Goal: Information Seeking & Learning: Learn about a topic

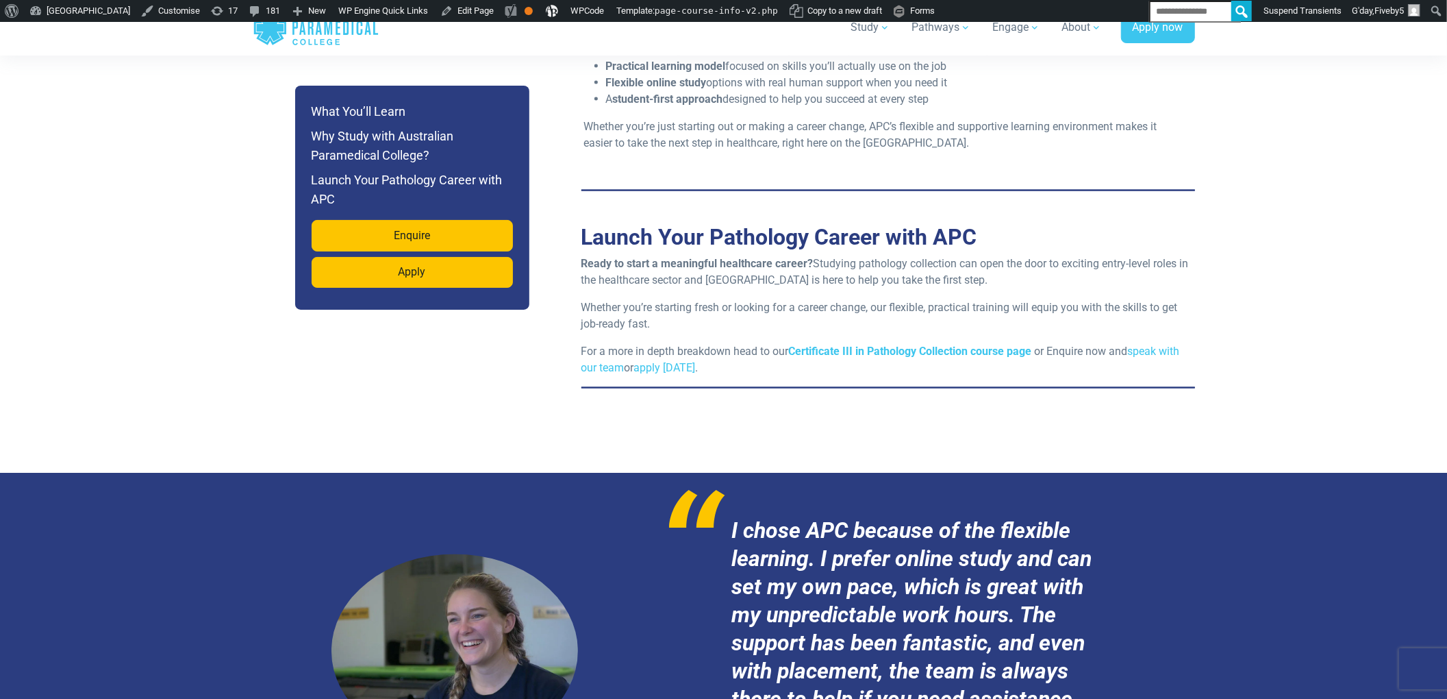
scroll to position [1705, 0]
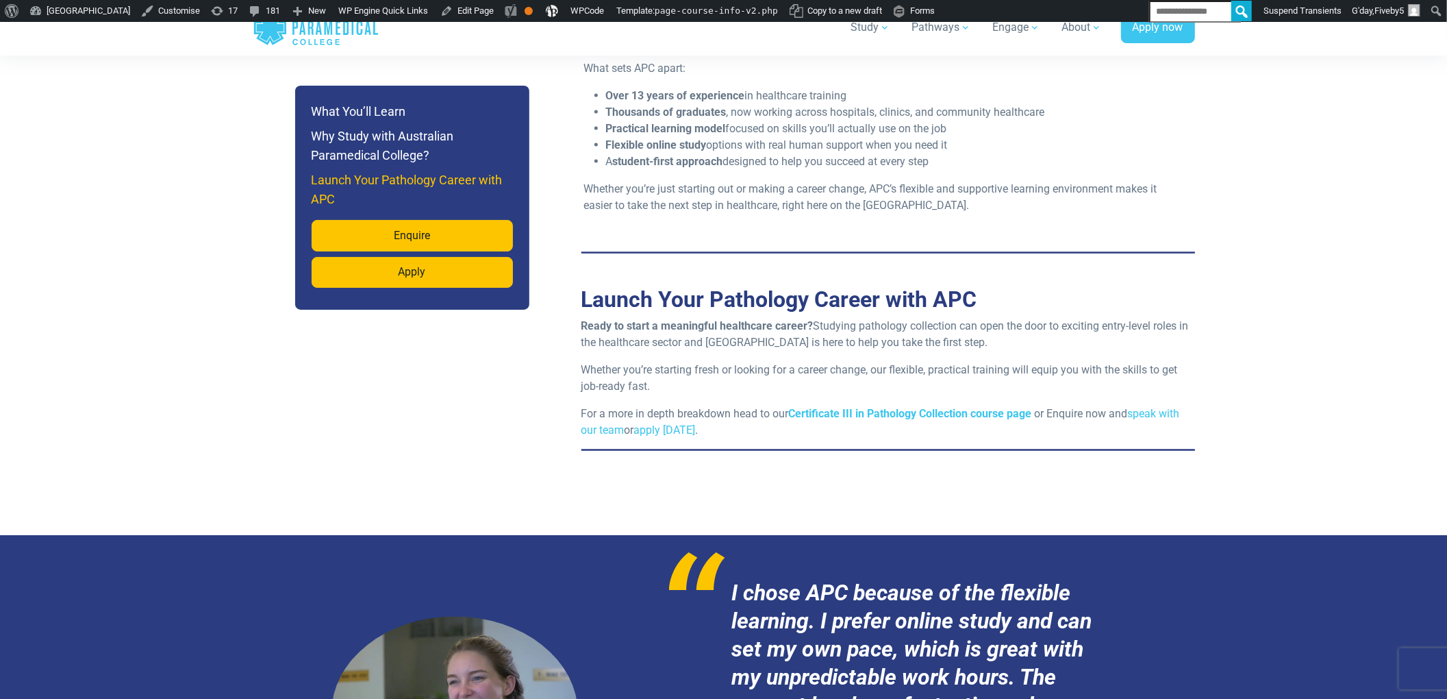
click at [377, 193] on h6 "Launch Your Pathology Career with APC" at bounding box center [412, 190] width 201 height 38
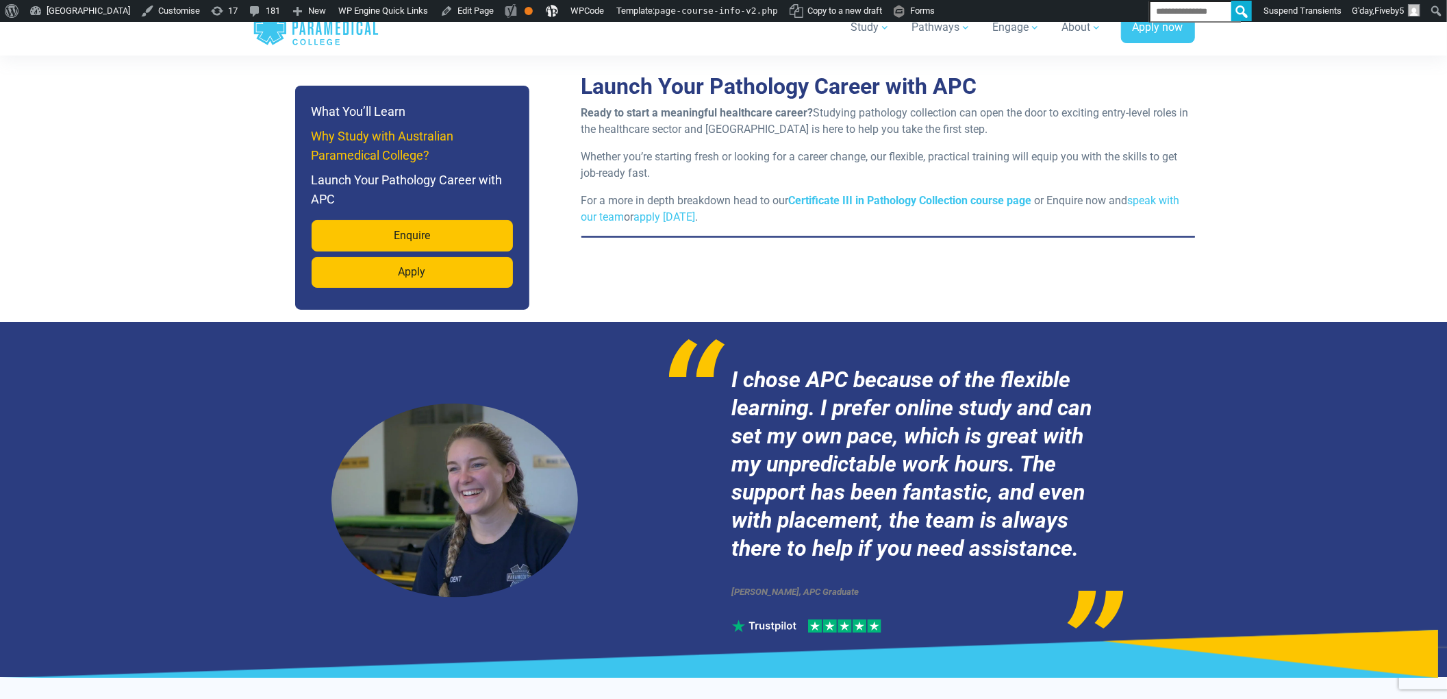
click at [370, 164] on h6 "Why Study with Australian Paramedical College?" at bounding box center [412, 146] width 201 height 38
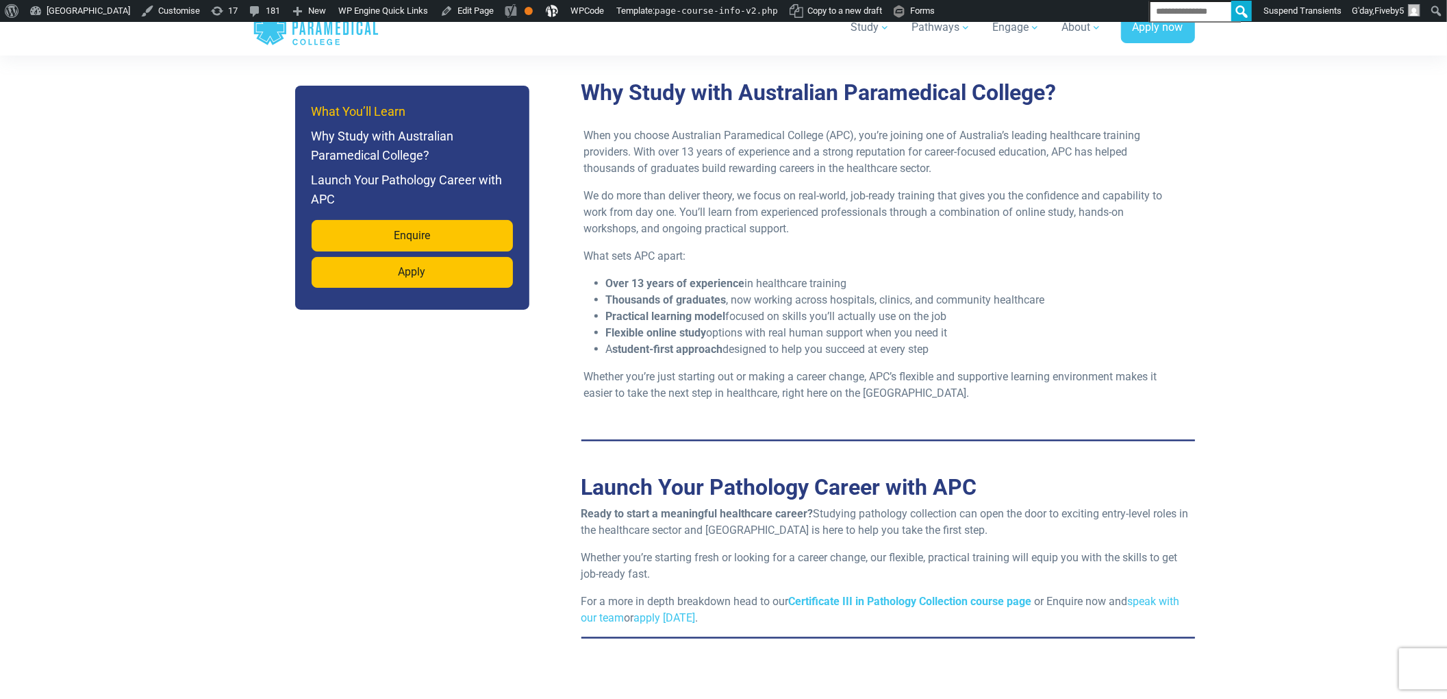
click at [366, 119] on h6 "What You’ll Learn" at bounding box center [412, 111] width 201 height 19
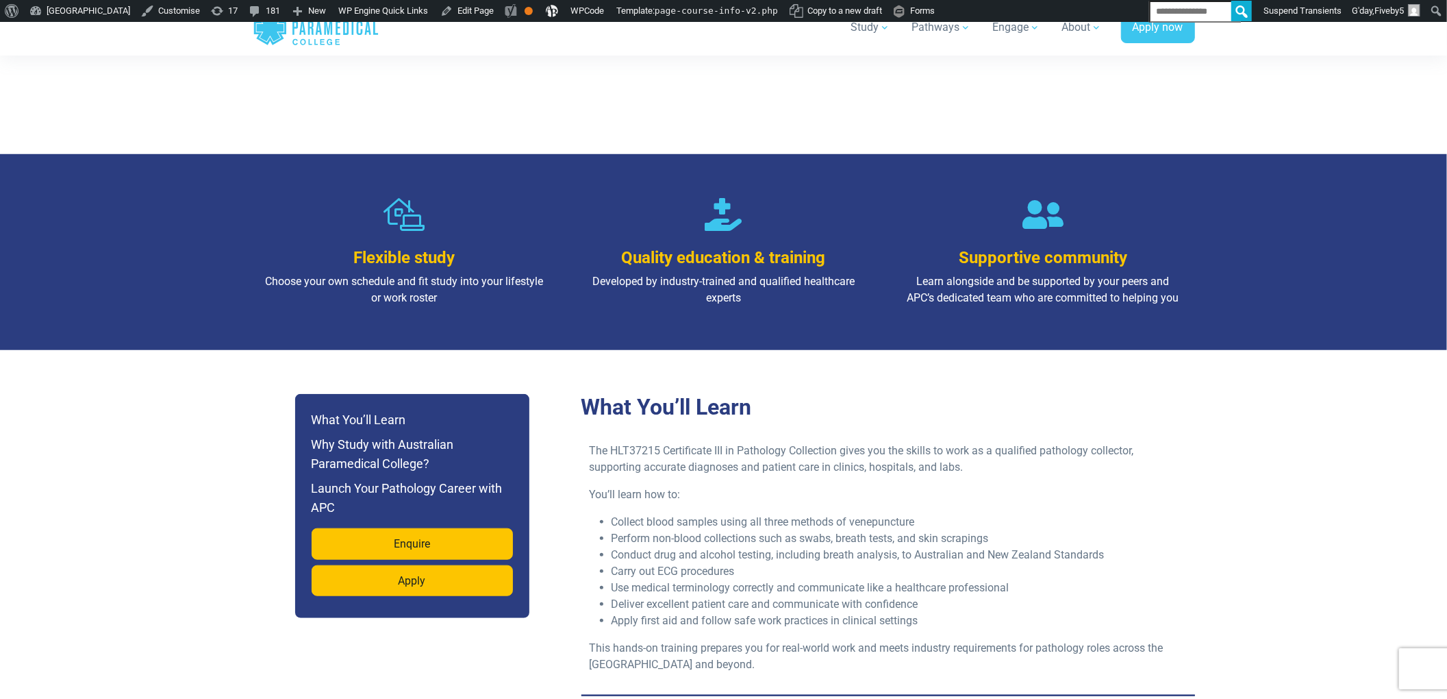
scroll to position [913, 0]
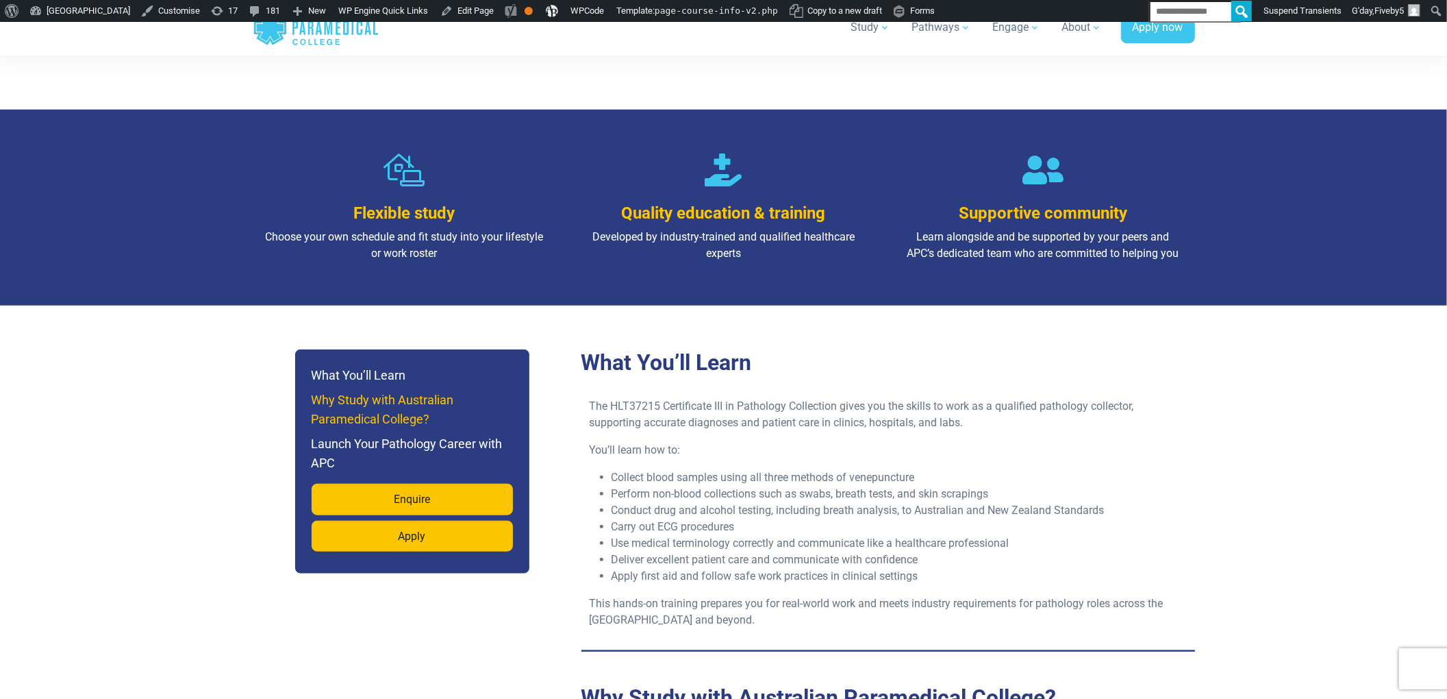
click at [444, 392] on h6 "Why Study with Australian Paramedical College?" at bounding box center [412, 409] width 201 height 38
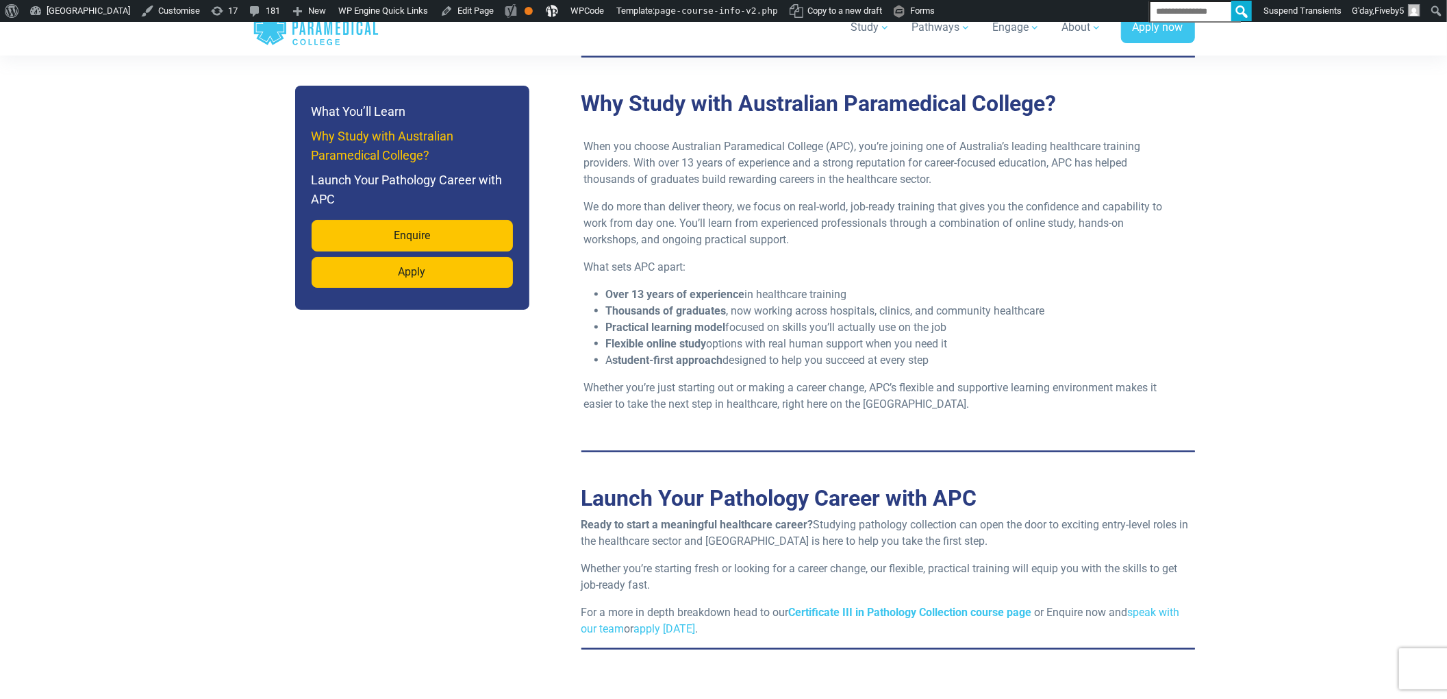
scroll to position [1518, 0]
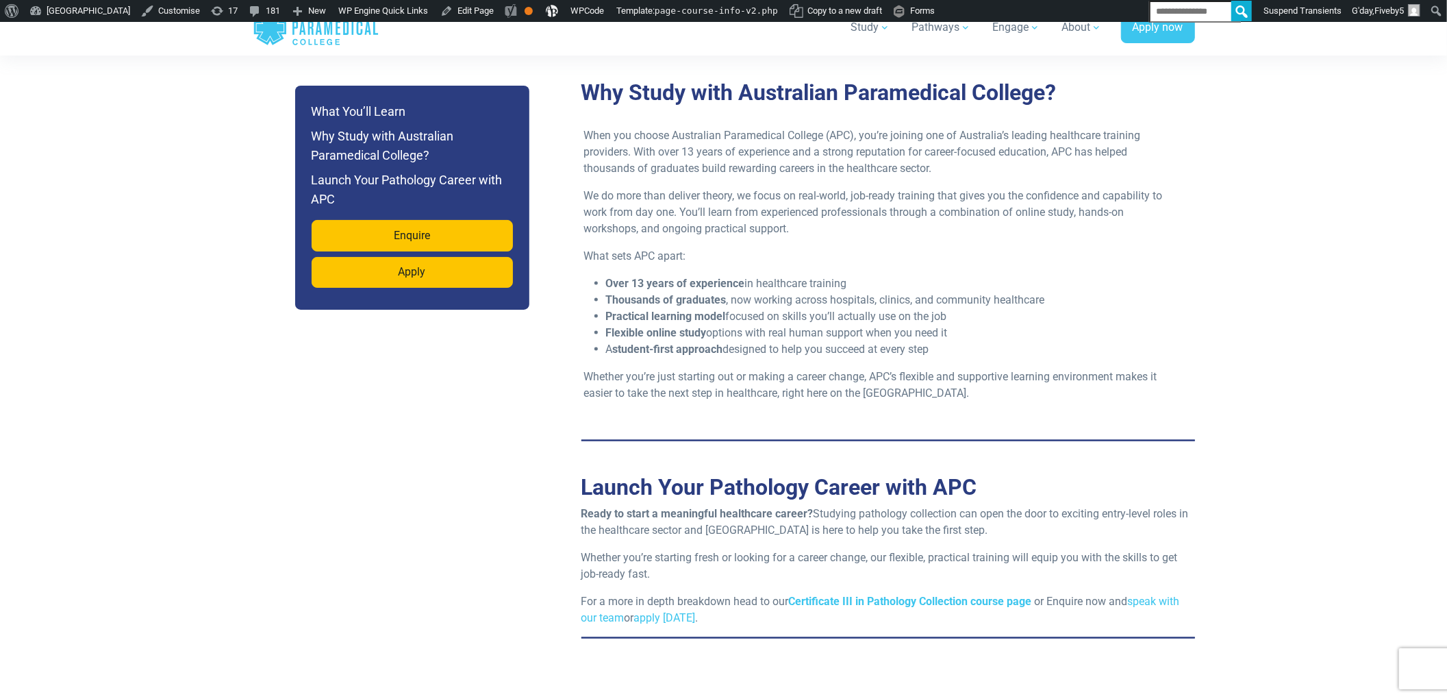
click at [404, 165] on li "Why Study with Australian Paramedical College?" at bounding box center [412, 146] width 201 height 38
click at [384, 209] on h6 "Launch Your Pathology Career with APC" at bounding box center [412, 190] width 201 height 38
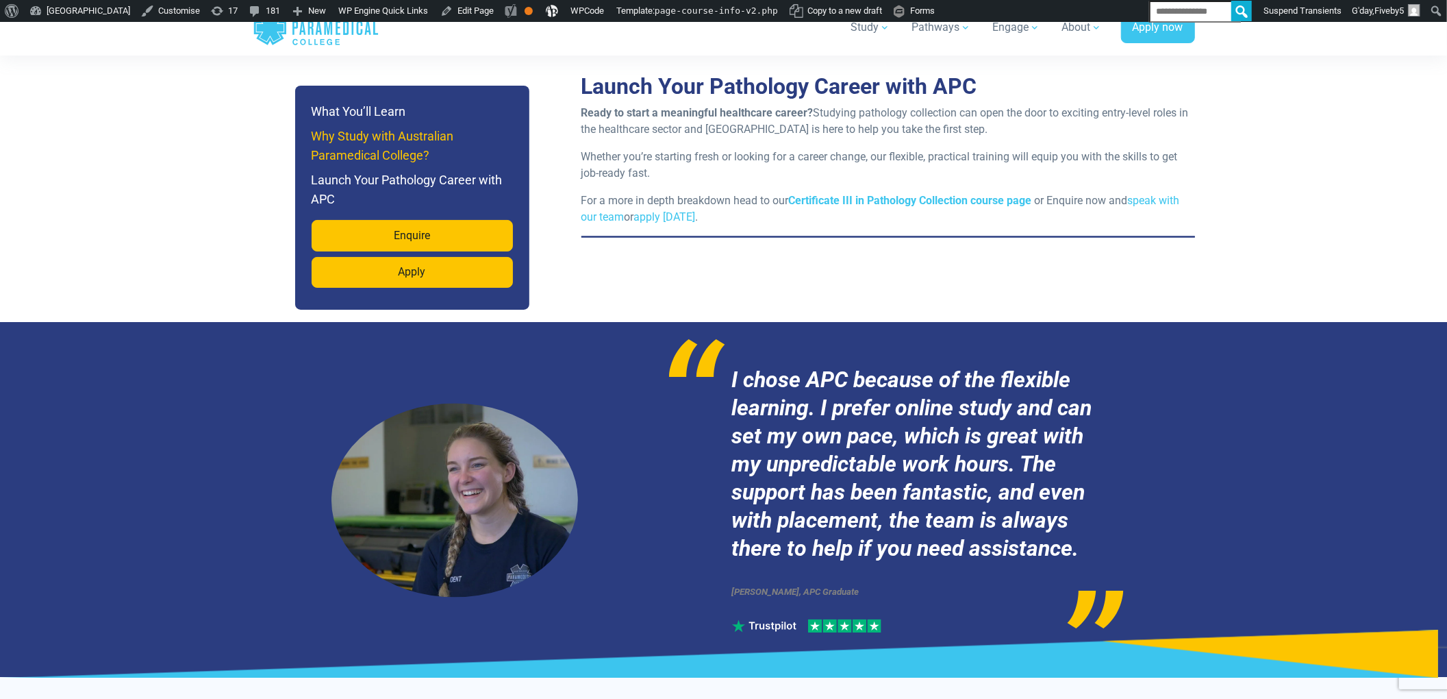
click at [384, 154] on h6 "Why Study with Australian Paramedical College?" at bounding box center [412, 146] width 201 height 38
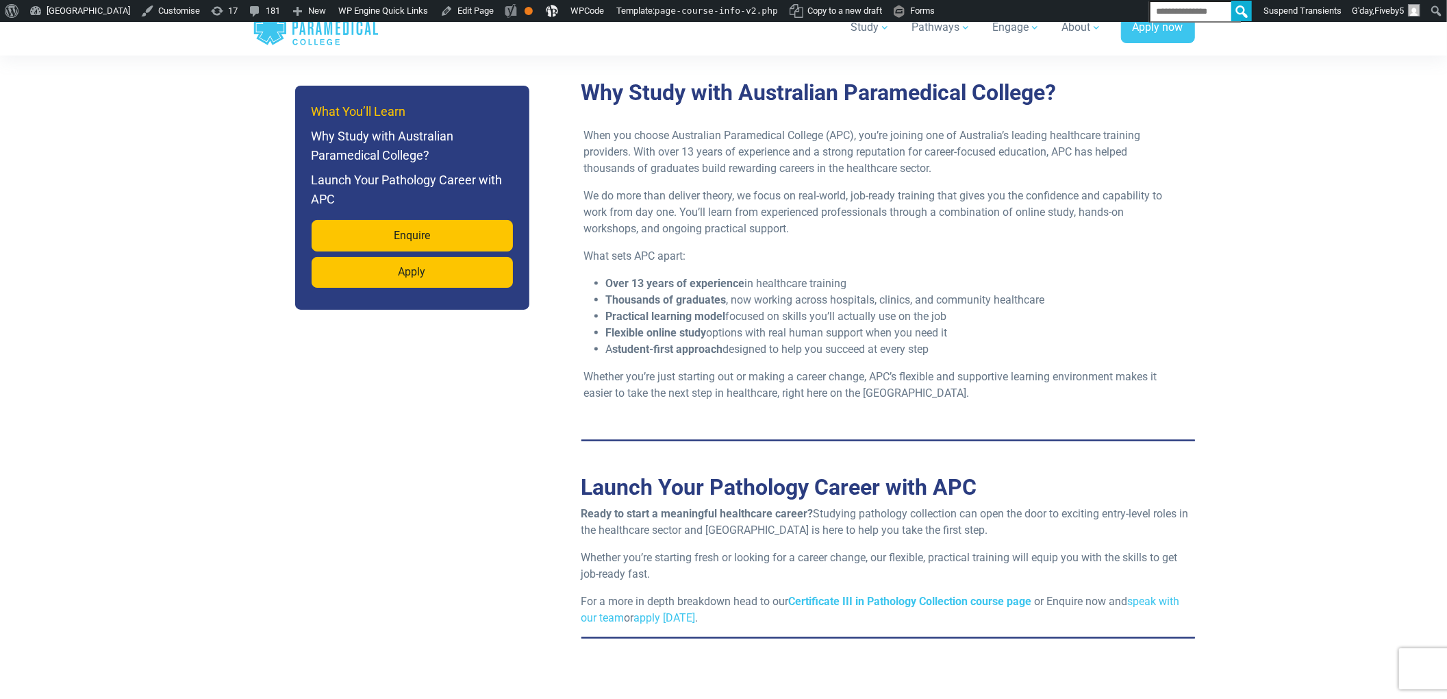
click at [373, 118] on h6 "What You’ll Learn" at bounding box center [412, 111] width 201 height 19
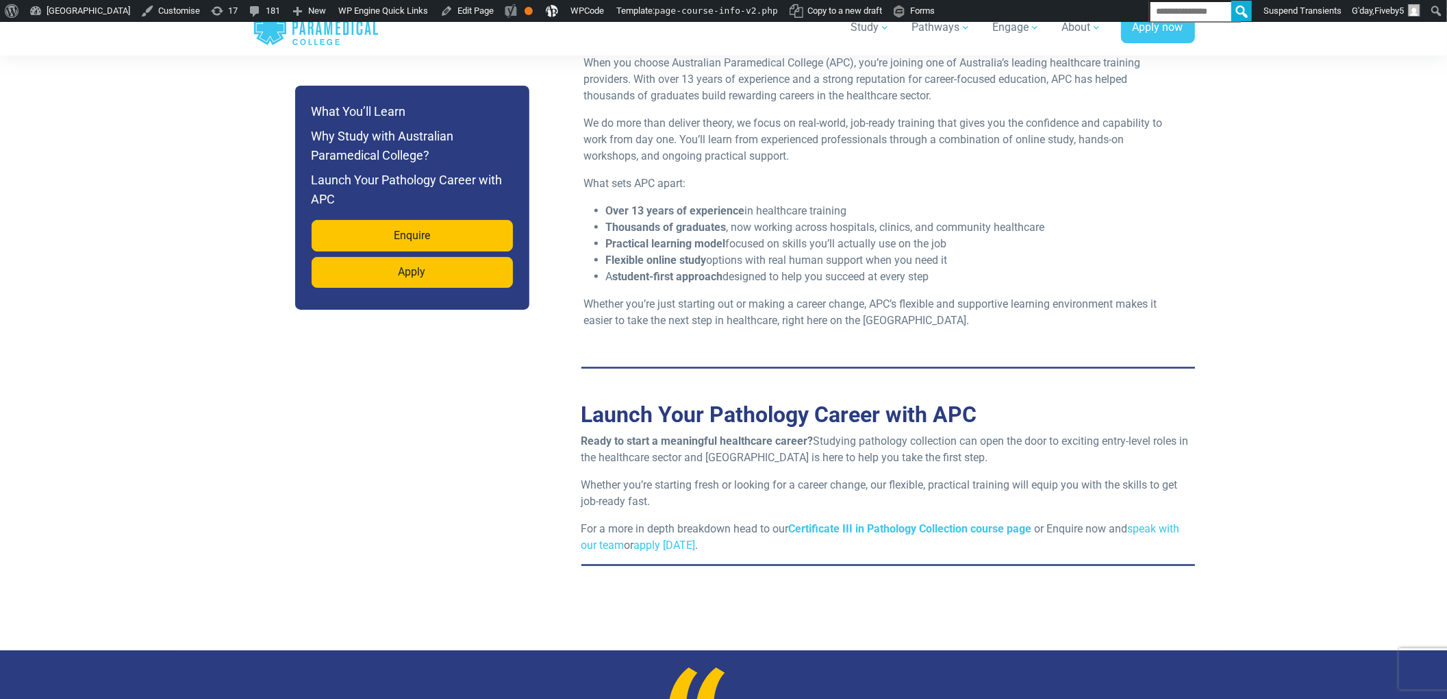
scroll to position [1359, 0]
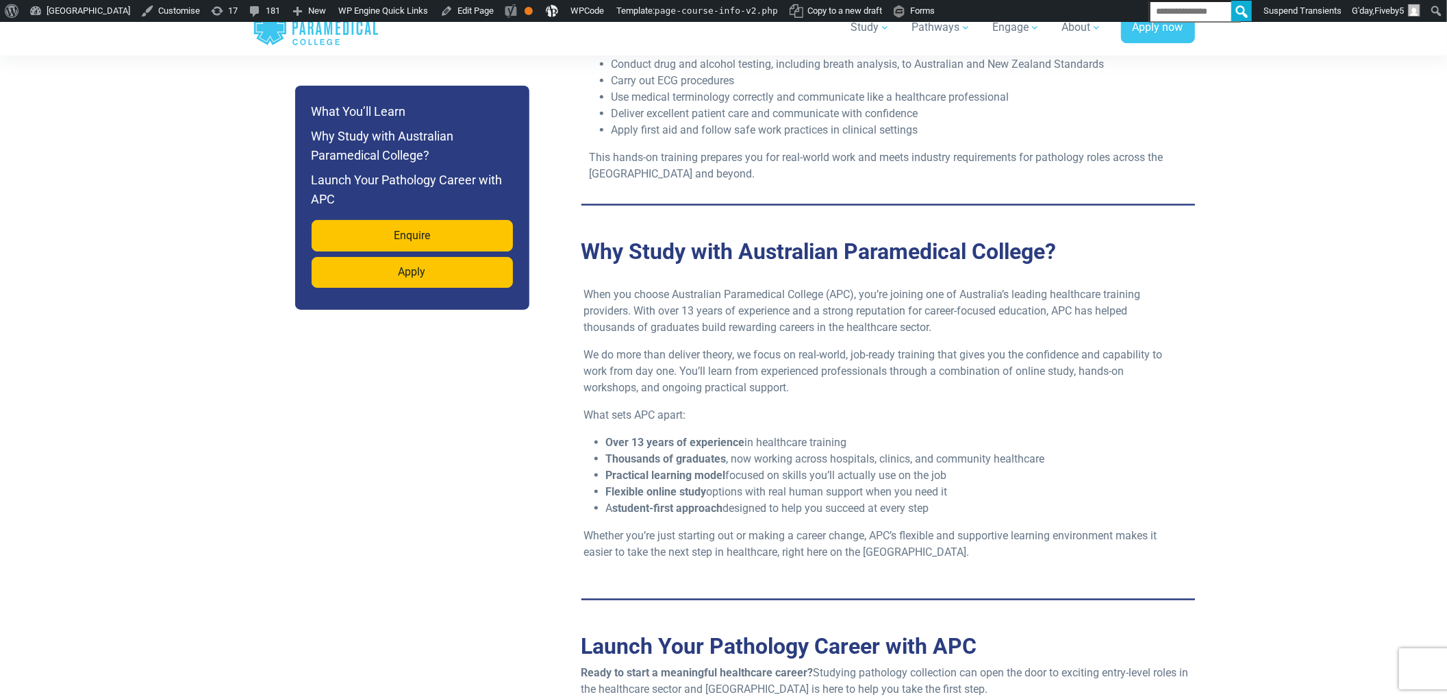
click at [249, 89] on div "Jump to Section What You’ll Learn Why Study with Australian Paramedical College…" at bounding box center [724, 367] width 959 height 1014
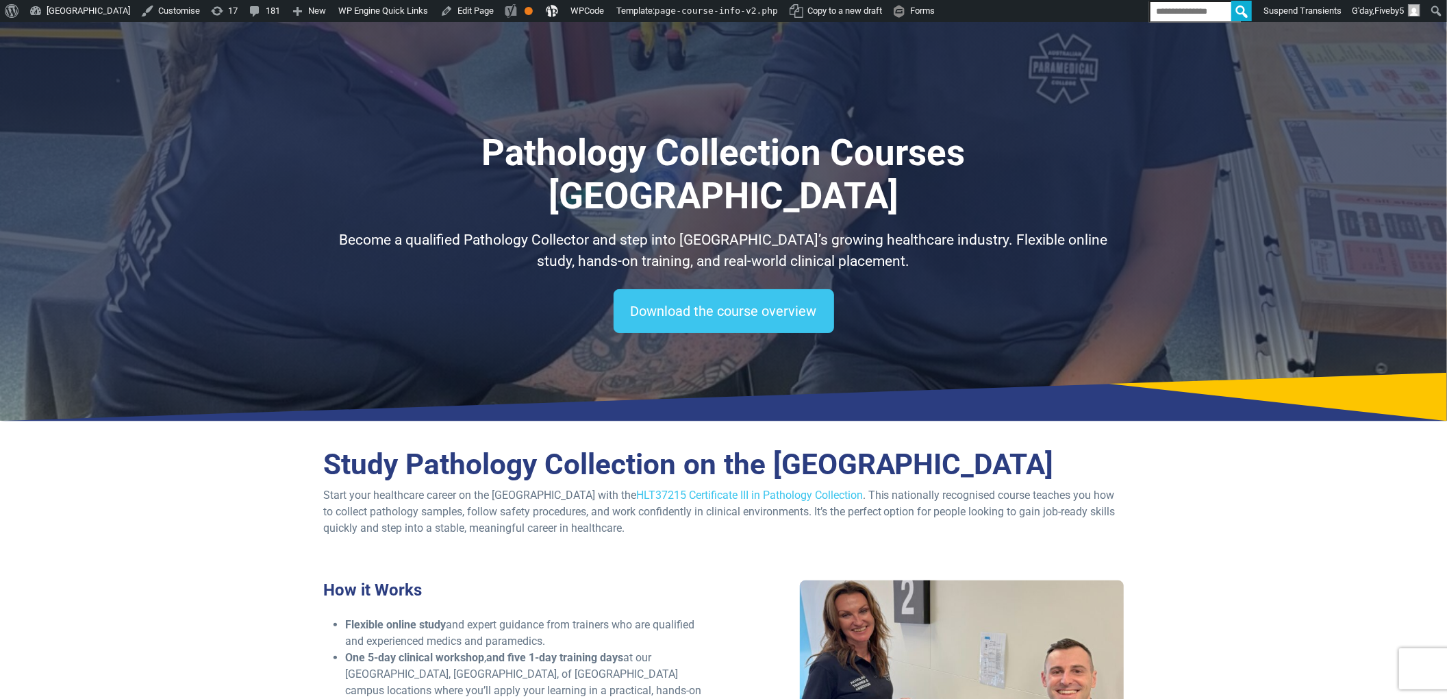
scroll to position [182, 0]
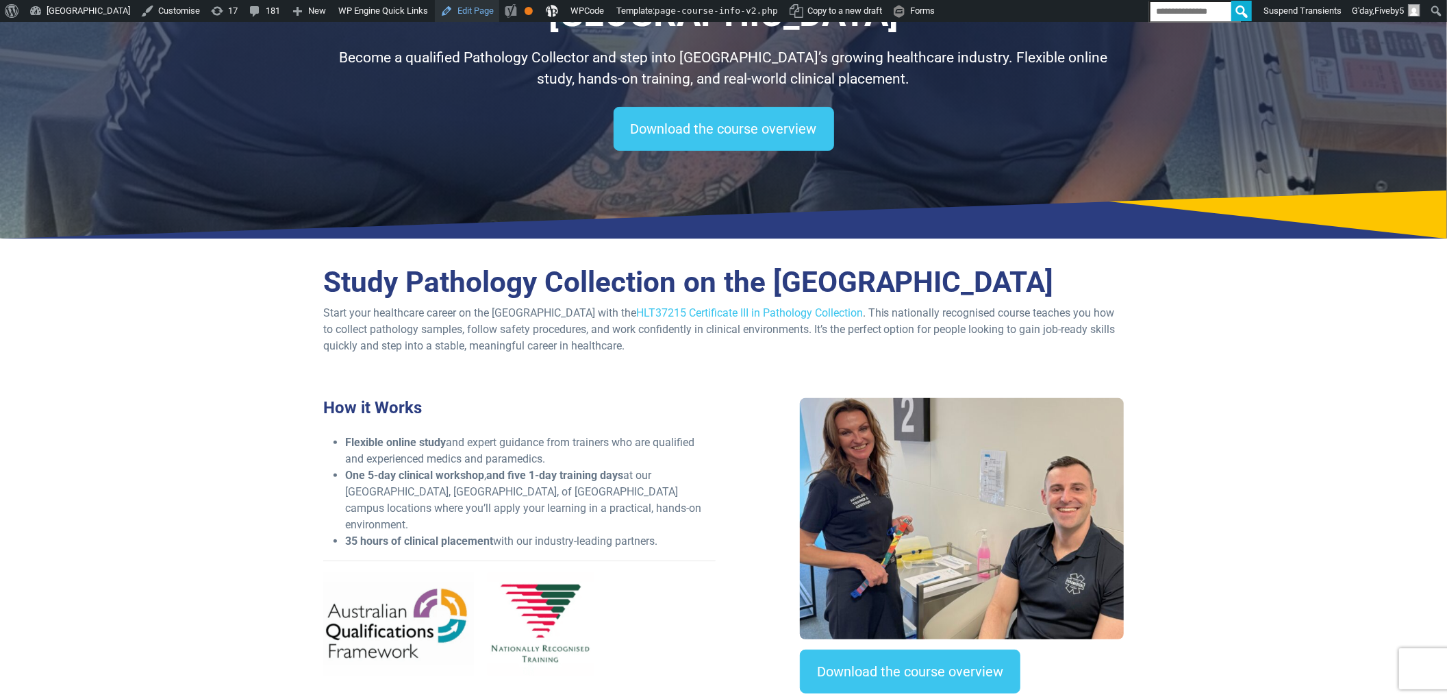
click at [475, 12] on link "Edit Page" at bounding box center [467, 11] width 64 height 22
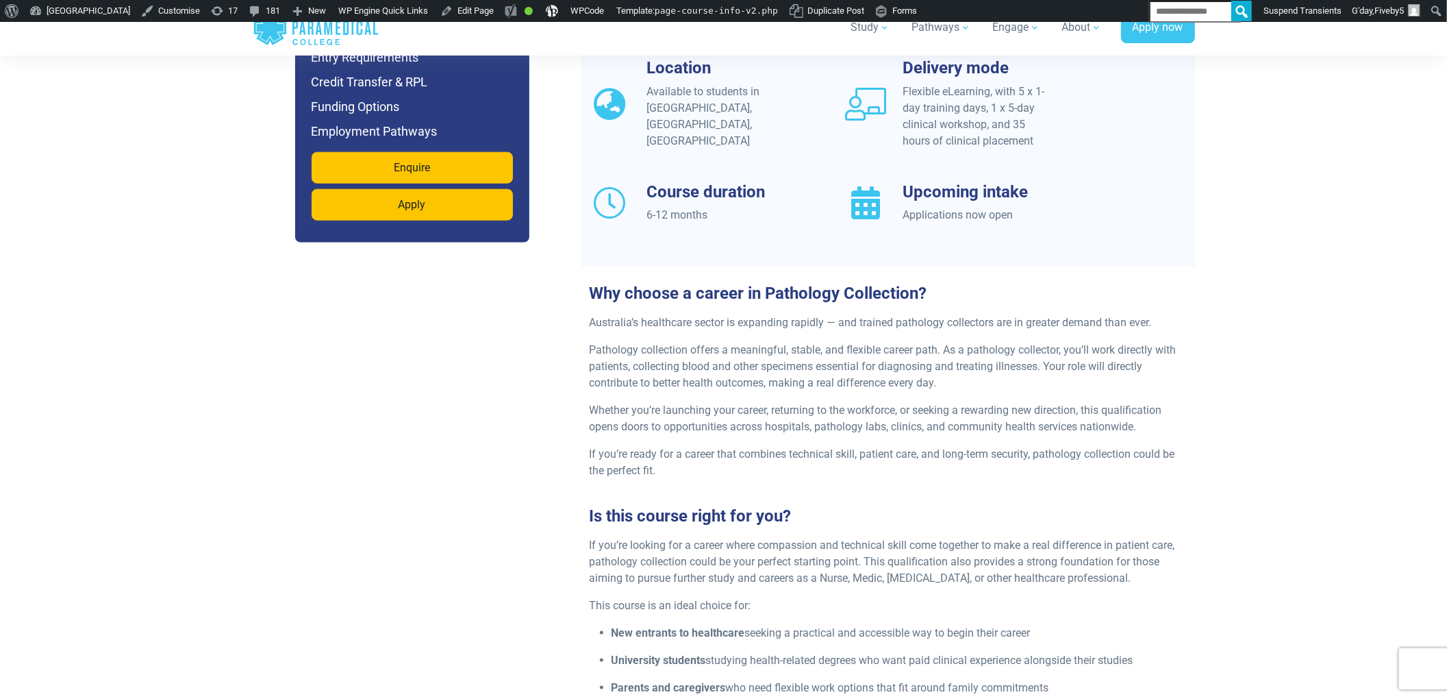
scroll to position [1096, 0]
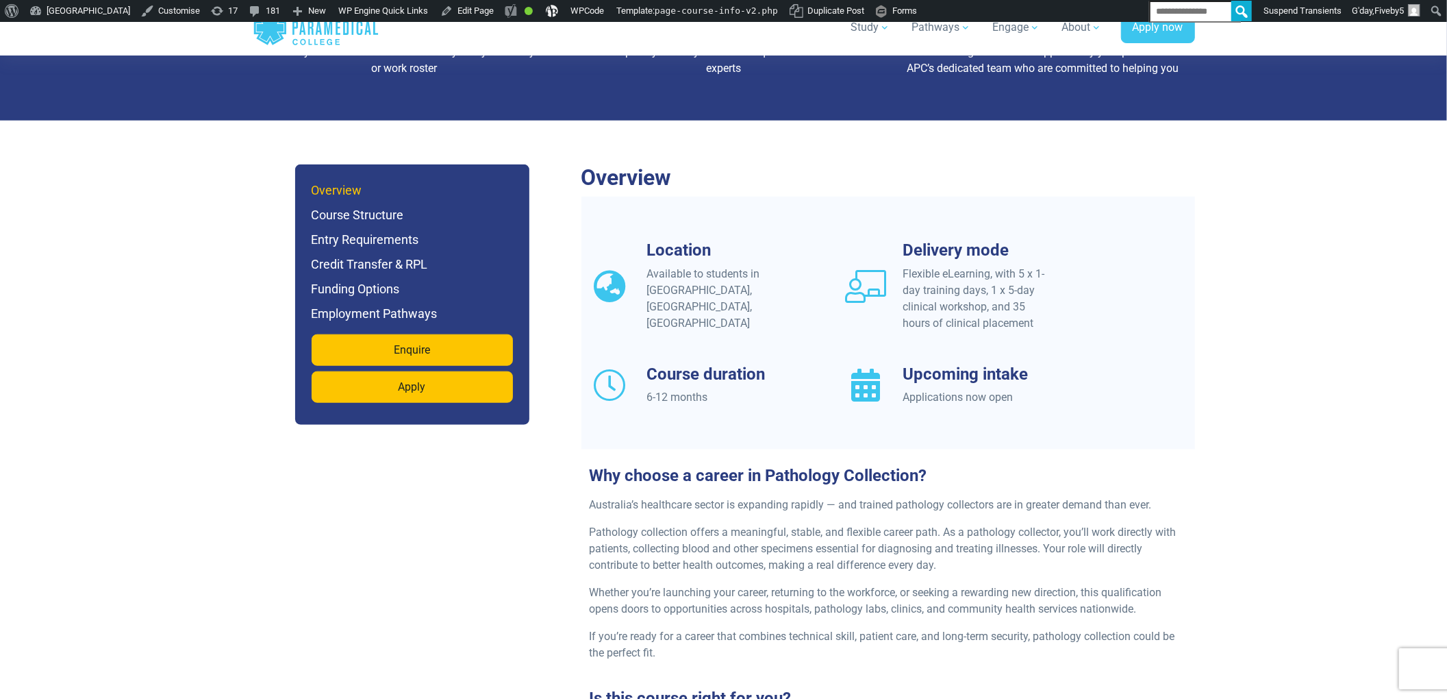
click at [360, 200] on h6 "Overview" at bounding box center [412, 190] width 201 height 19
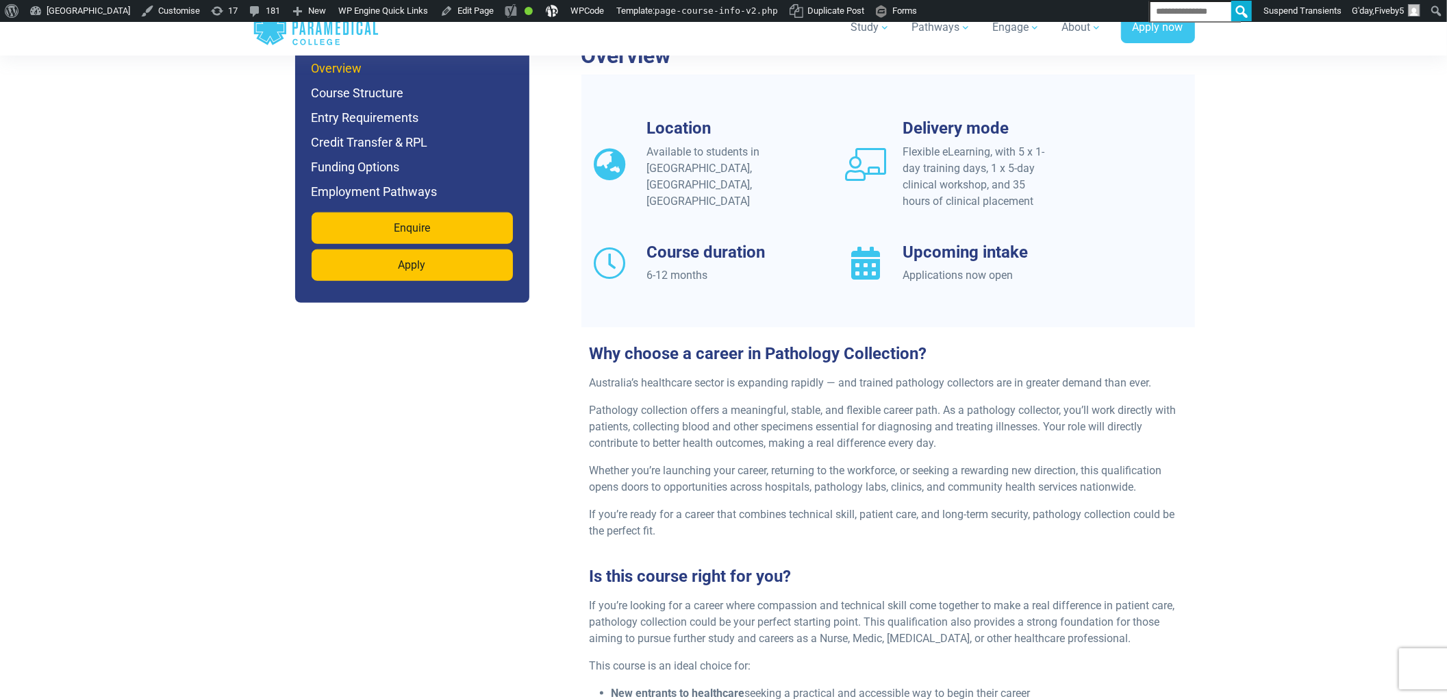
scroll to position [1220, 0]
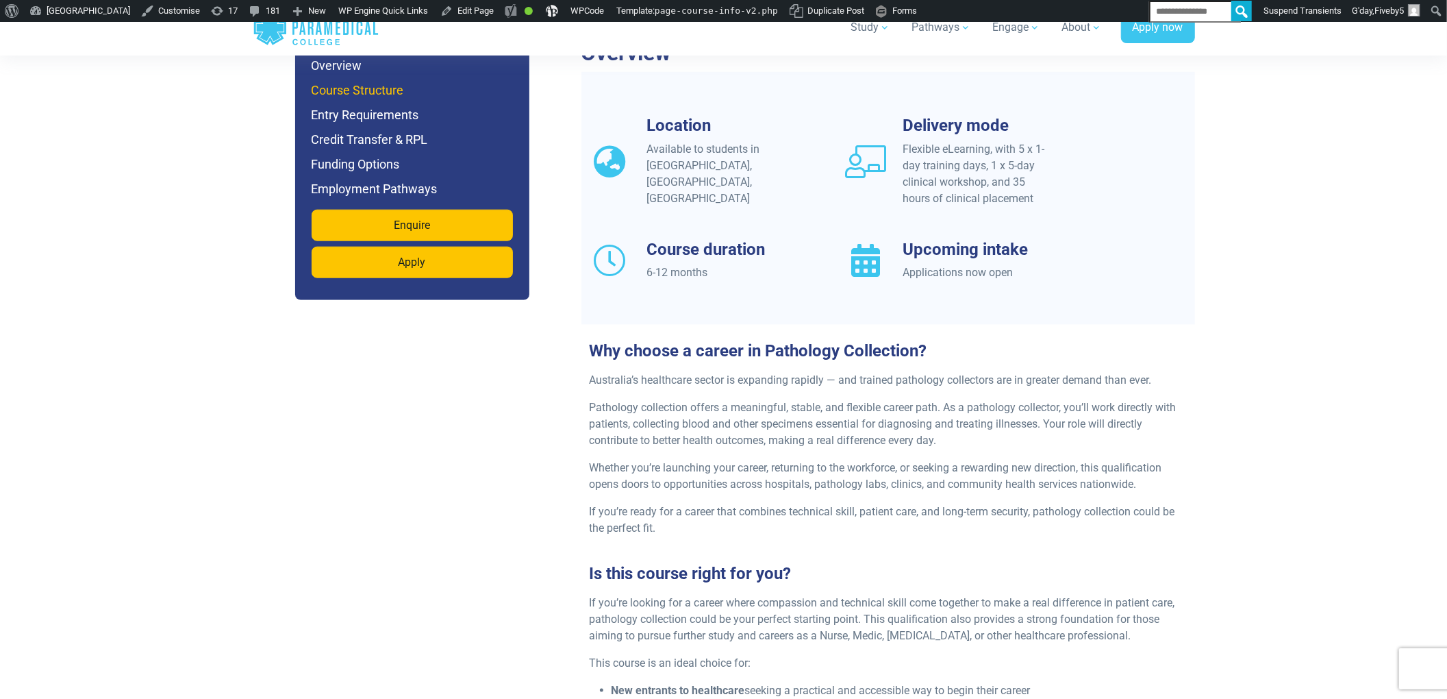
click at [352, 100] on h6 "Course Structure" at bounding box center [412, 90] width 201 height 19
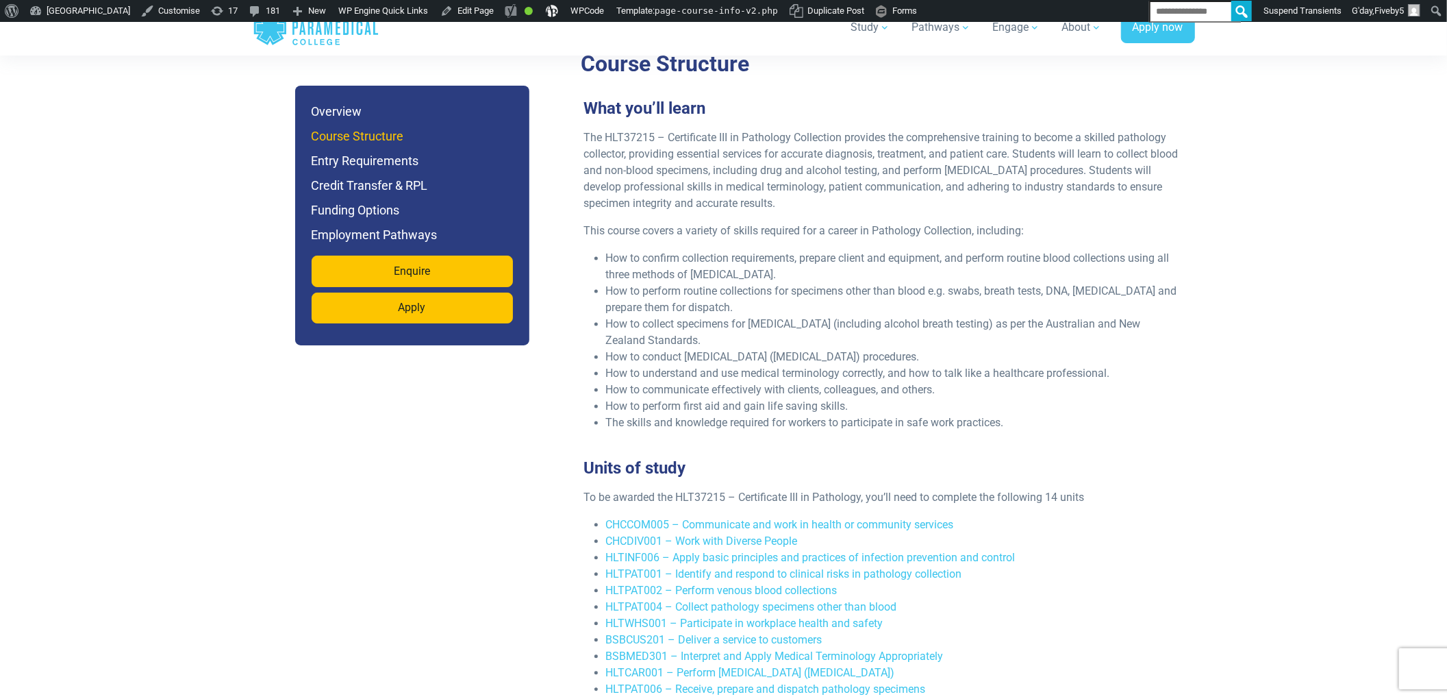
scroll to position [2307, 0]
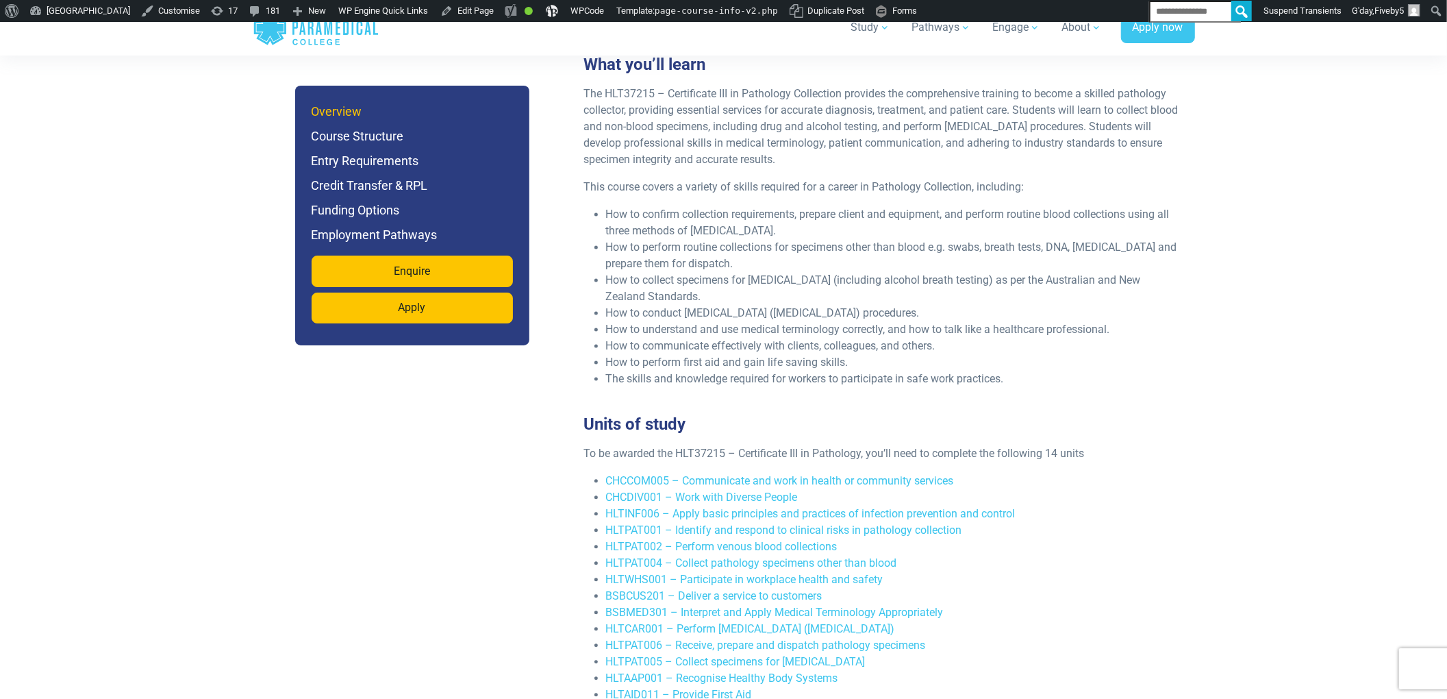
click at [354, 119] on h6 "Overview" at bounding box center [412, 111] width 201 height 19
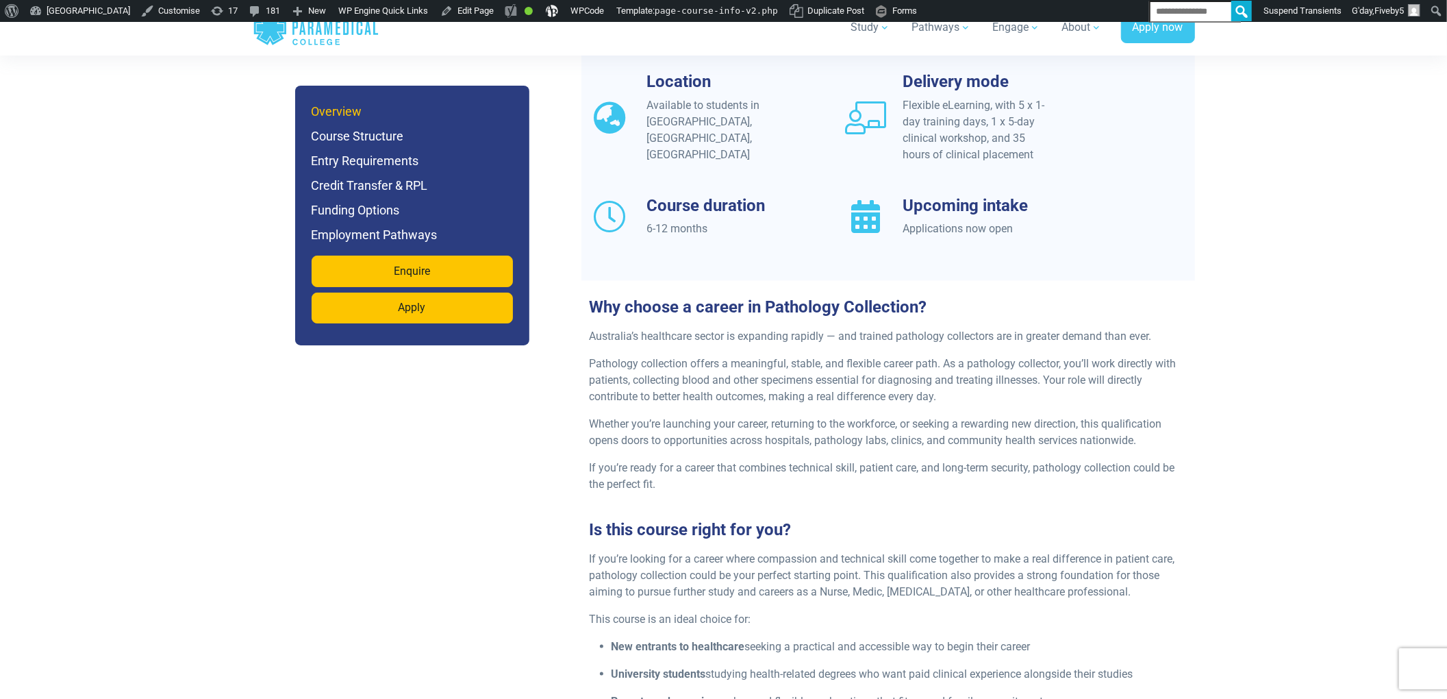
scroll to position [1220, 0]
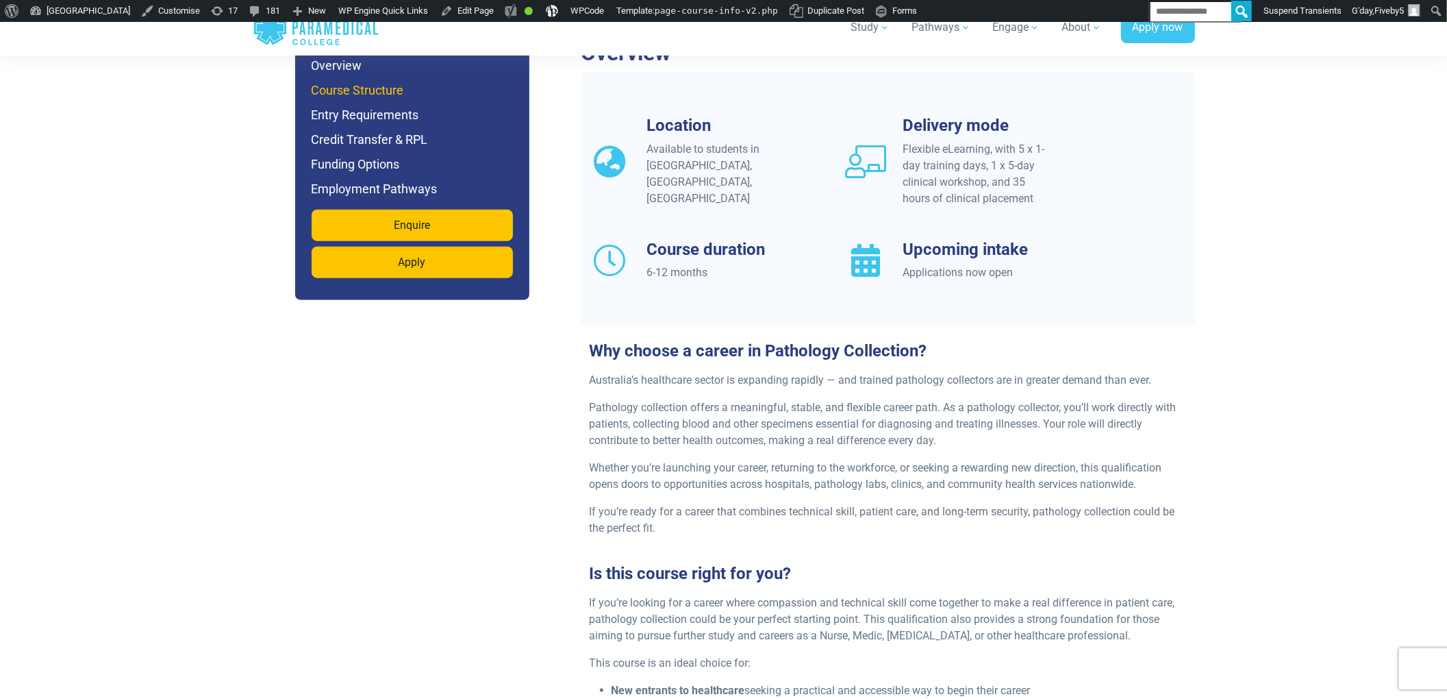
click at [364, 100] on h6 "Course Structure" at bounding box center [412, 90] width 201 height 19
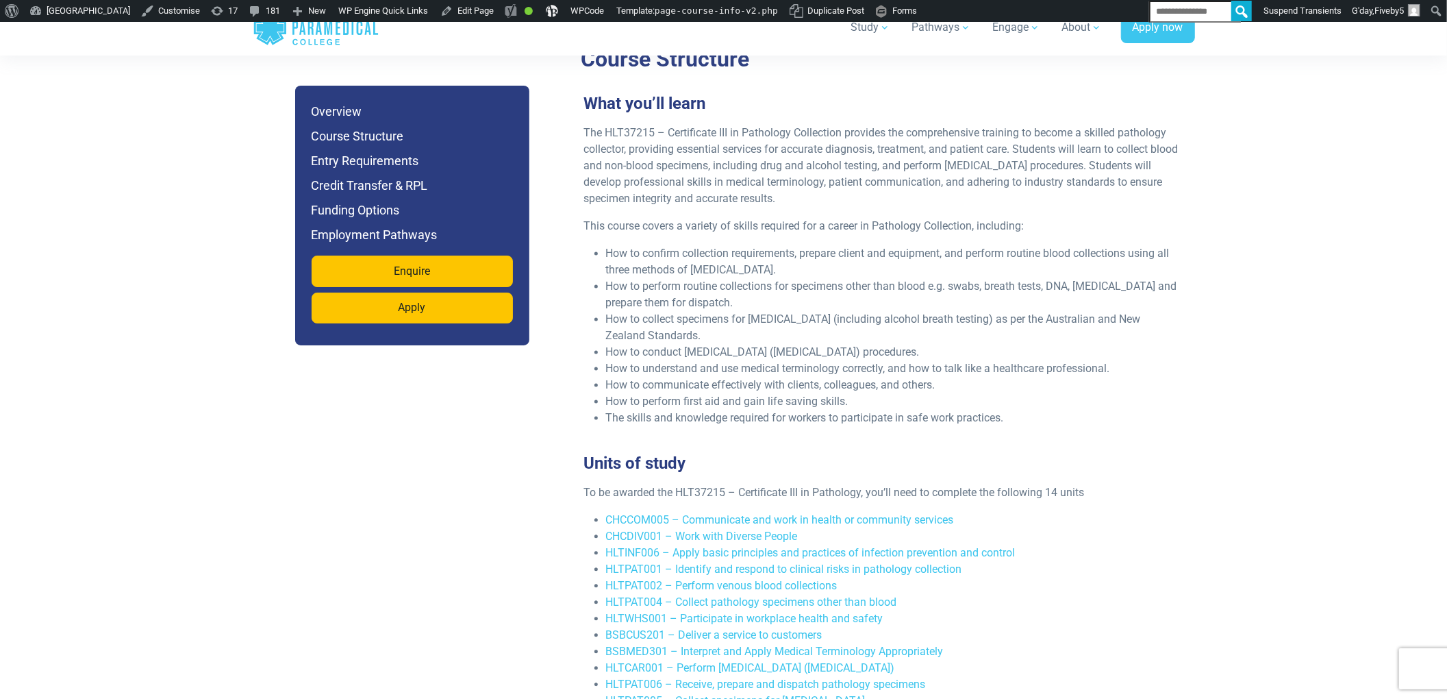
scroll to position [2307, 0]
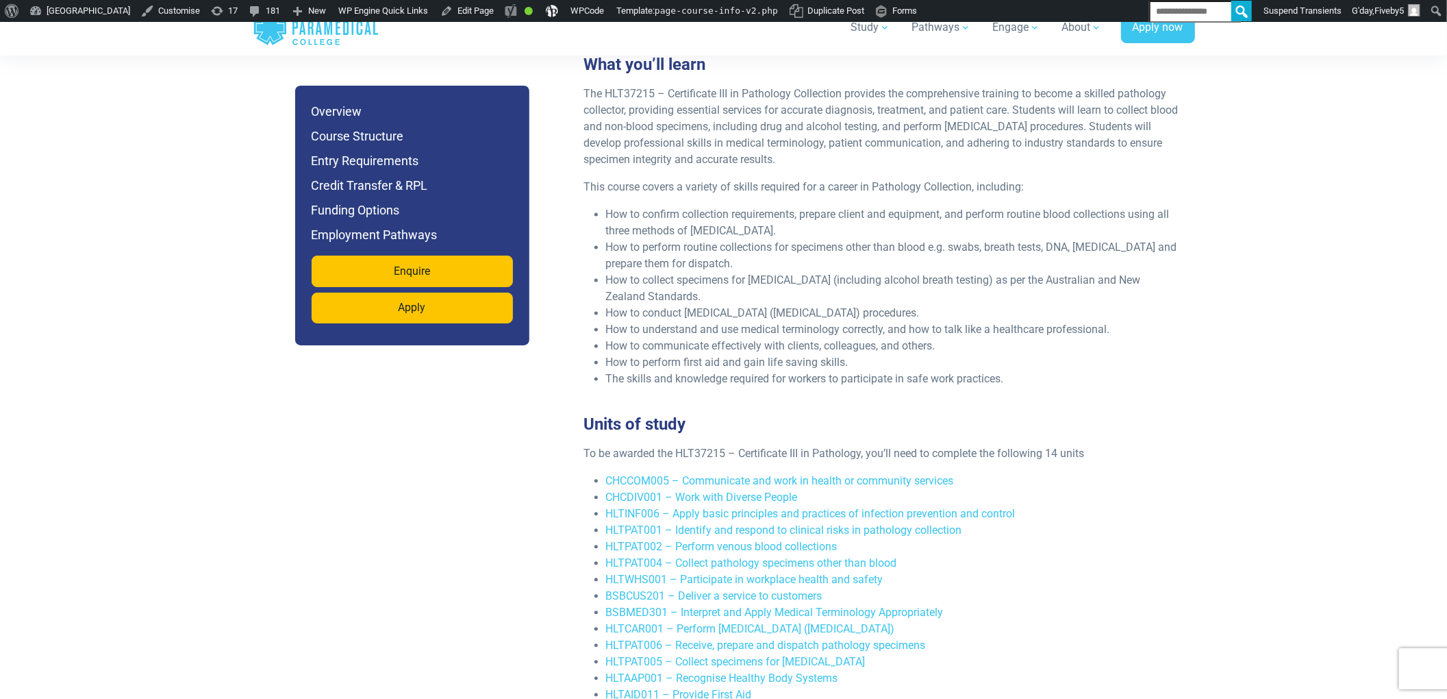
click at [359, 146] on li "Course Structure" at bounding box center [412, 136] width 201 height 19
click at [362, 171] on h6 "Entry Requirements" at bounding box center [412, 160] width 201 height 19
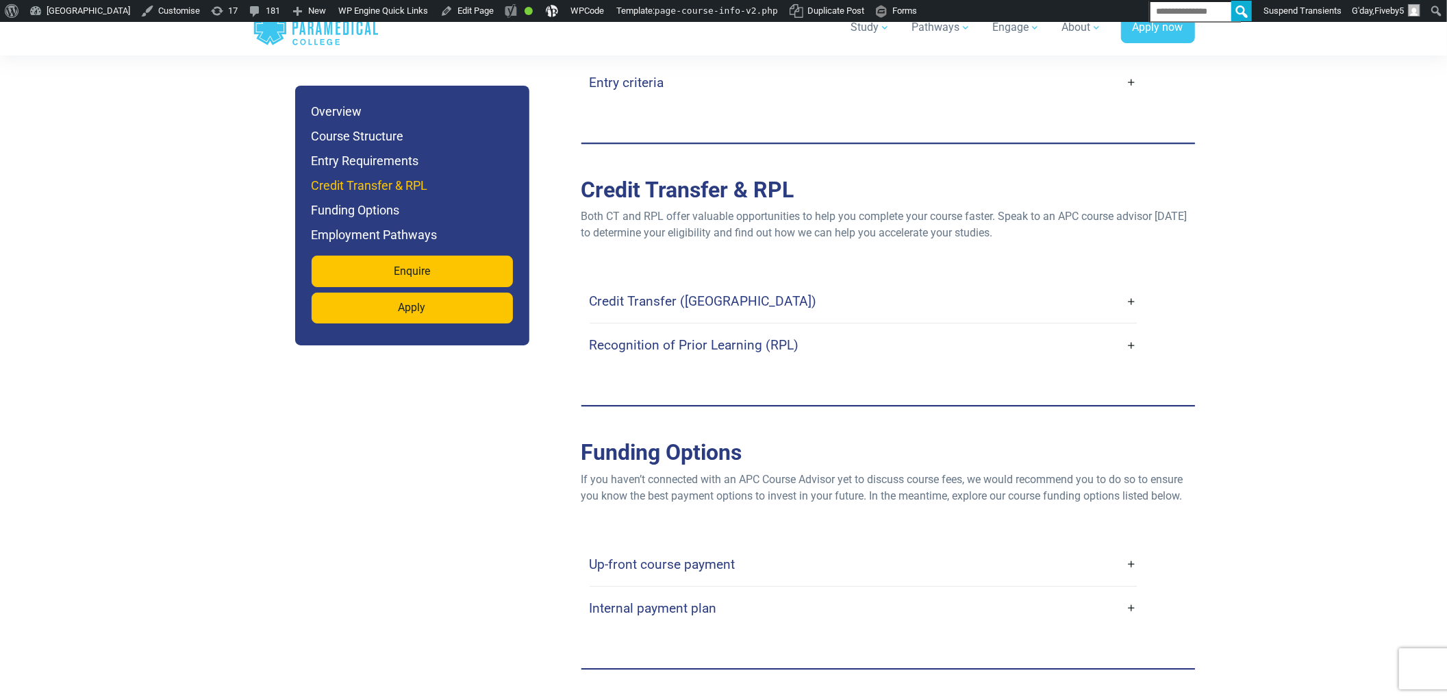
click at [362, 195] on h6 "Credit Transfer & RPL" at bounding box center [412, 185] width 201 height 19
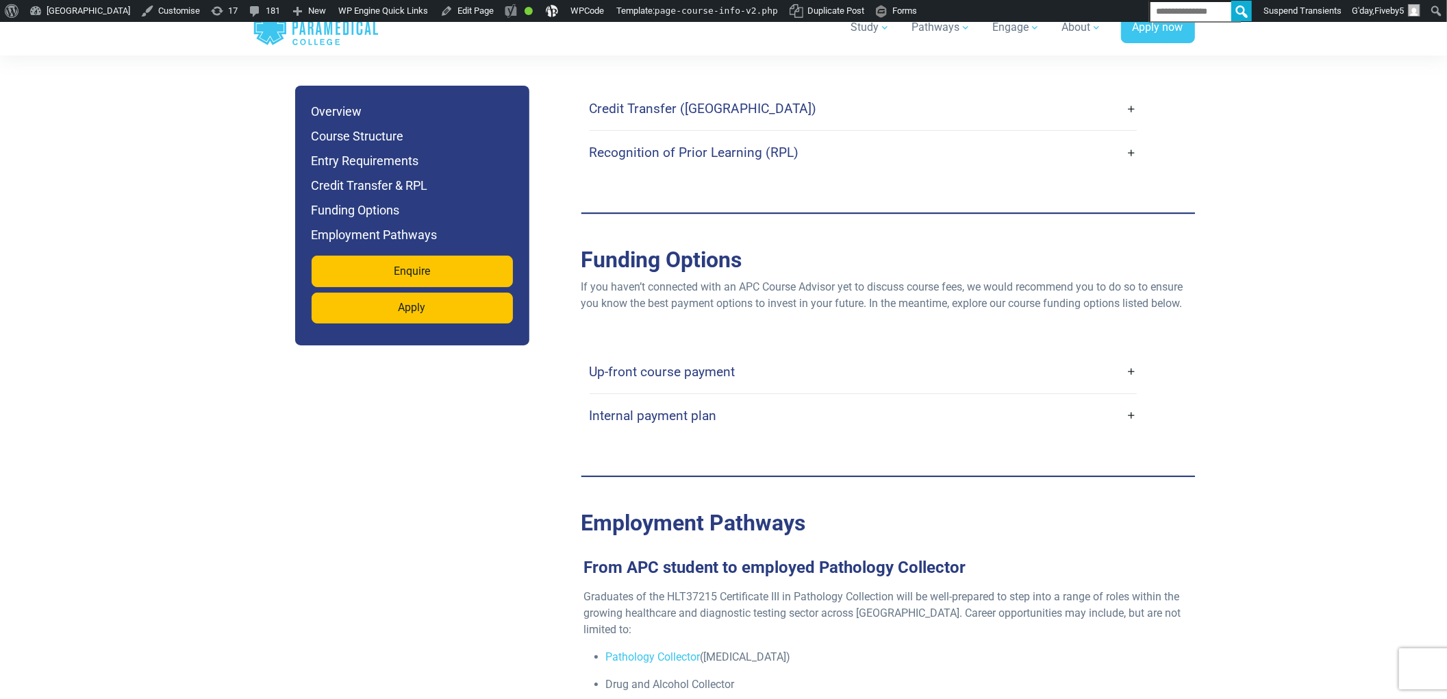
scroll to position [3727, 0]
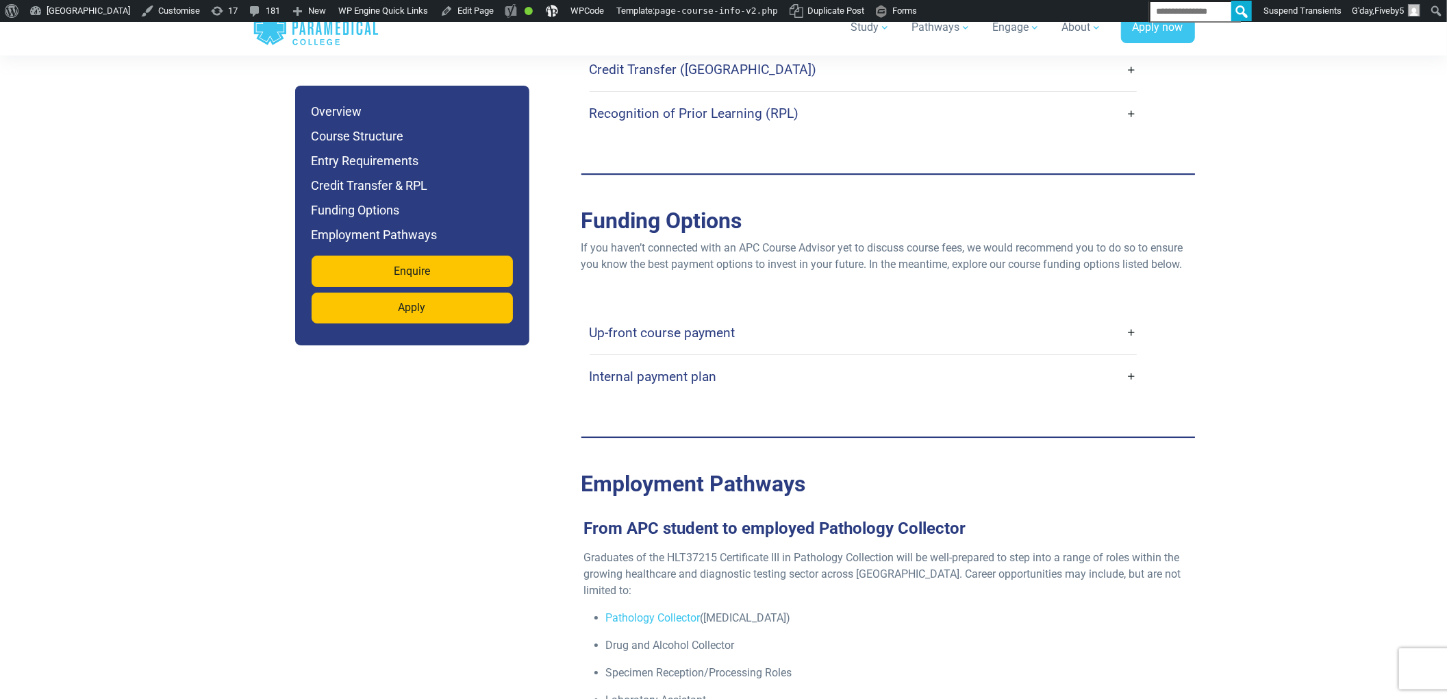
click at [356, 195] on li "Credit Transfer & RPL" at bounding box center [412, 185] width 201 height 19
click at [349, 220] on h6 "Funding Options" at bounding box center [412, 210] width 201 height 19
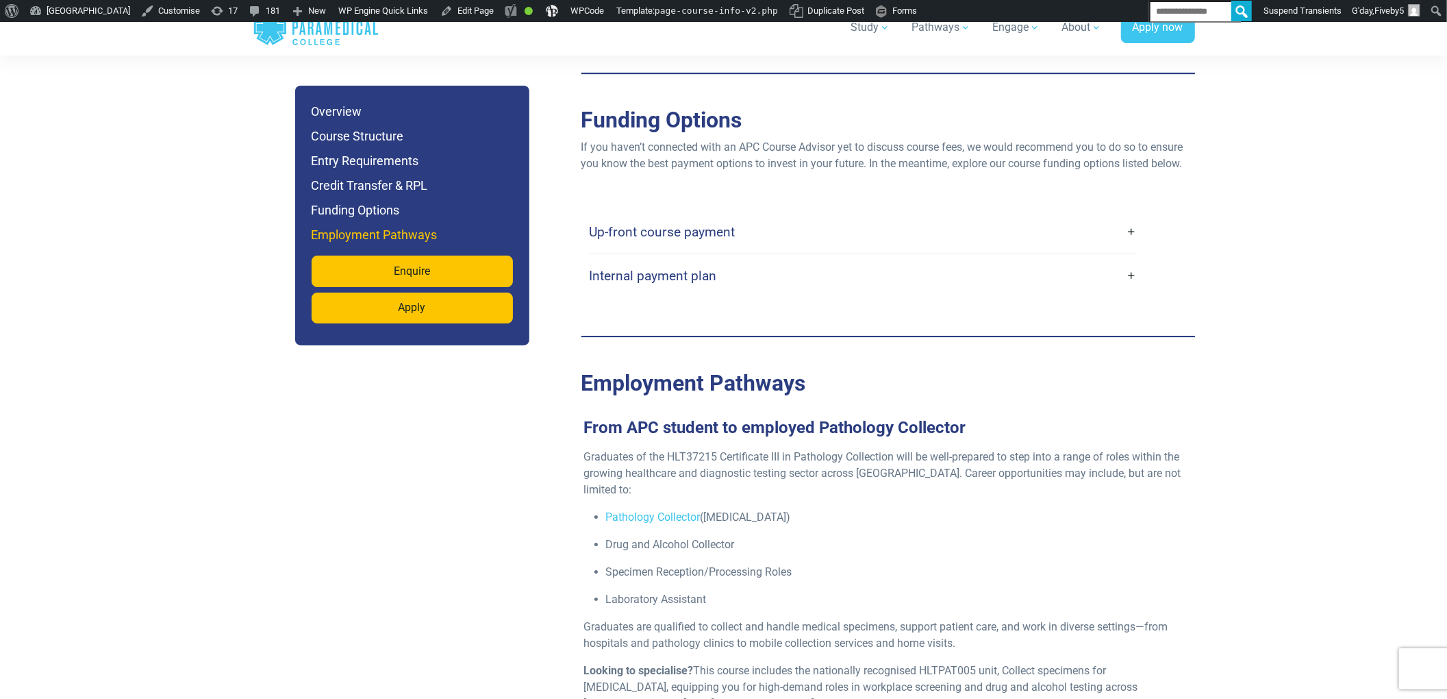
click at [346, 245] on h6 "Employment Pathways" at bounding box center [412, 234] width 201 height 19
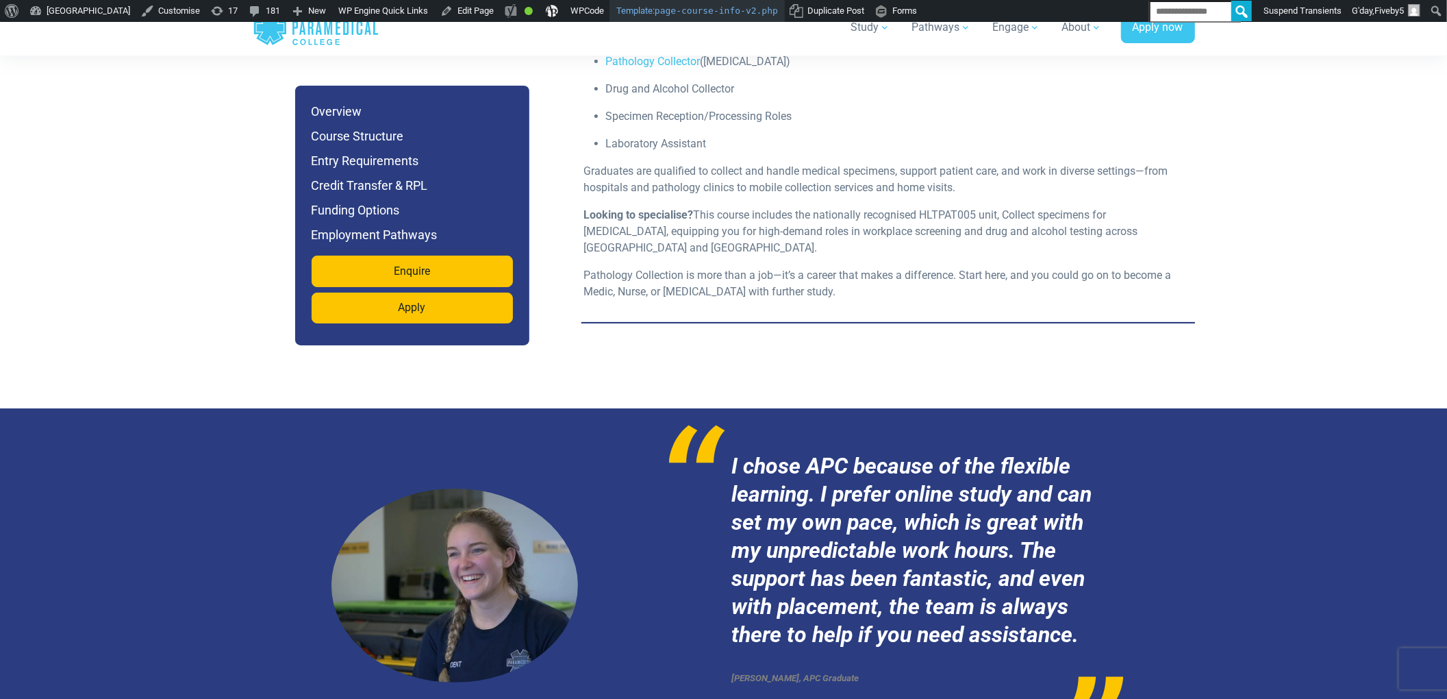
scroll to position [4293, 0]
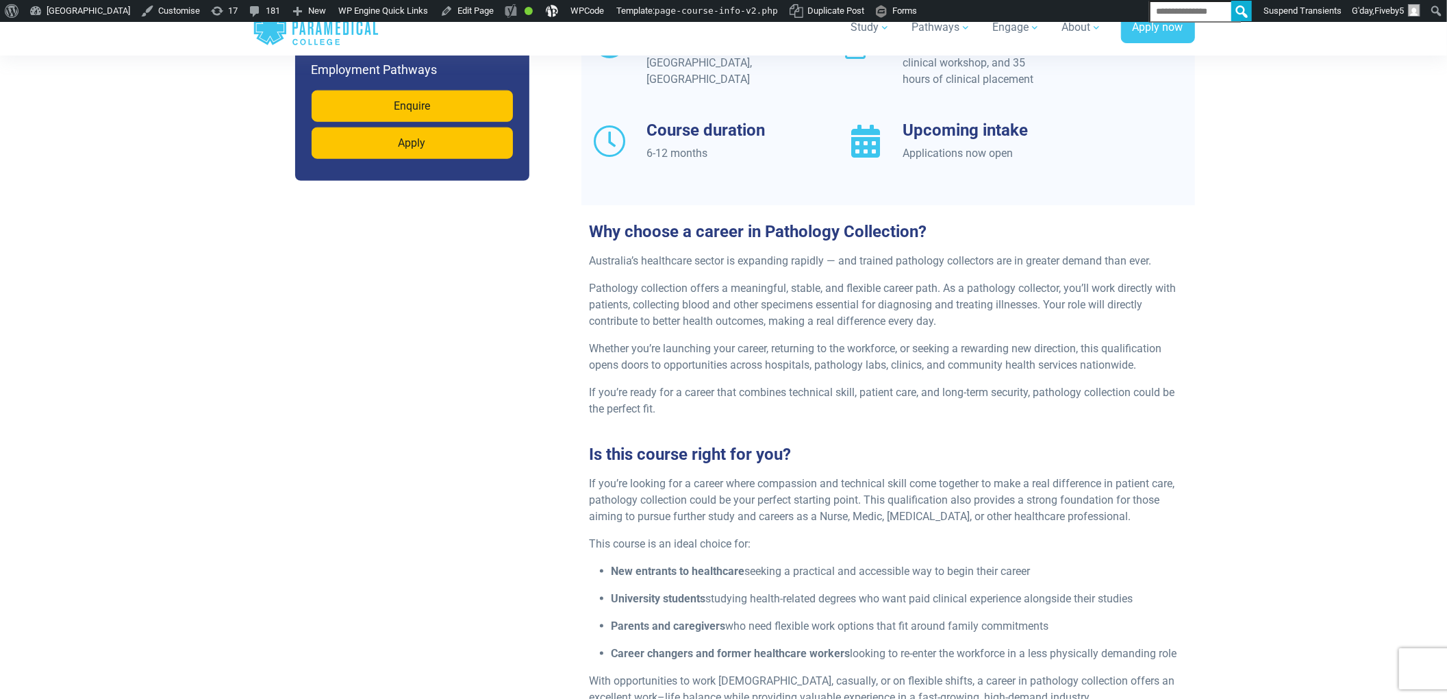
scroll to position [1343, 0]
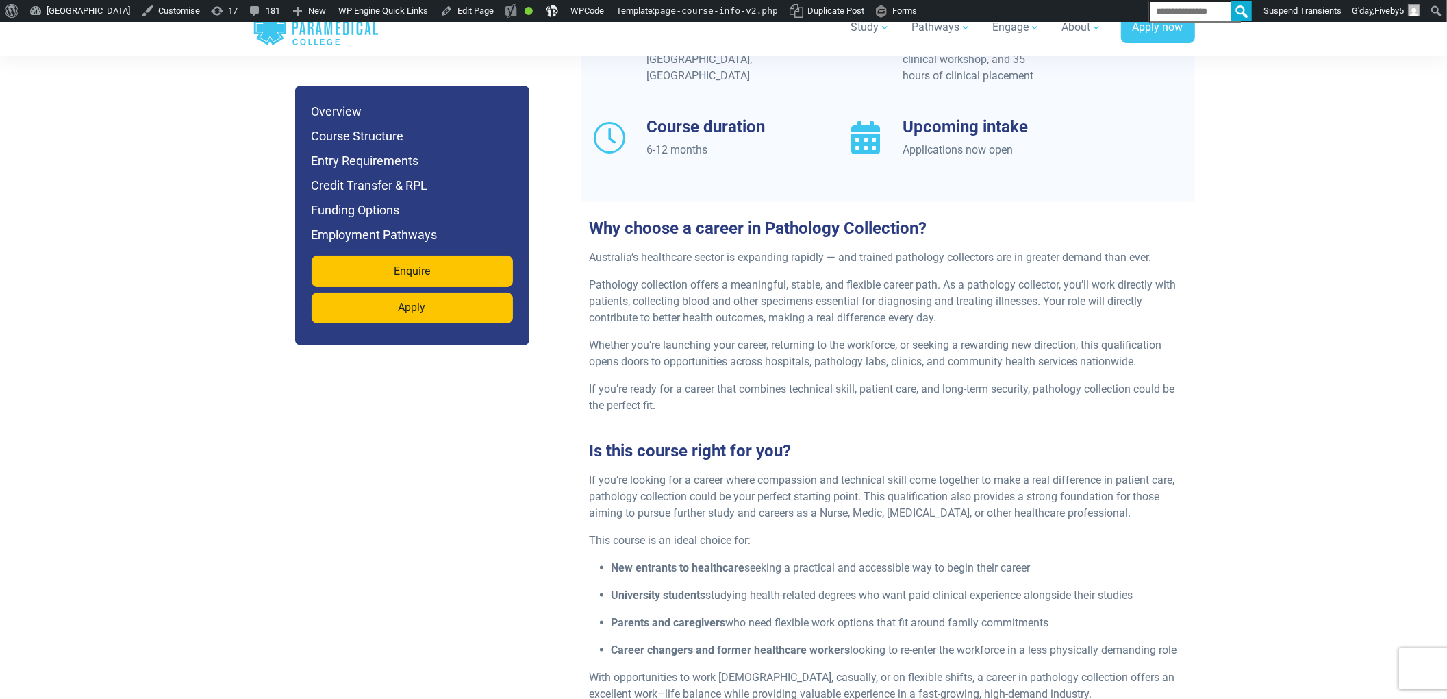
click at [838, 238] on h3 "Why choose a career in Pathology Collection?" at bounding box center [888, 228] width 614 height 20
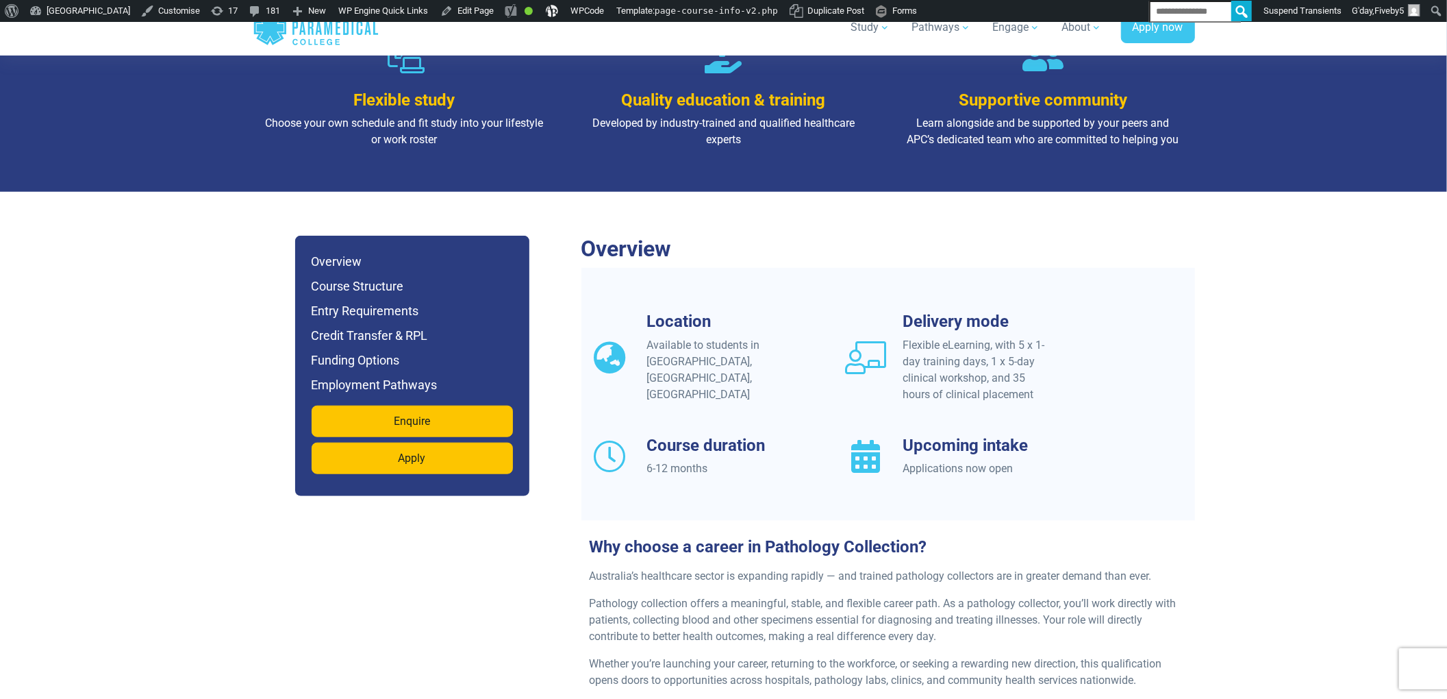
scroll to position [978, 0]
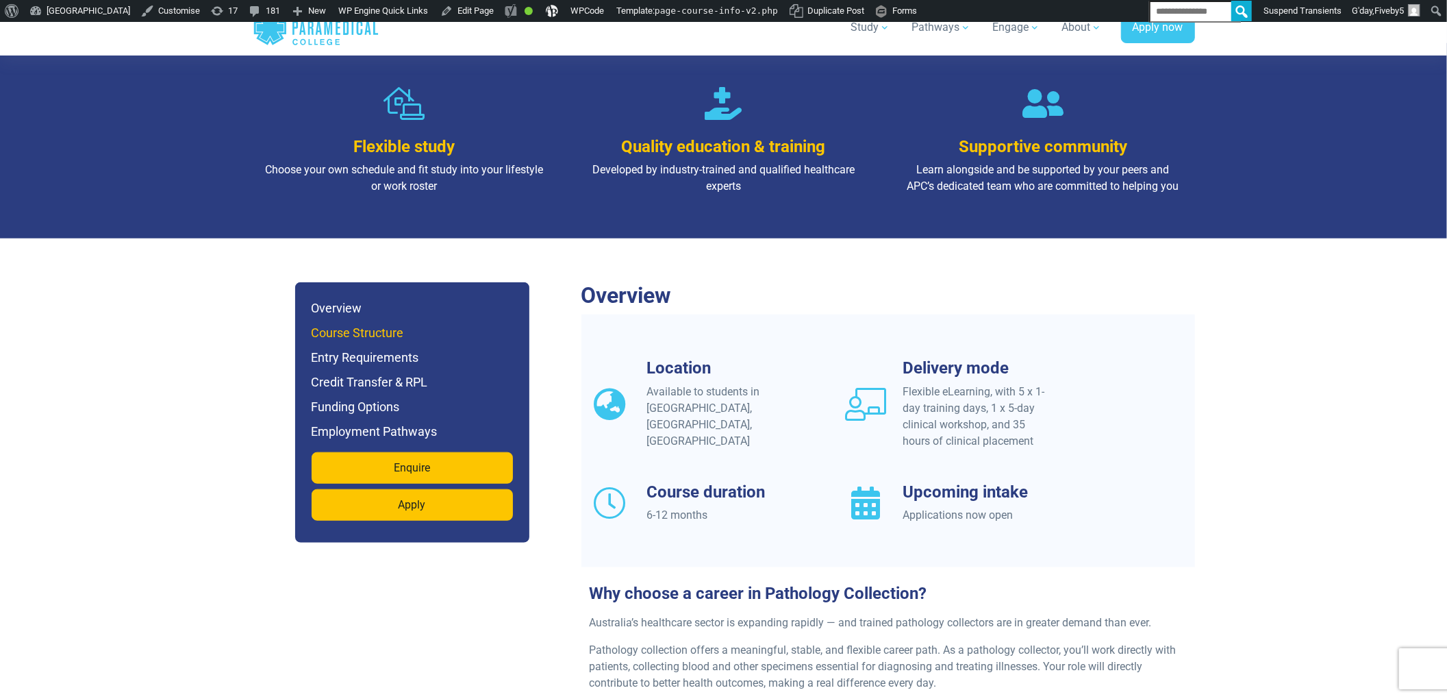
click at [368, 342] on h6 "Course Structure" at bounding box center [412, 332] width 201 height 19
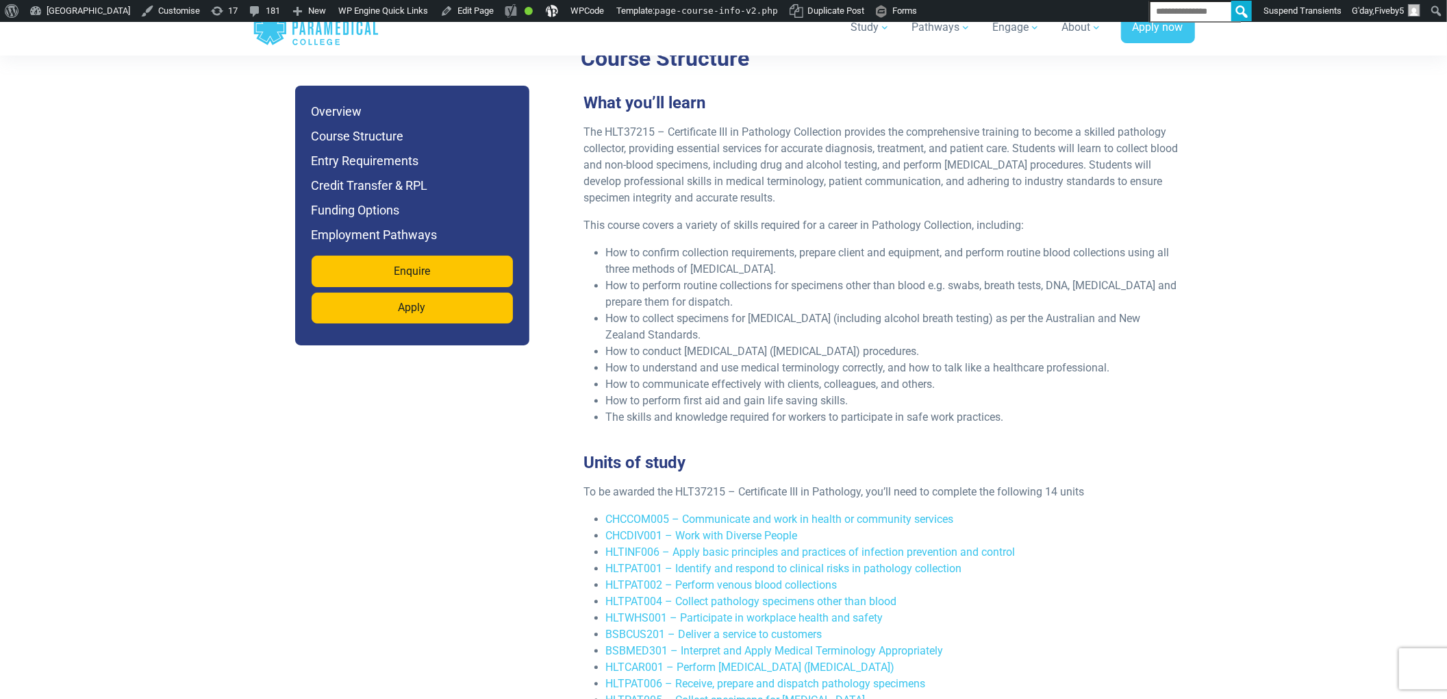
scroll to position [2307, 0]
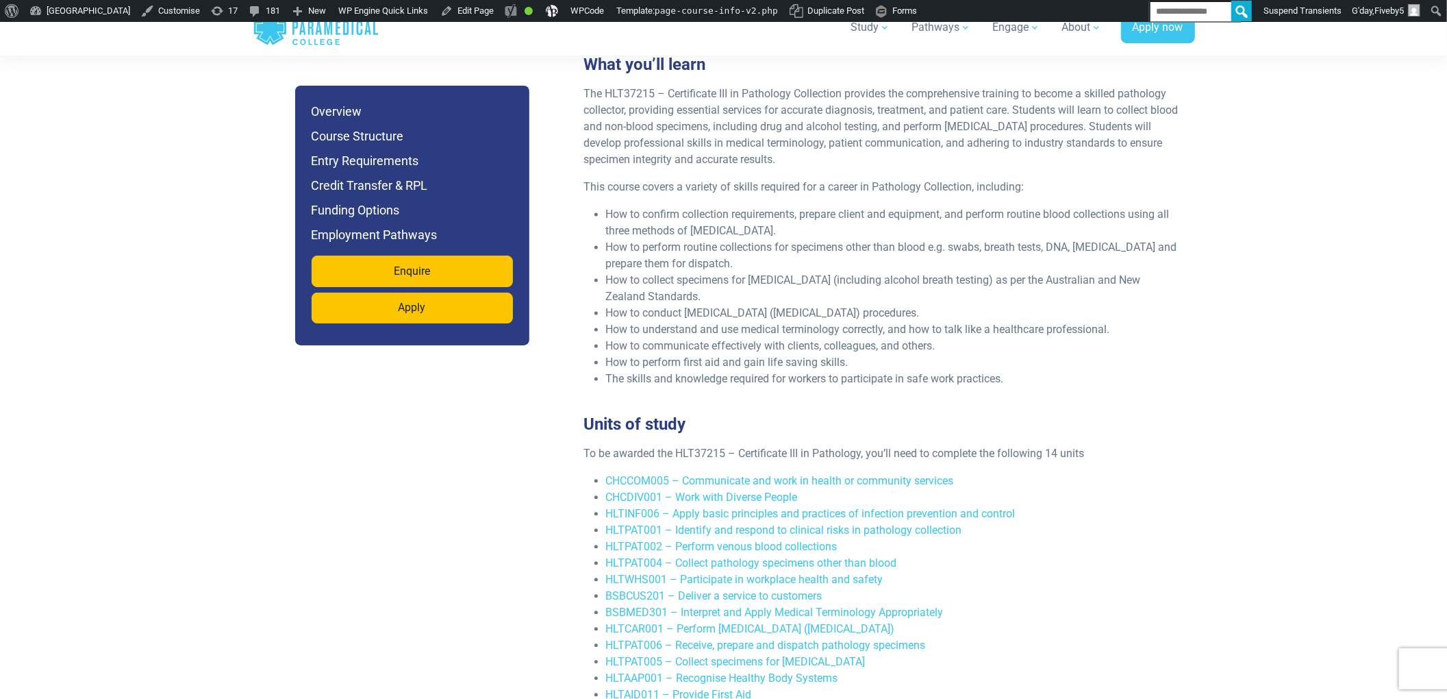
click at [675, 75] on h3 "What you’ll learn" at bounding box center [883, 65] width 614 height 20
click at [677, 75] on h3 "What you’ll learn" at bounding box center [883, 65] width 614 height 20
click at [680, 75] on h3 "What you’ll learn" at bounding box center [883, 65] width 614 height 20
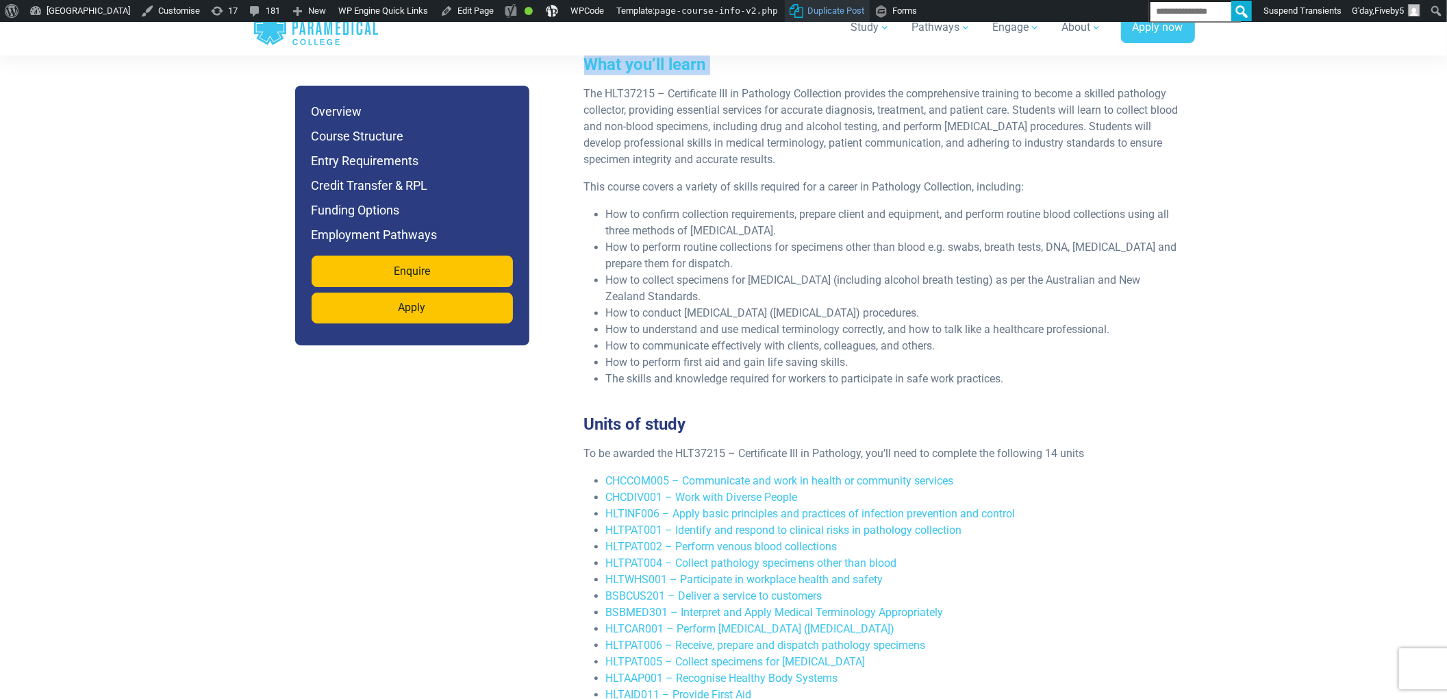
copy div "What you’ll learn"
click at [623, 168] on p "The HLT37215 – Certificate III in Pathology Collection provides the comprehensi…" at bounding box center [882, 127] width 597 height 82
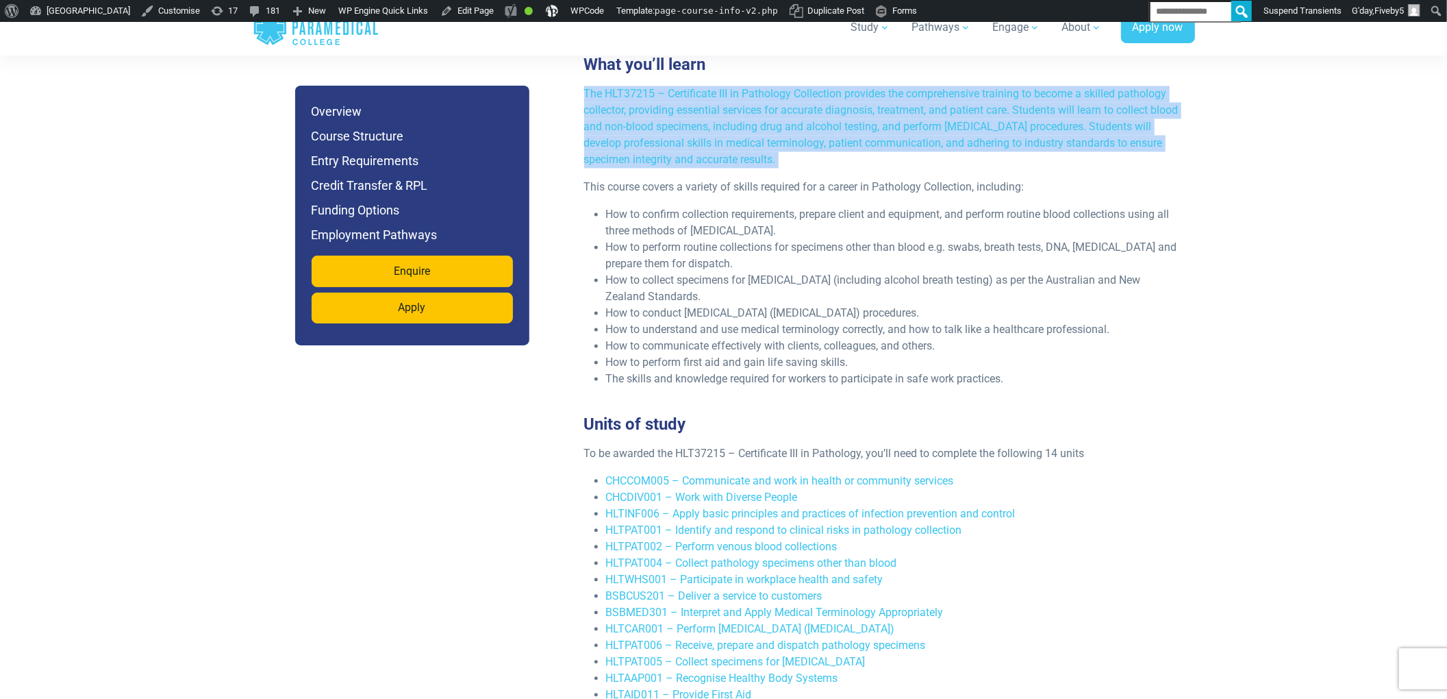
click at [623, 168] on p "The HLT37215 – Certificate III in Pathology Collection provides the comprehensi…" at bounding box center [882, 127] width 597 height 82
click at [597, 160] on div "What you’ll learn The HLT37215 – Certificate III in Pathology Collection provid…" at bounding box center [883, 226] width 614 height 343
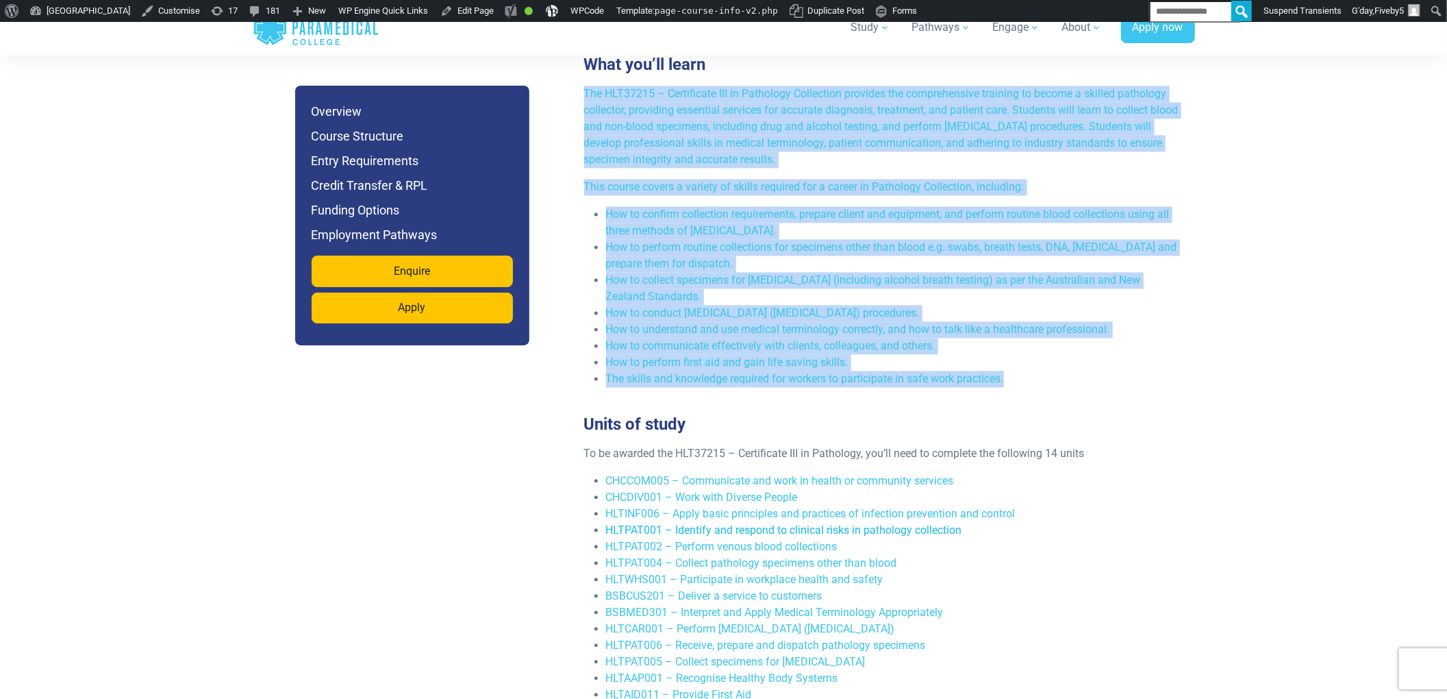
drag, startPoint x: 584, startPoint y: 171, endPoint x: 869, endPoint y: 608, distance: 522.2
click at [1026, 398] on div "The HLT37215 – Certificate III in Pathology Collection provides the comprehensi…" at bounding box center [883, 242] width 614 height 312
copy div "The HLT37215 – Certificate III in Pathology Collection provides the comprehensi…"
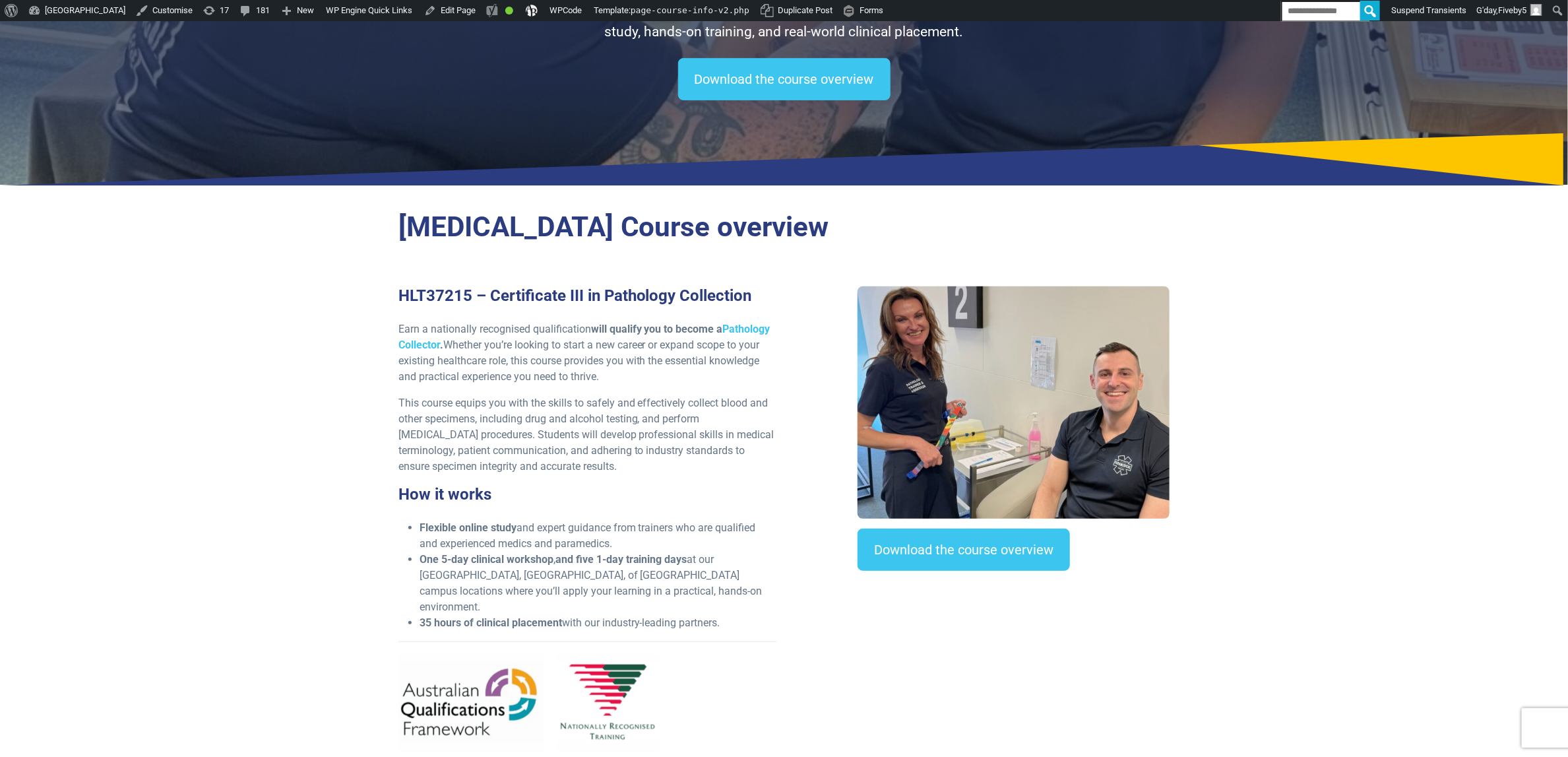
scroll to position [0, 0]
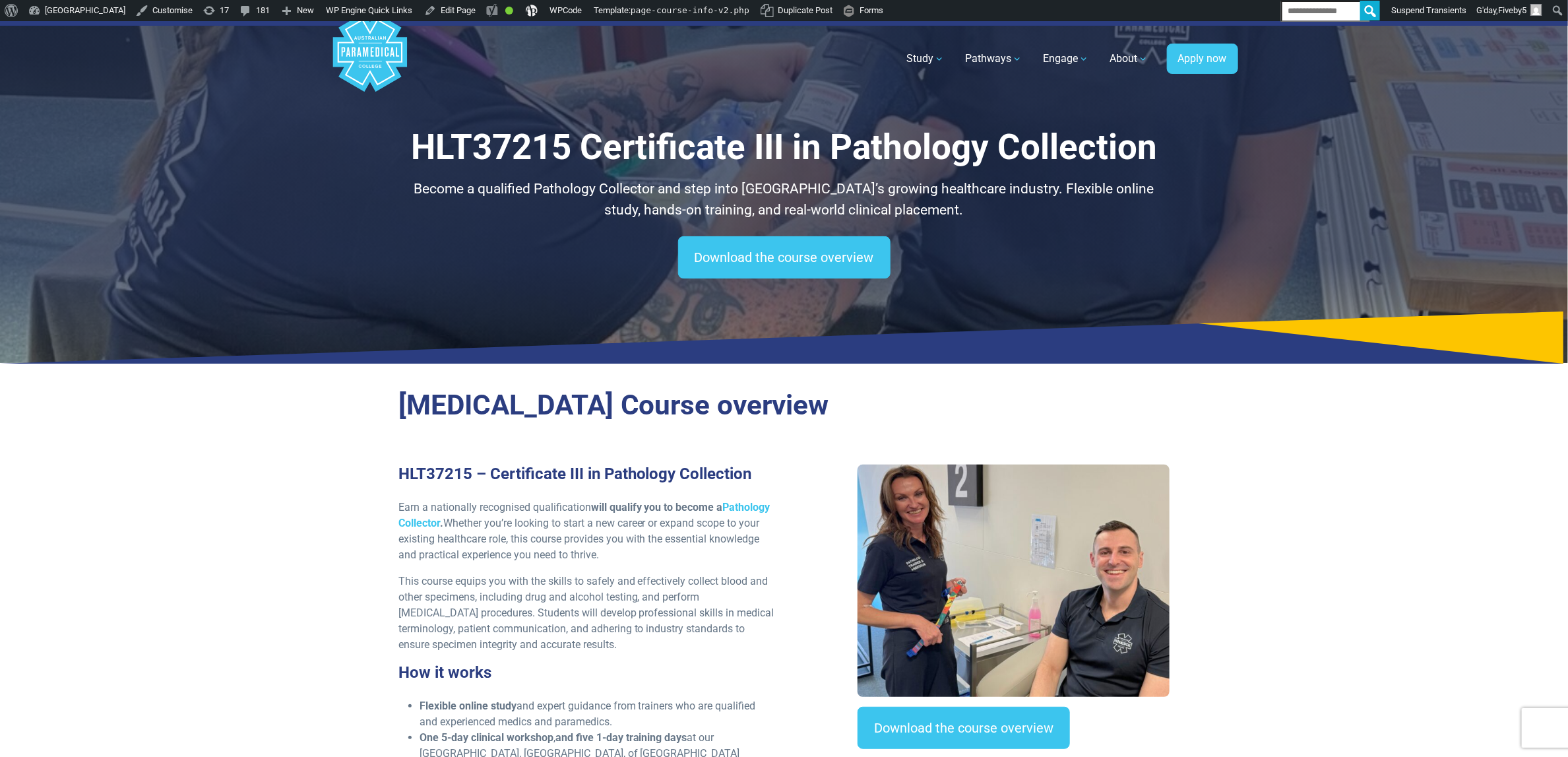
click at [543, 483] on h3 "HLT37215 – Certificate III in Pathology Collection" at bounding box center [588, 474] width 378 height 19
copy div "HLT37215 – Certificate III in Pathology Collection"
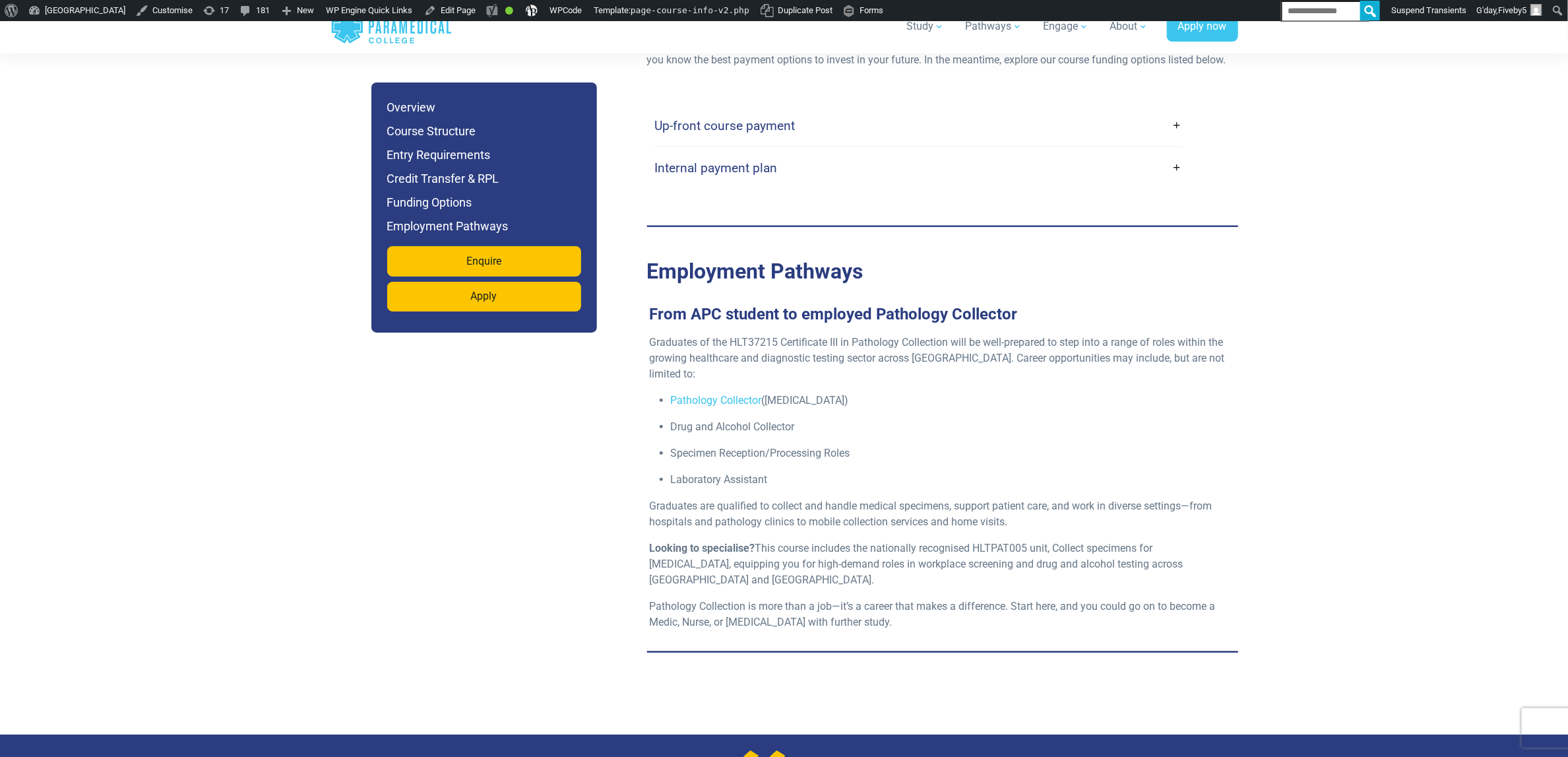
scroll to position [3957, 0]
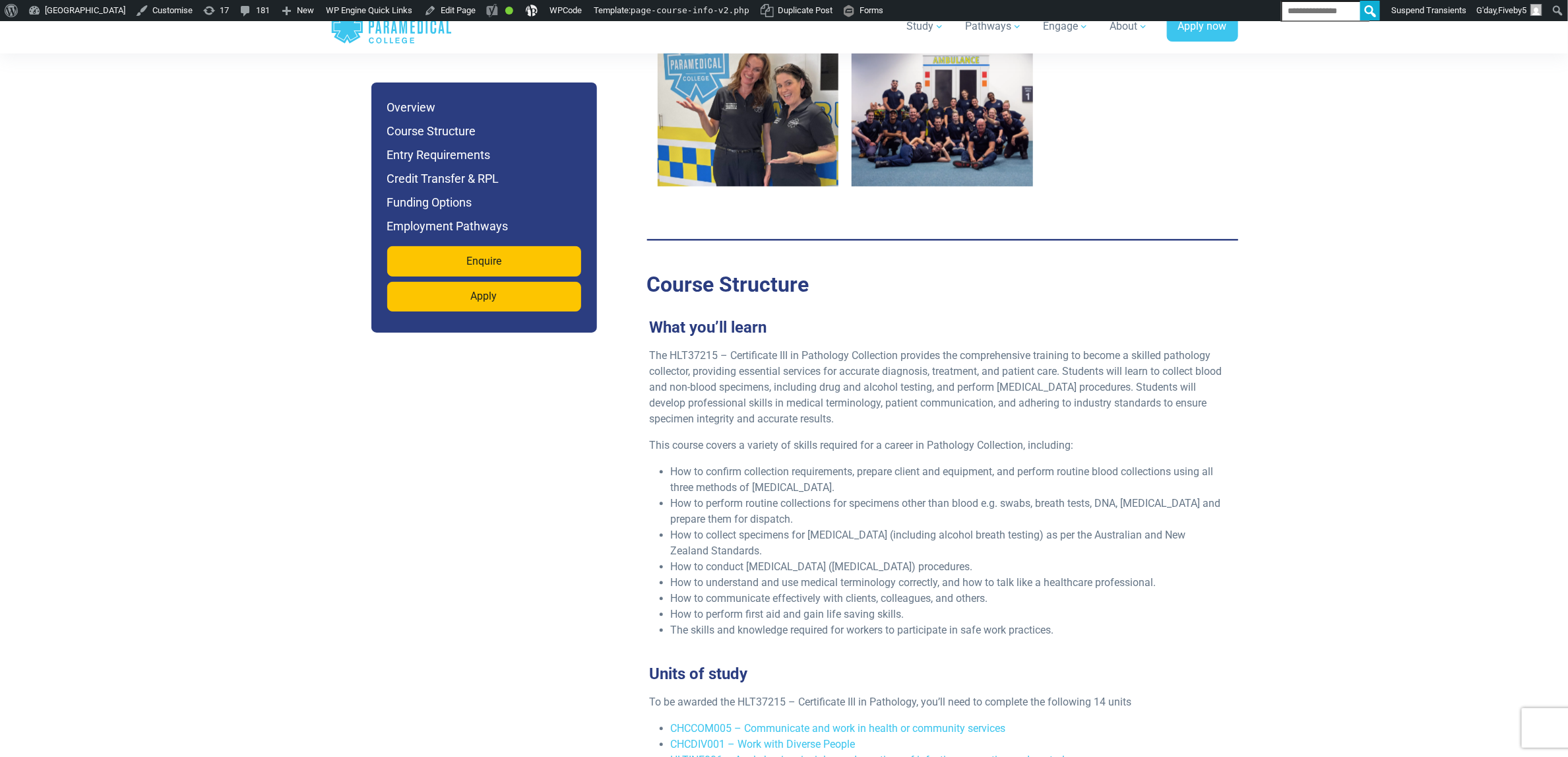
scroll to position [1938, 0]
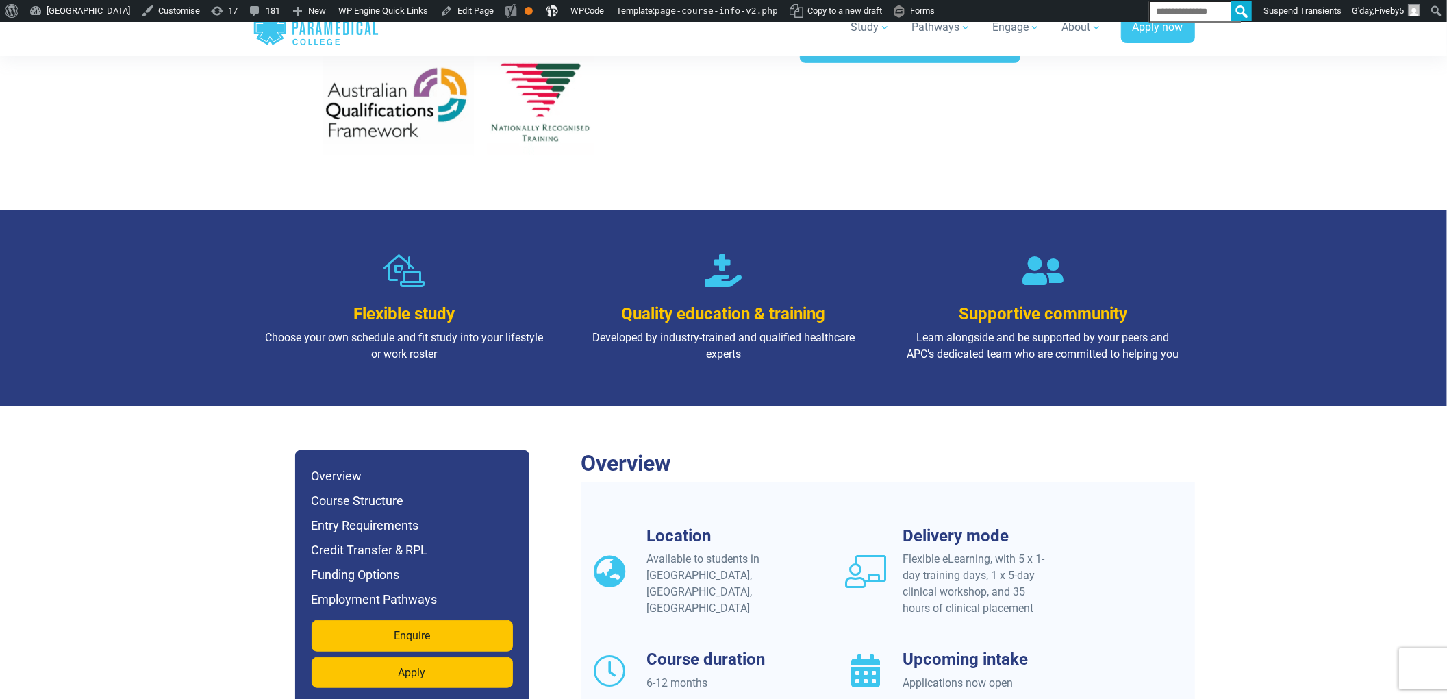
scroll to position [913, 0]
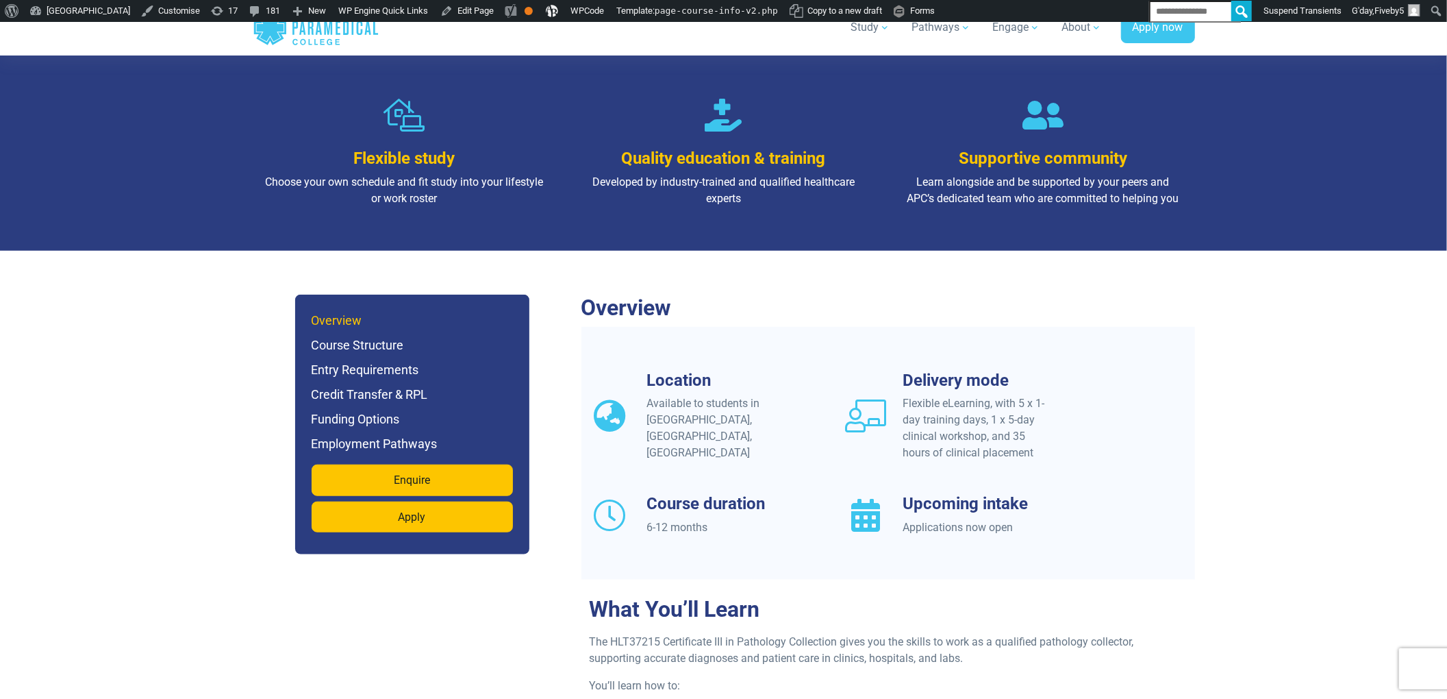
click at [353, 311] on h6 "Overview" at bounding box center [412, 320] width 201 height 19
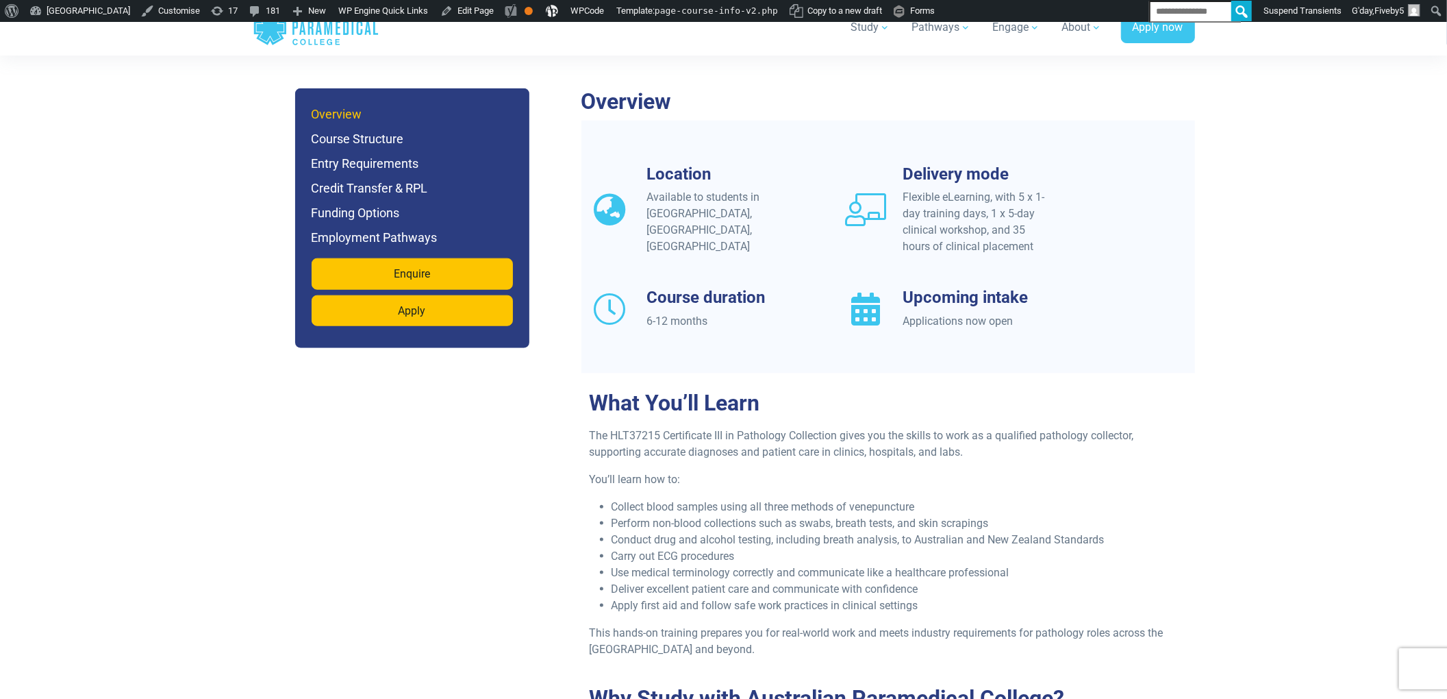
scroll to position [1127, 0]
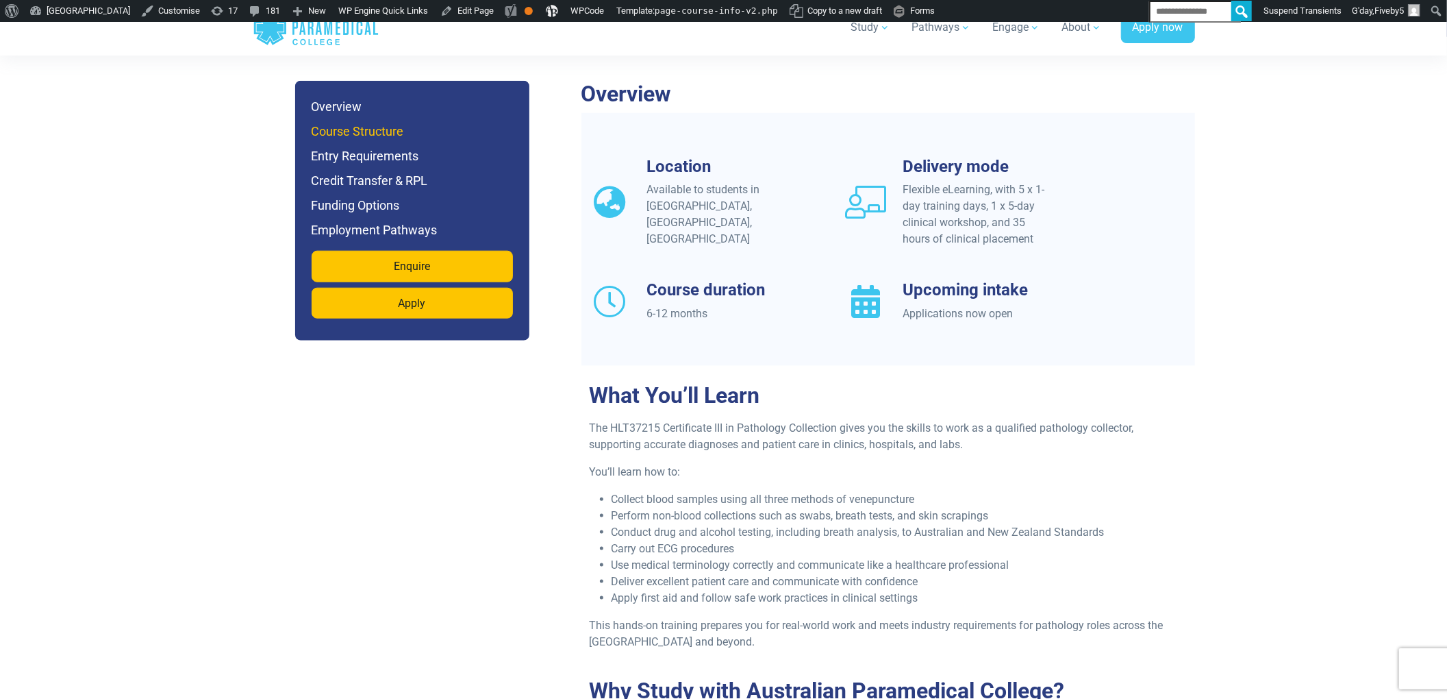
click at [360, 123] on h6 "Course Structure" at bounding box center [412, 131] width 201 height 19
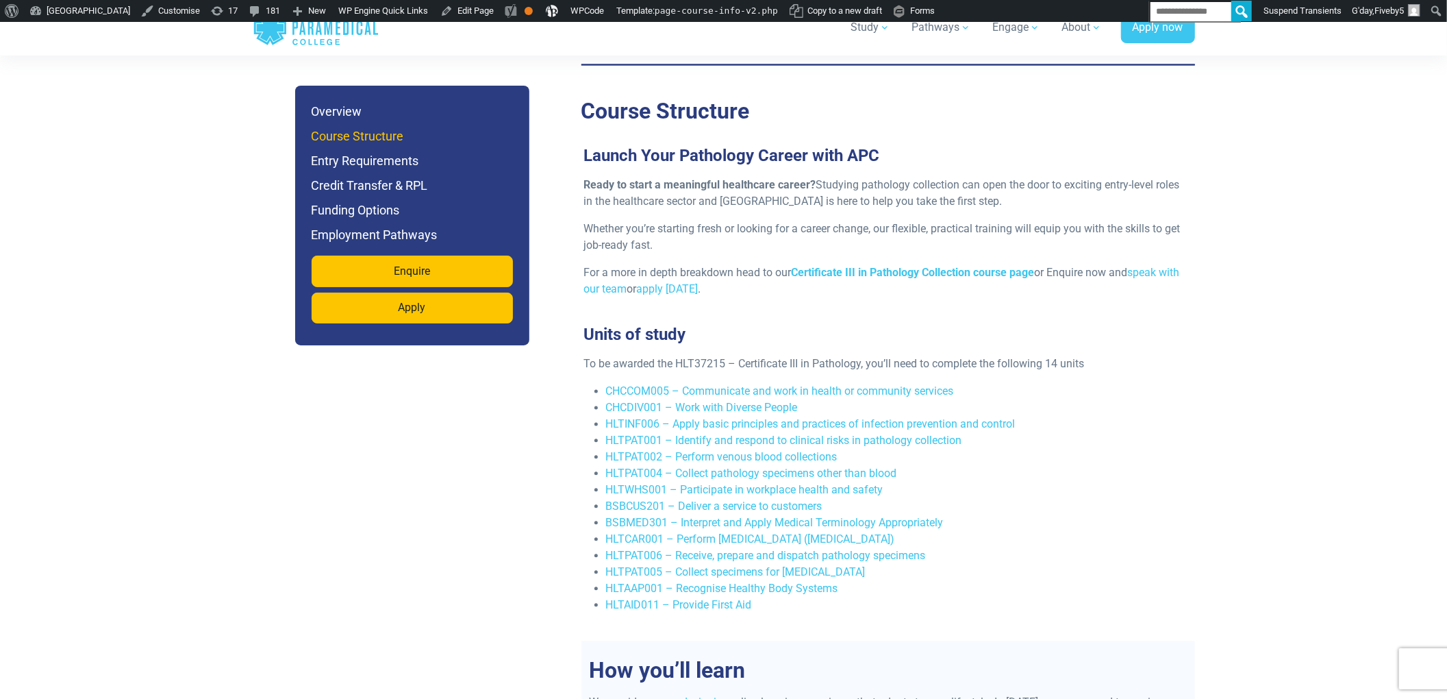
scroll to position [2338, 0]
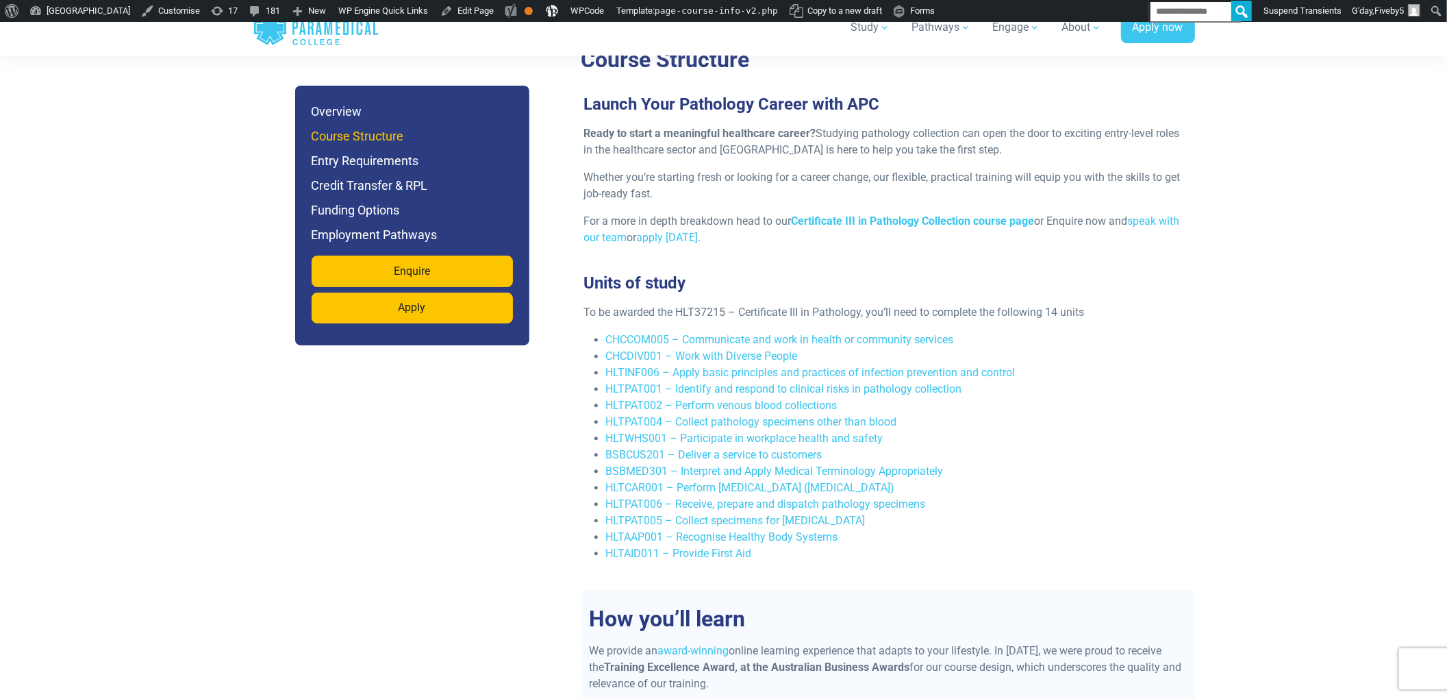
click at [351, 140] on h6 "Course Structure" at bounding box center [412, 136] width 201 height 19
click at [376, 171] on h6 "Entry Requirements" at bounding box center [412, 160] width 201 height 19
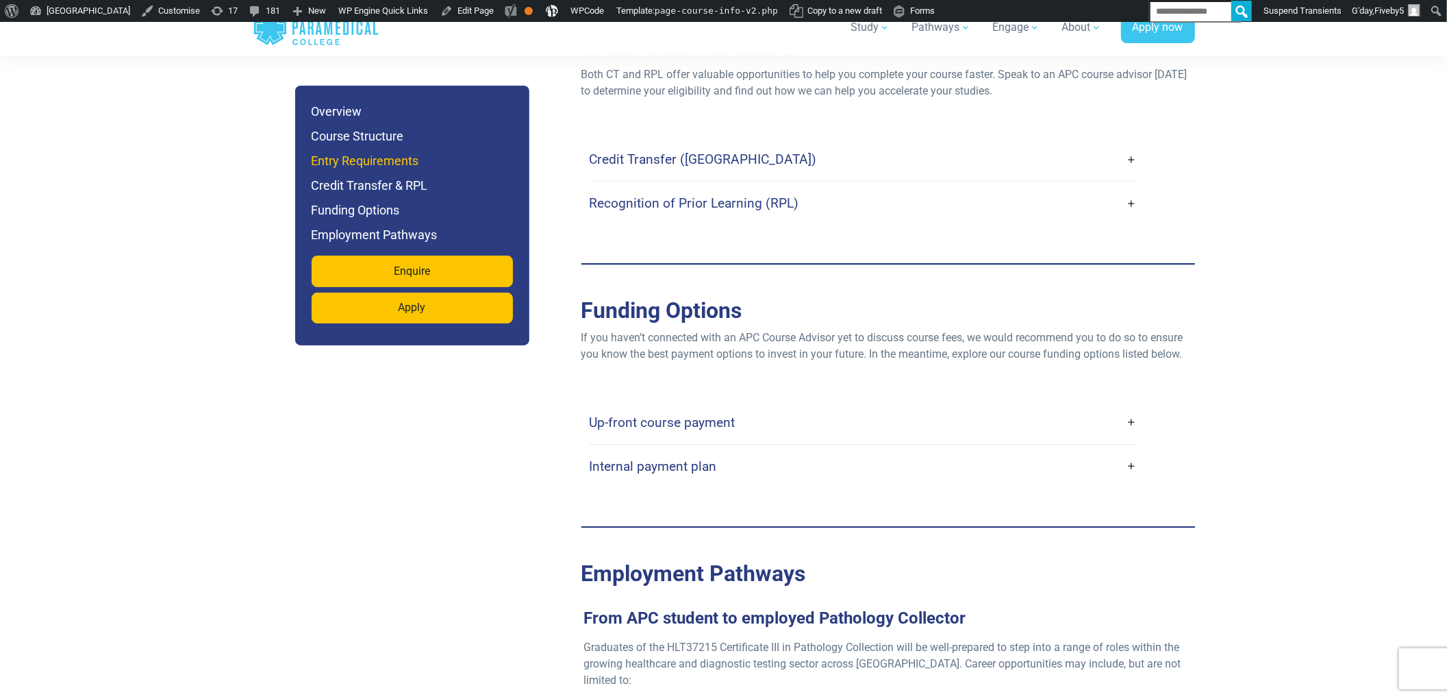
scroll to position [3892, 0]
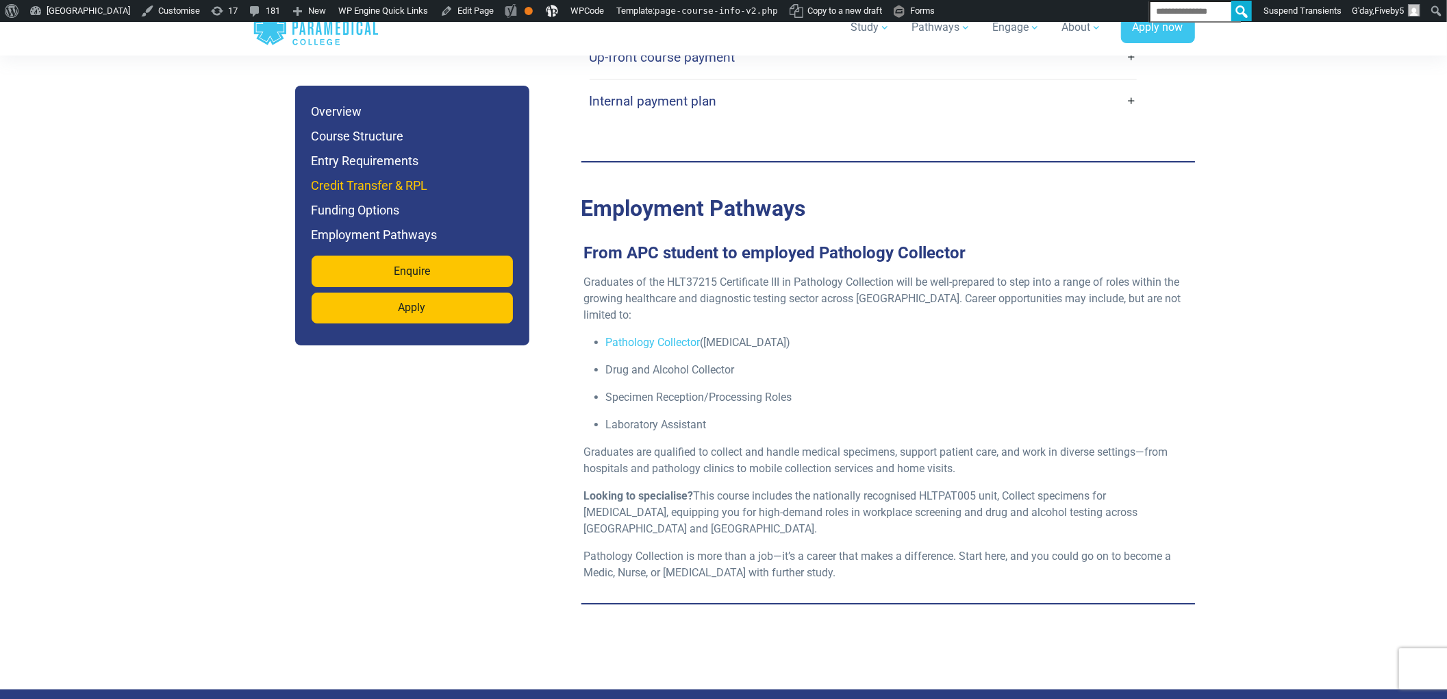
click at [366, 195] on h6 "Credit Transfer & RPL" at bounding box center [412, 185] width 201 height 19
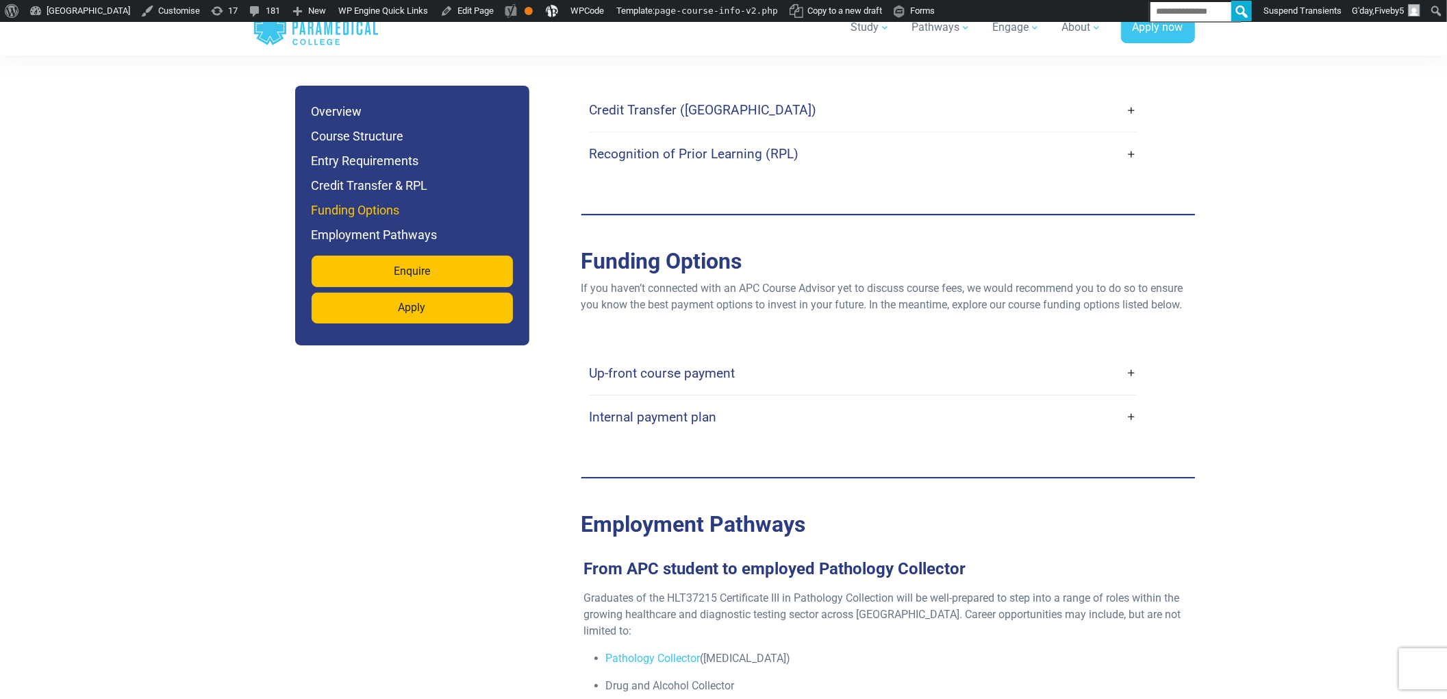
click at [366, 220] on h6 "Funding Options" at bounding box center [412, 210] width 201 height 19
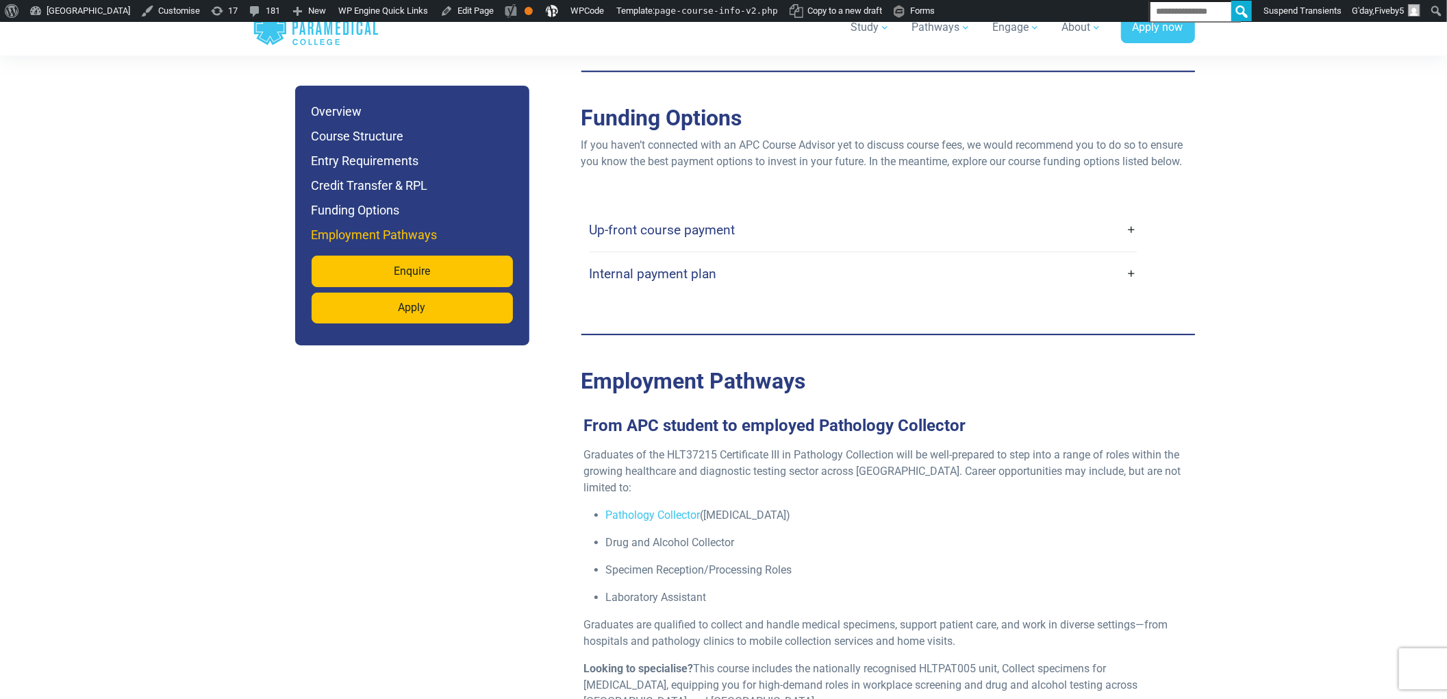
click at [368, 245] on h6 "Employment Pathways" at bounding box center [412, 234] width 201 height 19
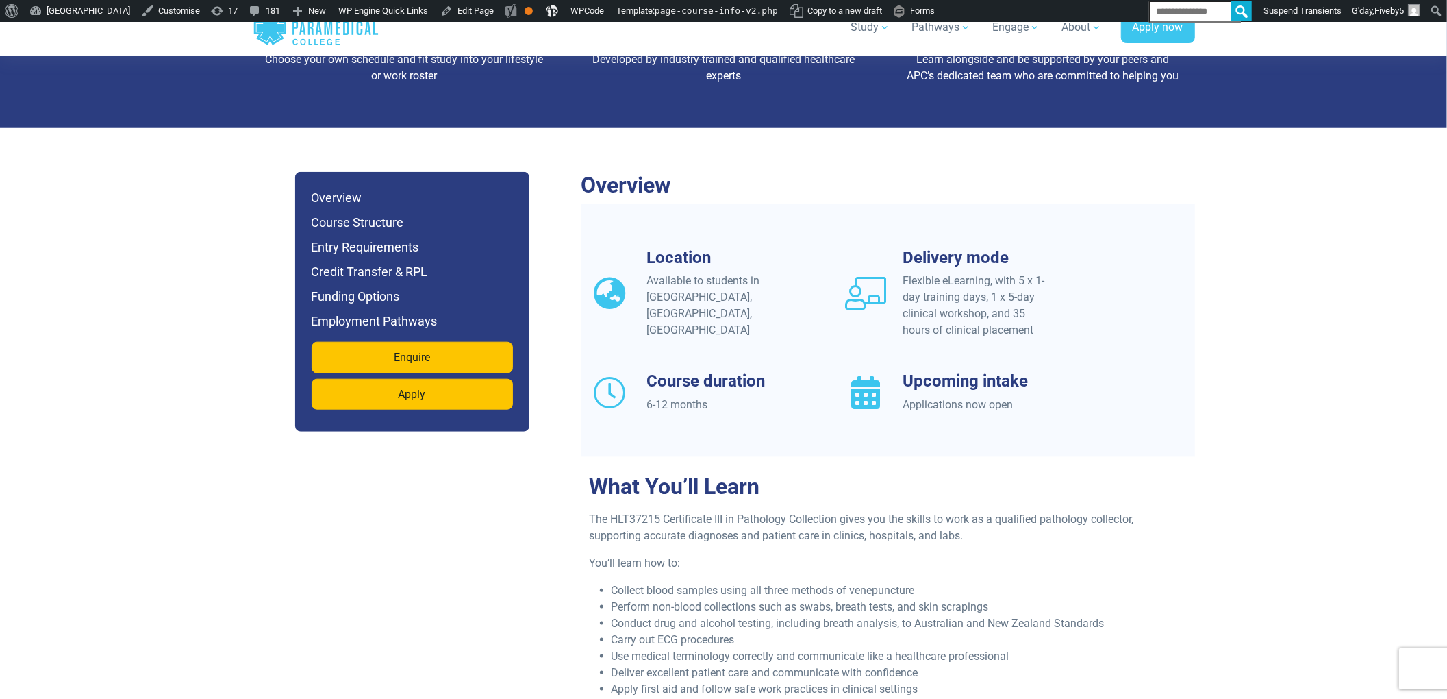
scroll to position [990, 0]
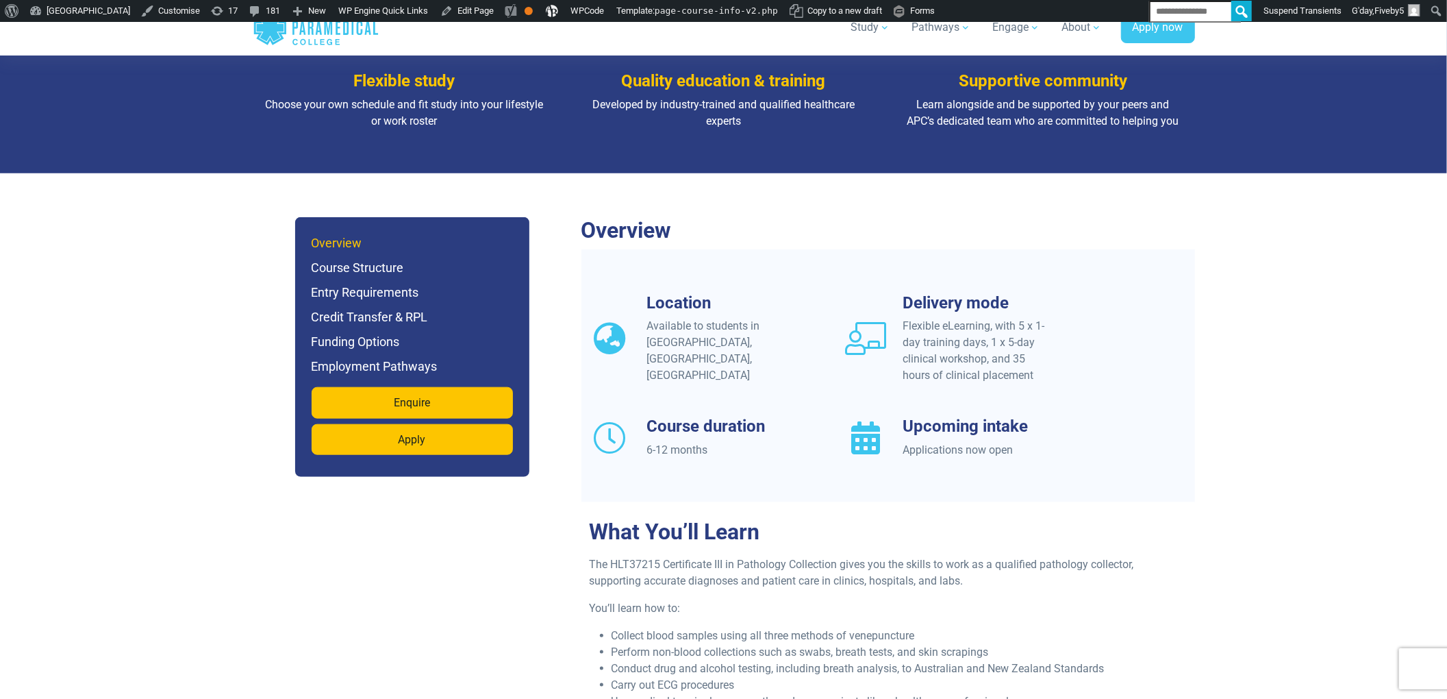
click at [329, 234] on h6 "Overview" at bounding box center [412, 243] width 201 height 19
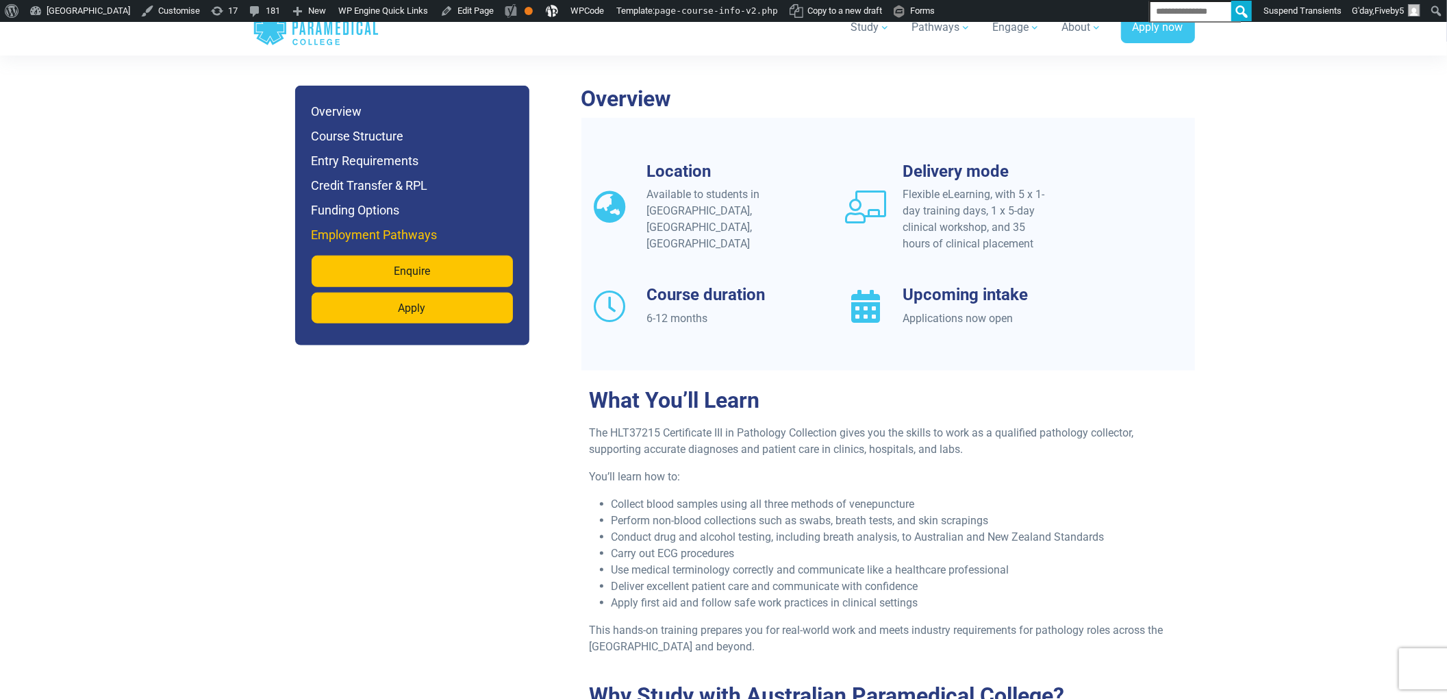
scroll to position [1127, 0]
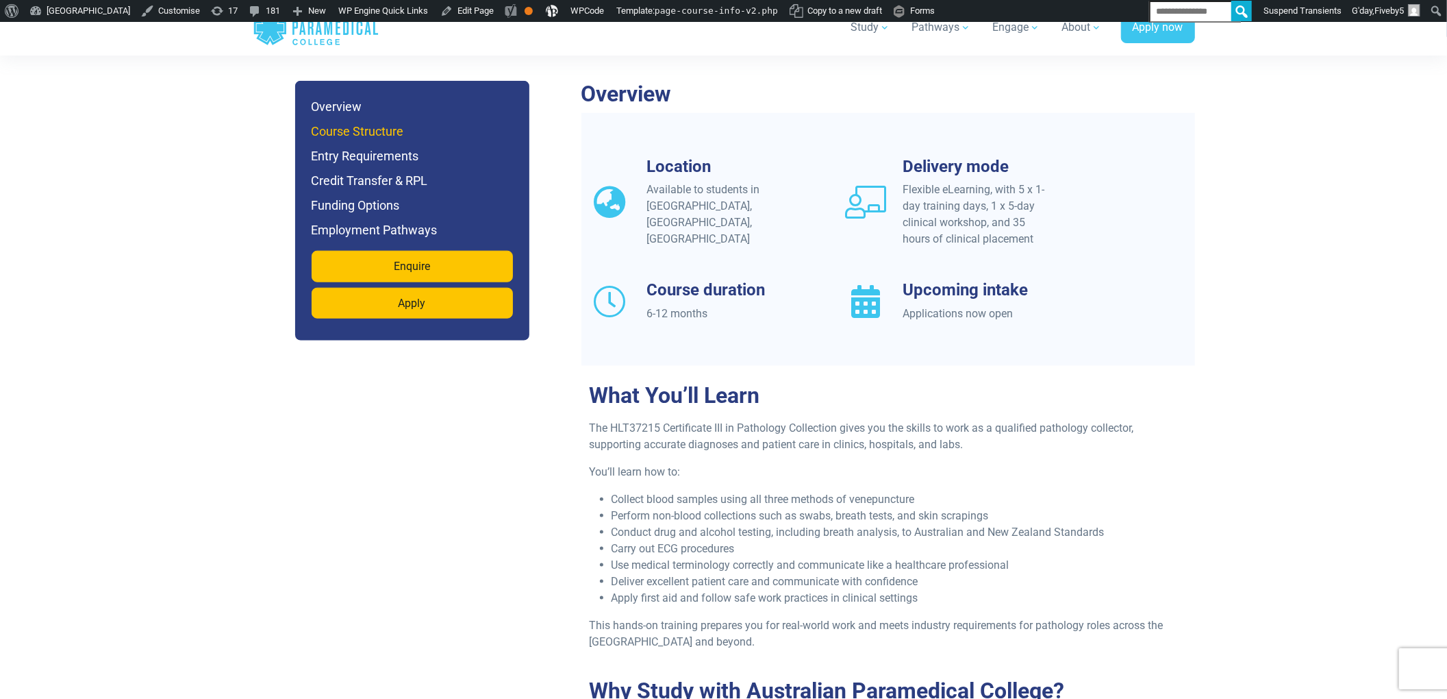
click at [370, 122] on h6 "Course Structure" at bounding box center [412, 131] width 201 height 19
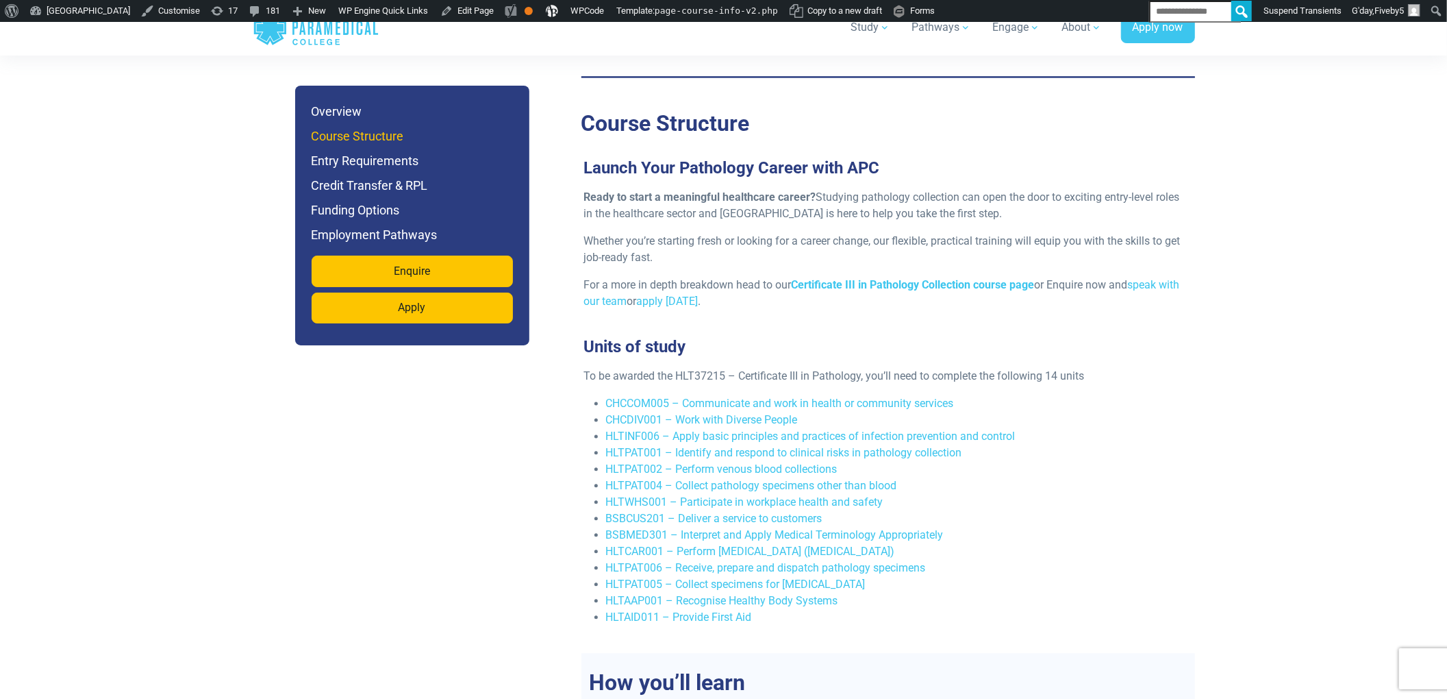
scroll to position [2338, 0]
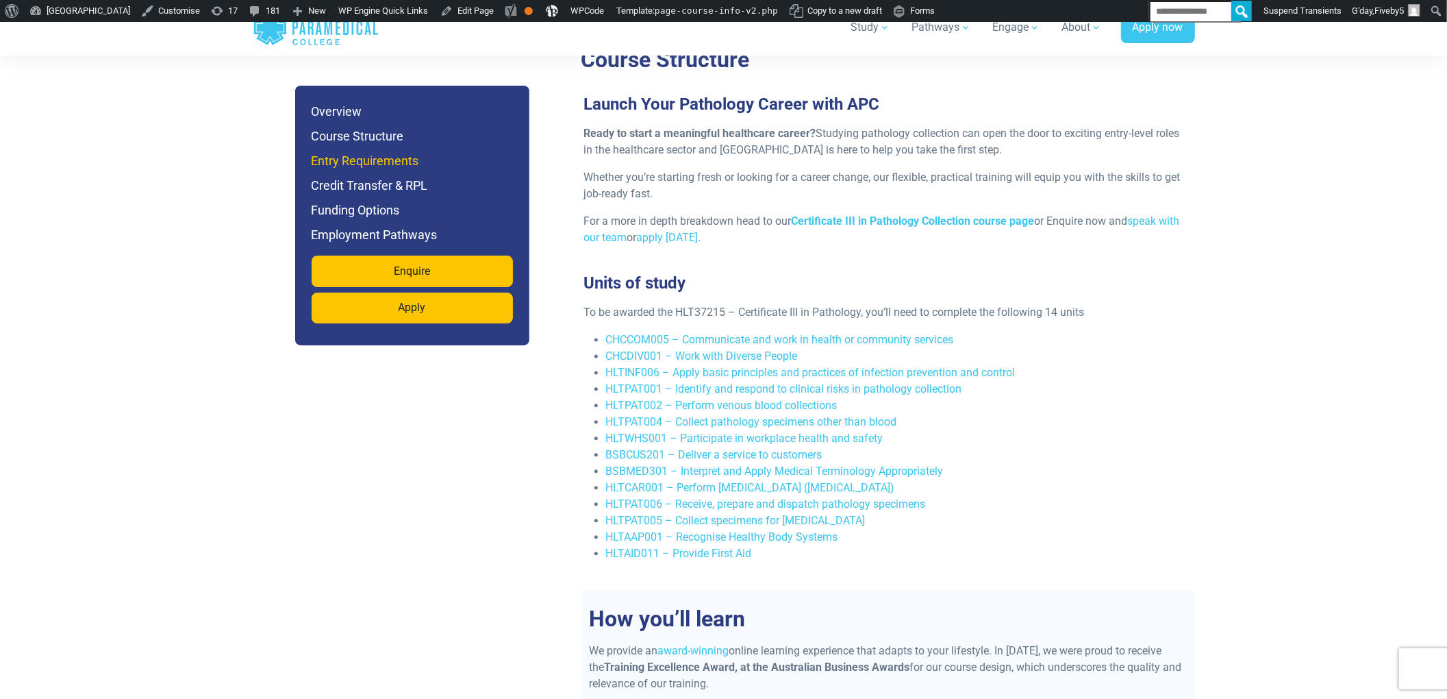
click at [370, 171] on h6 "Entry Requirements" at bounding box center [412, 160] width 201 height 19
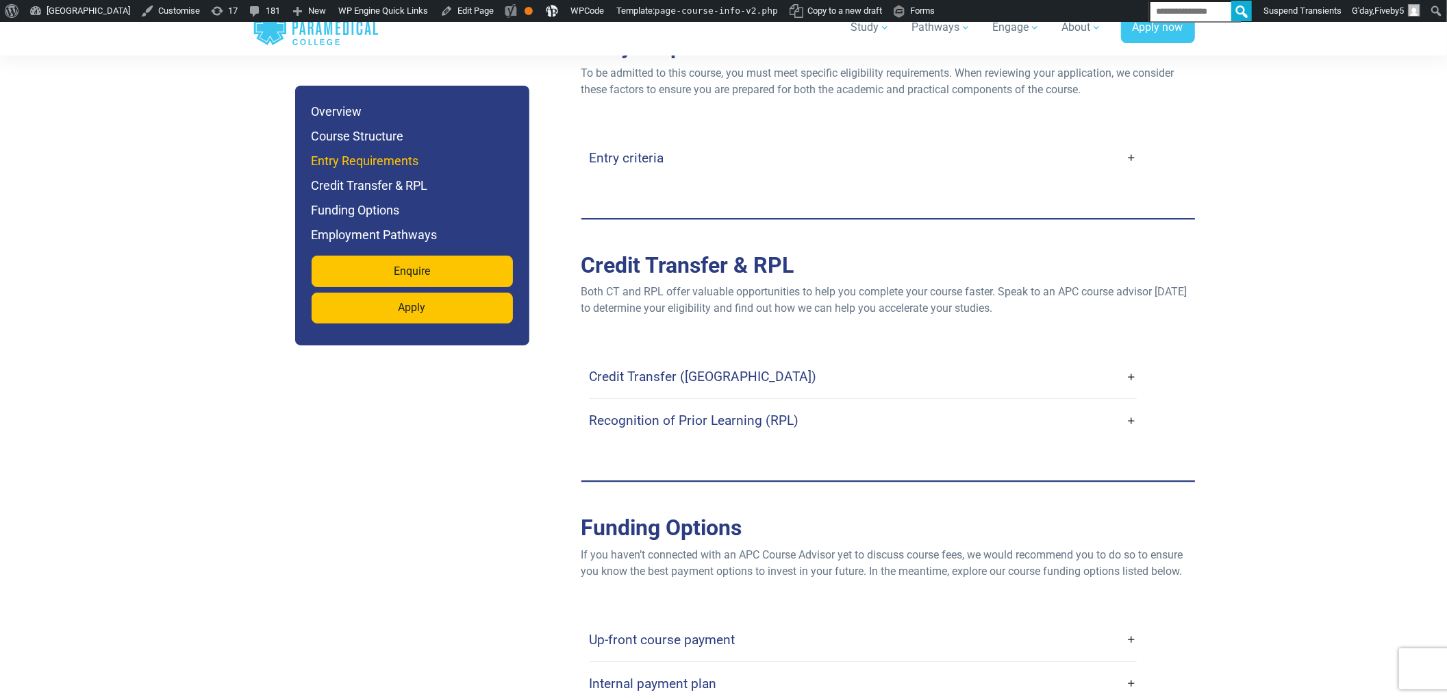
scroll to position [3344, 0]
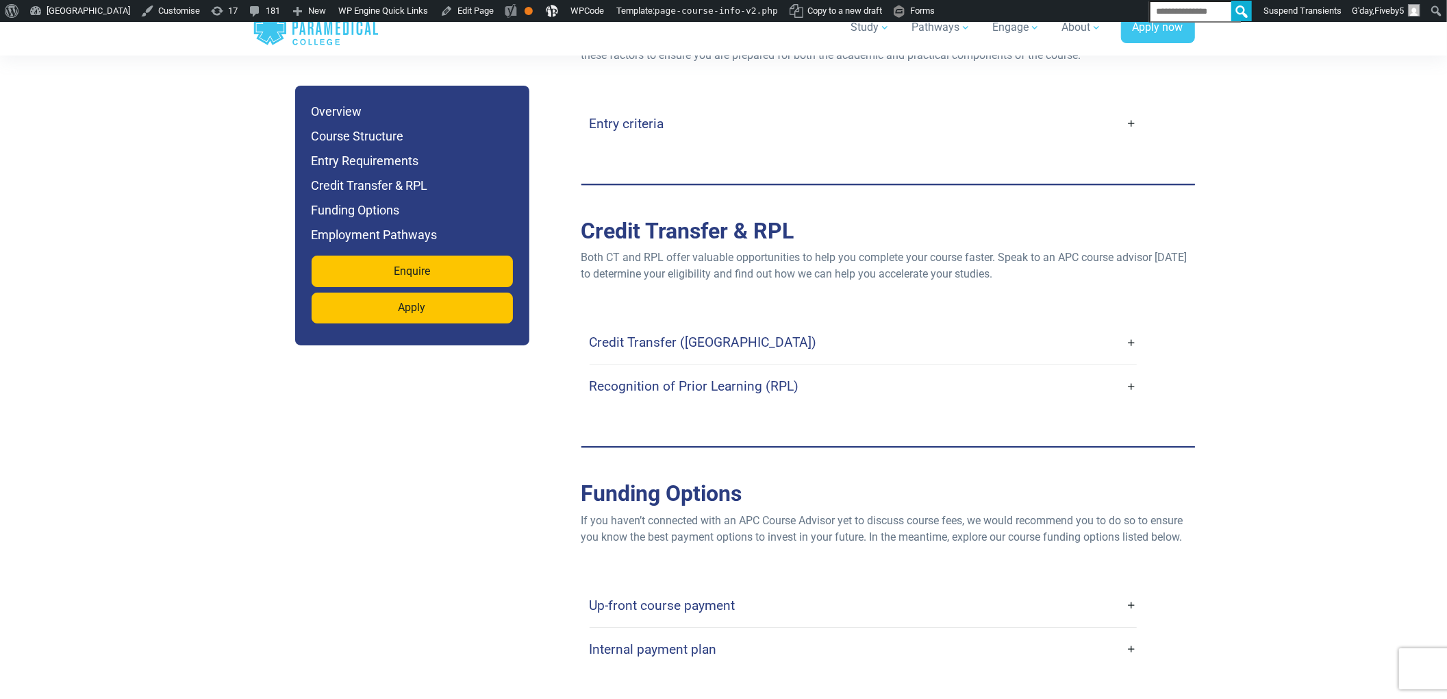
click at [414, 220] on li "Funding Options" at bounding box center [412, 210] width 201 height 19
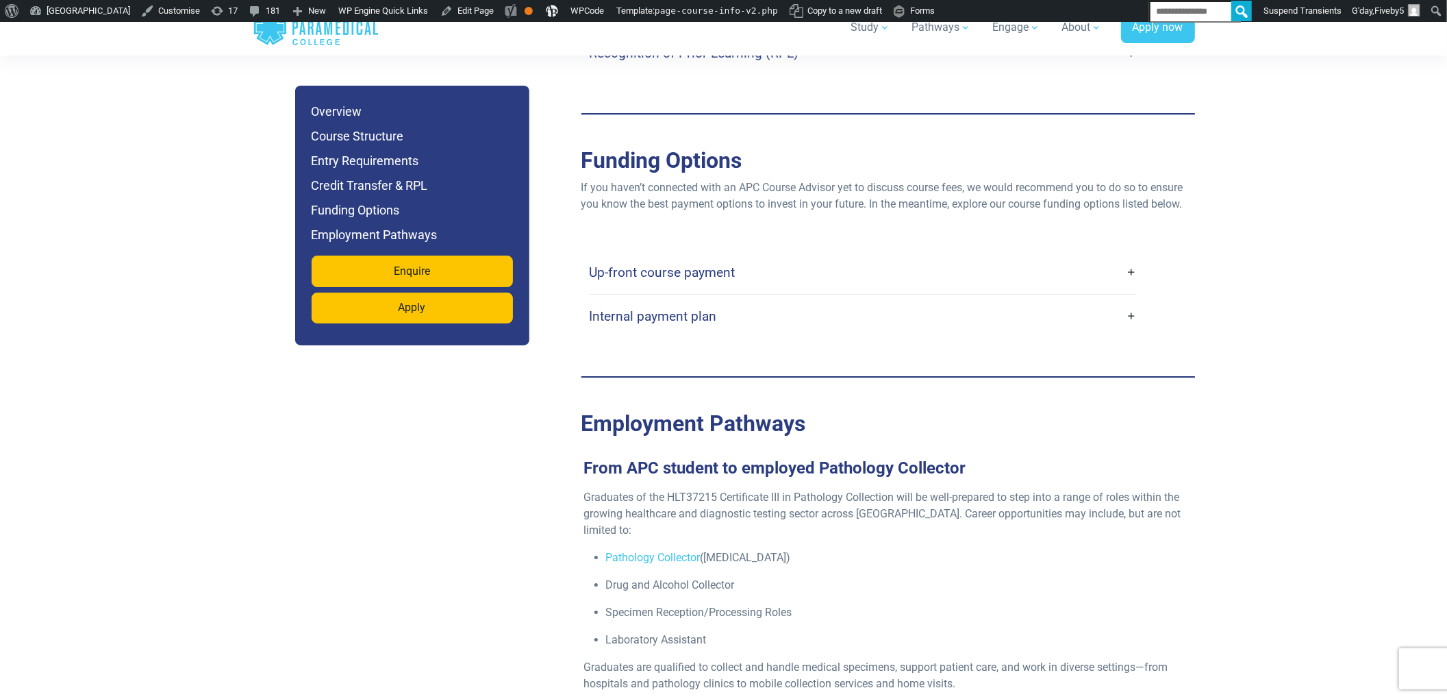
scroll to position [4224, 0]
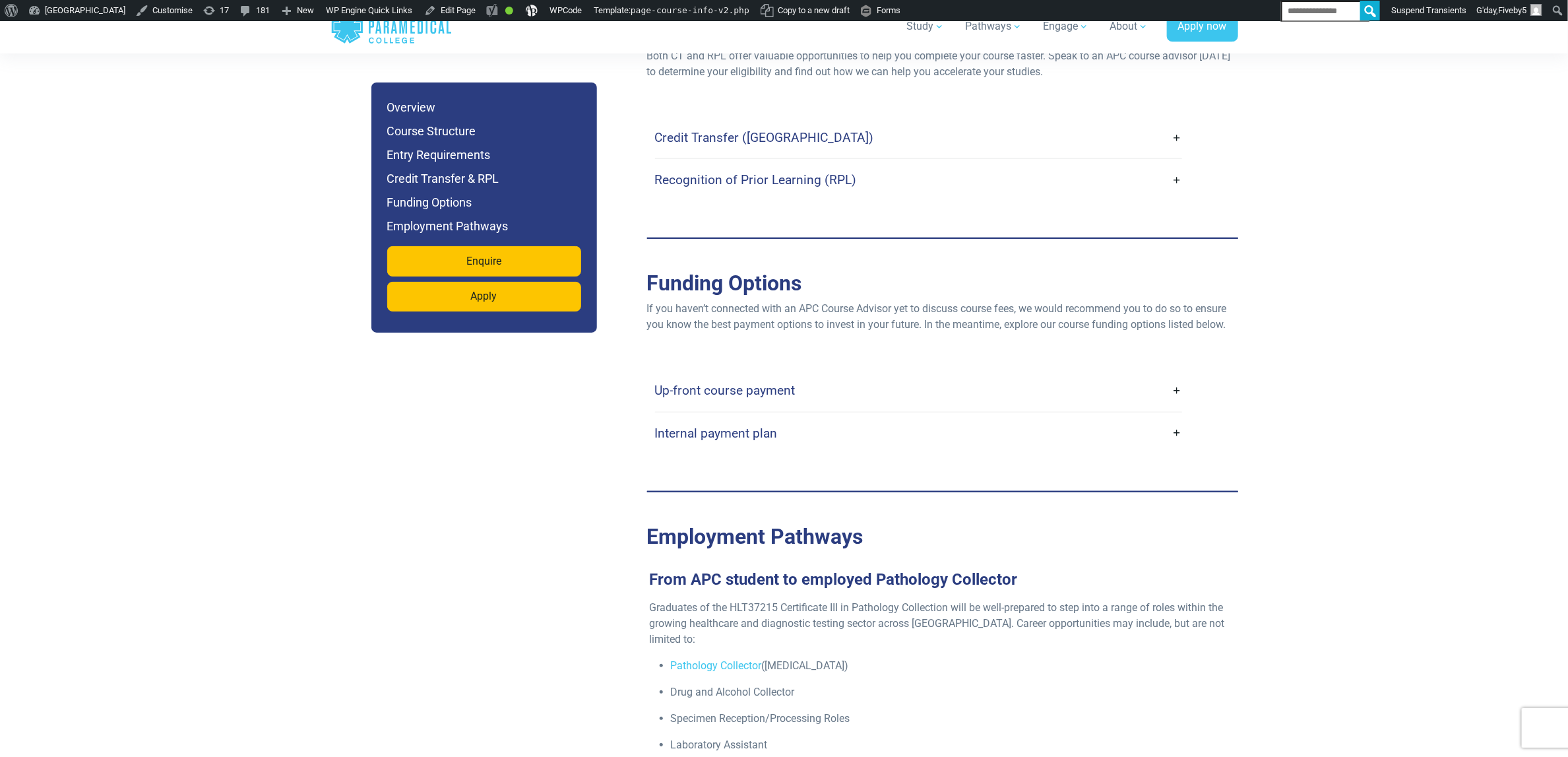
scroll to position [3364, 0]
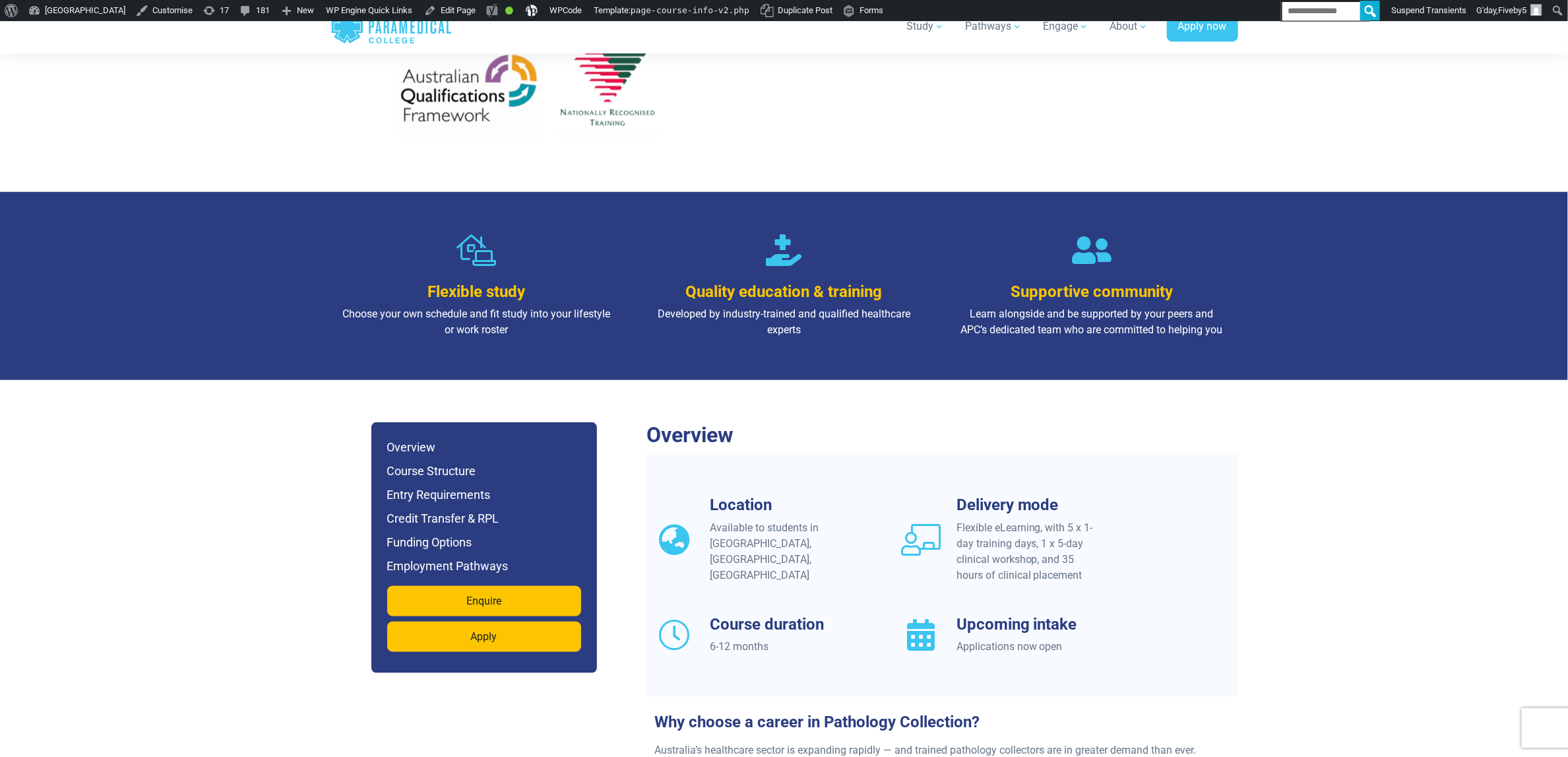
scroll to position [989, 0]
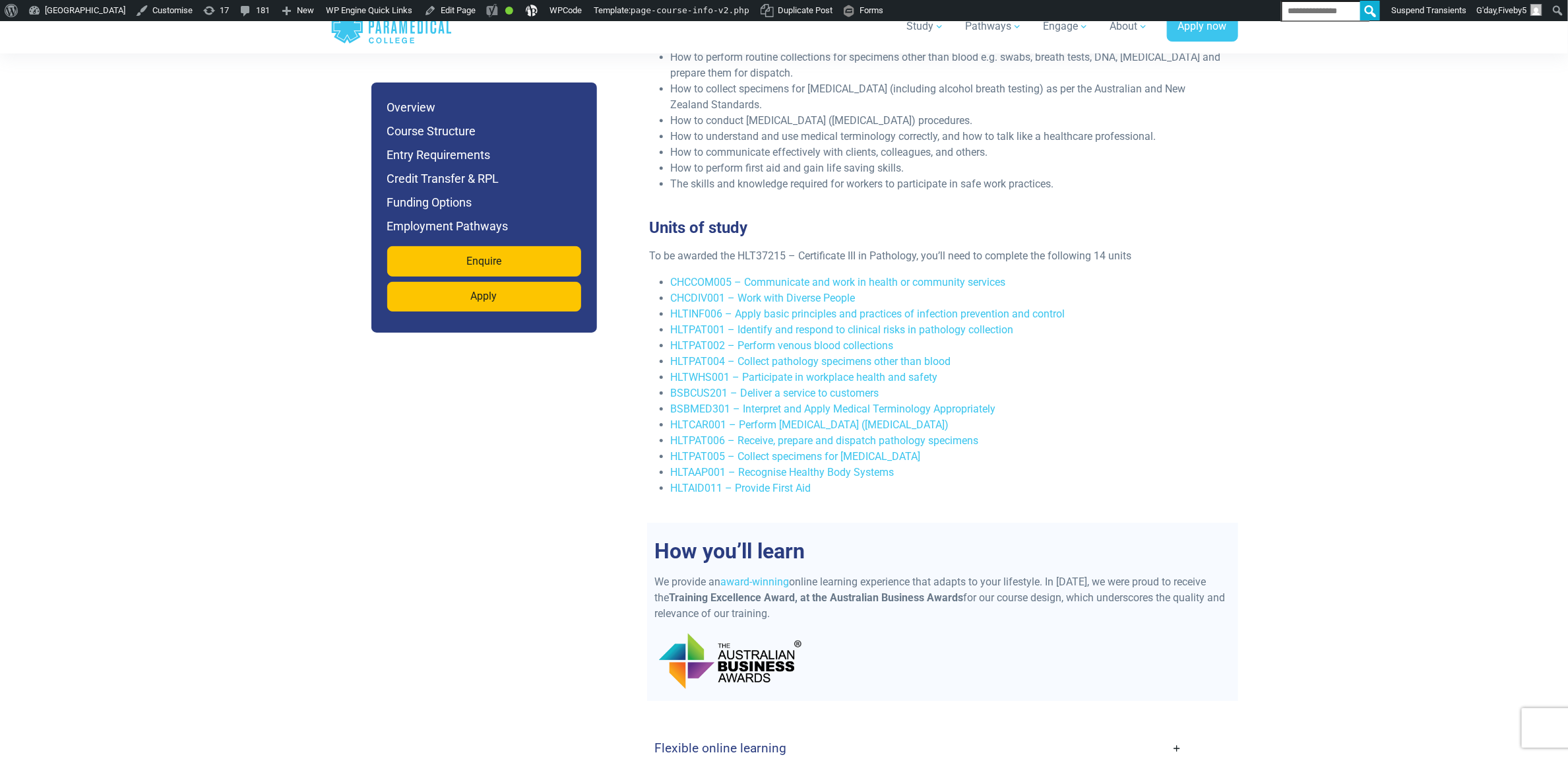
scroll to position [2333, 0]
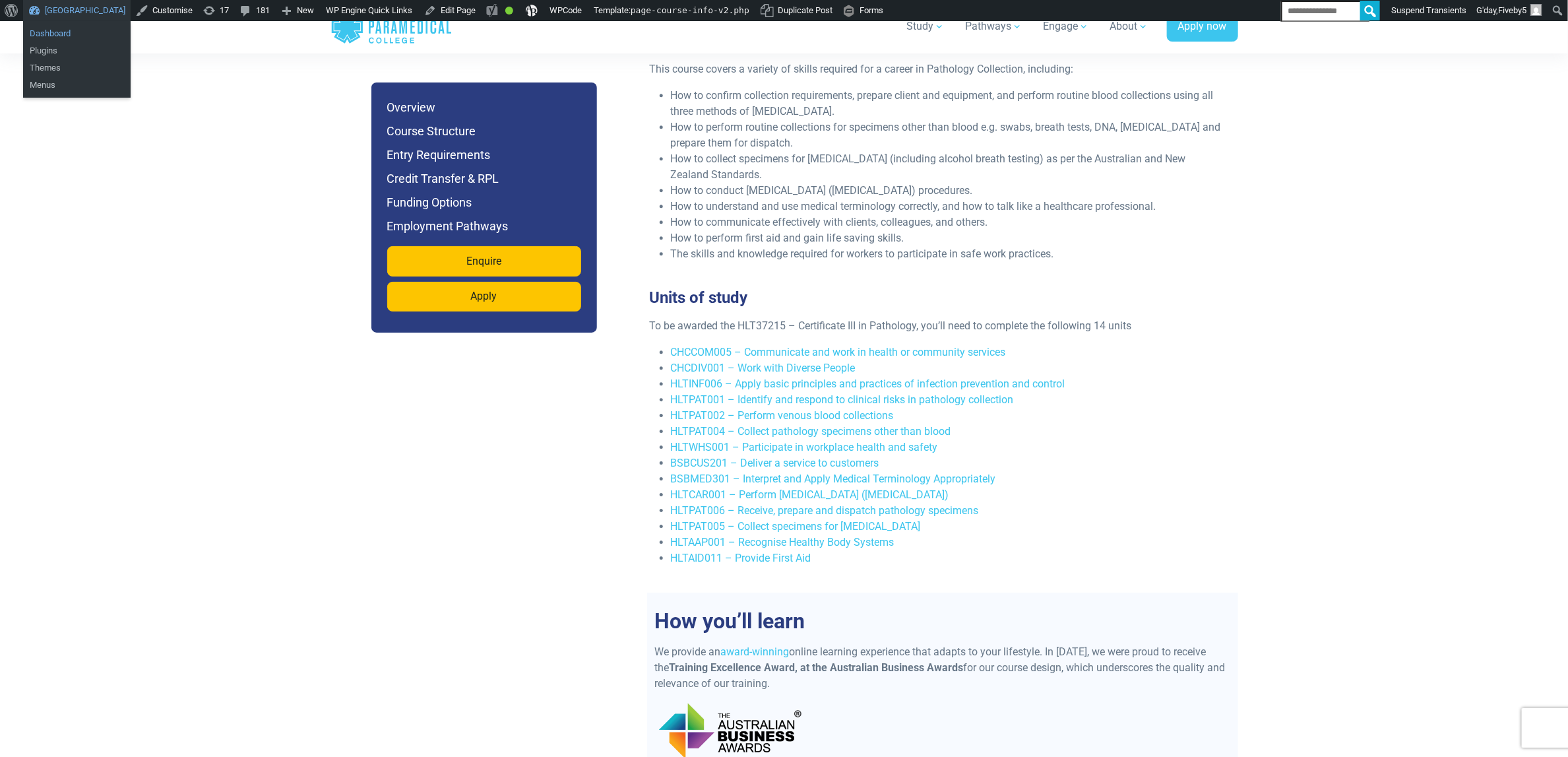
click at [56, 24] on ul "Dashboard Plugins" at bounding box center [77, 42] width 108 height 42
click at [58, 24] on ul "Dashboard Plugins" at bounding box center [77, 42] width 108 height 42
click at [58, 25] on link "Dashboard" at bounding box center [77, 34] width 108 height 17
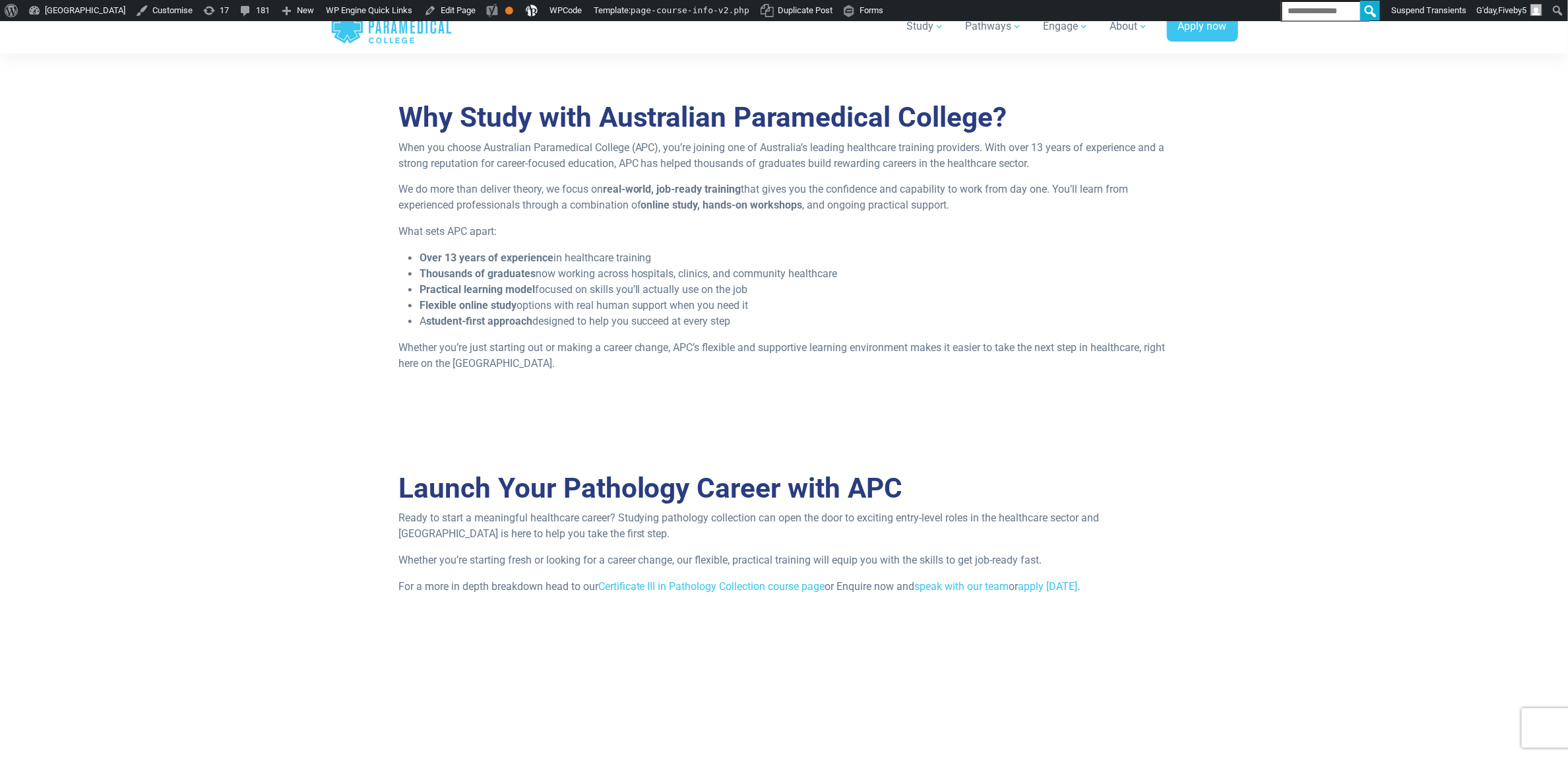
scroll to position [792, 0]
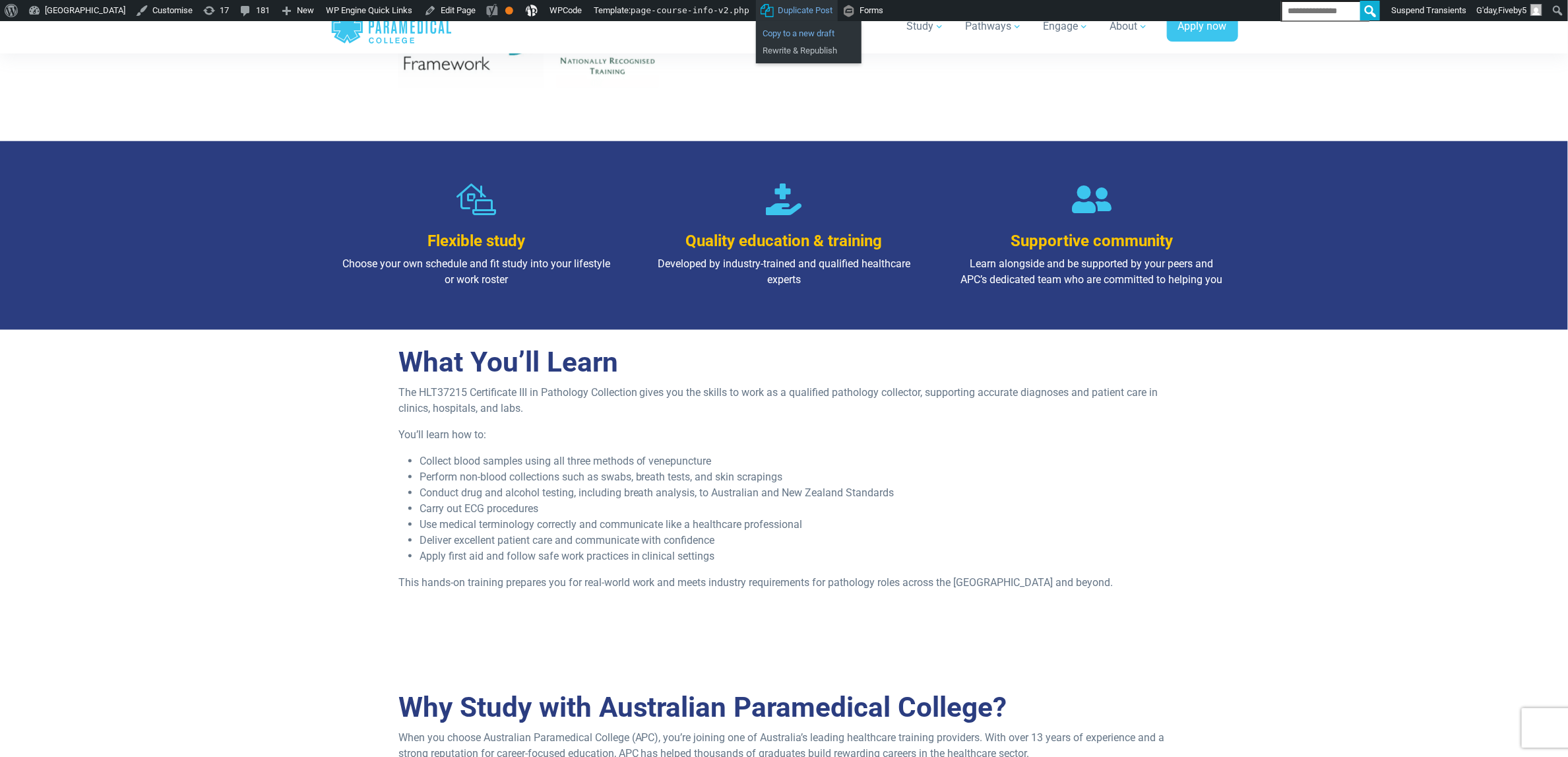
drag, startPoint x: 825, startPoint y: 22, endPoint x: 799, endPoint y: 36, distance: 29.5
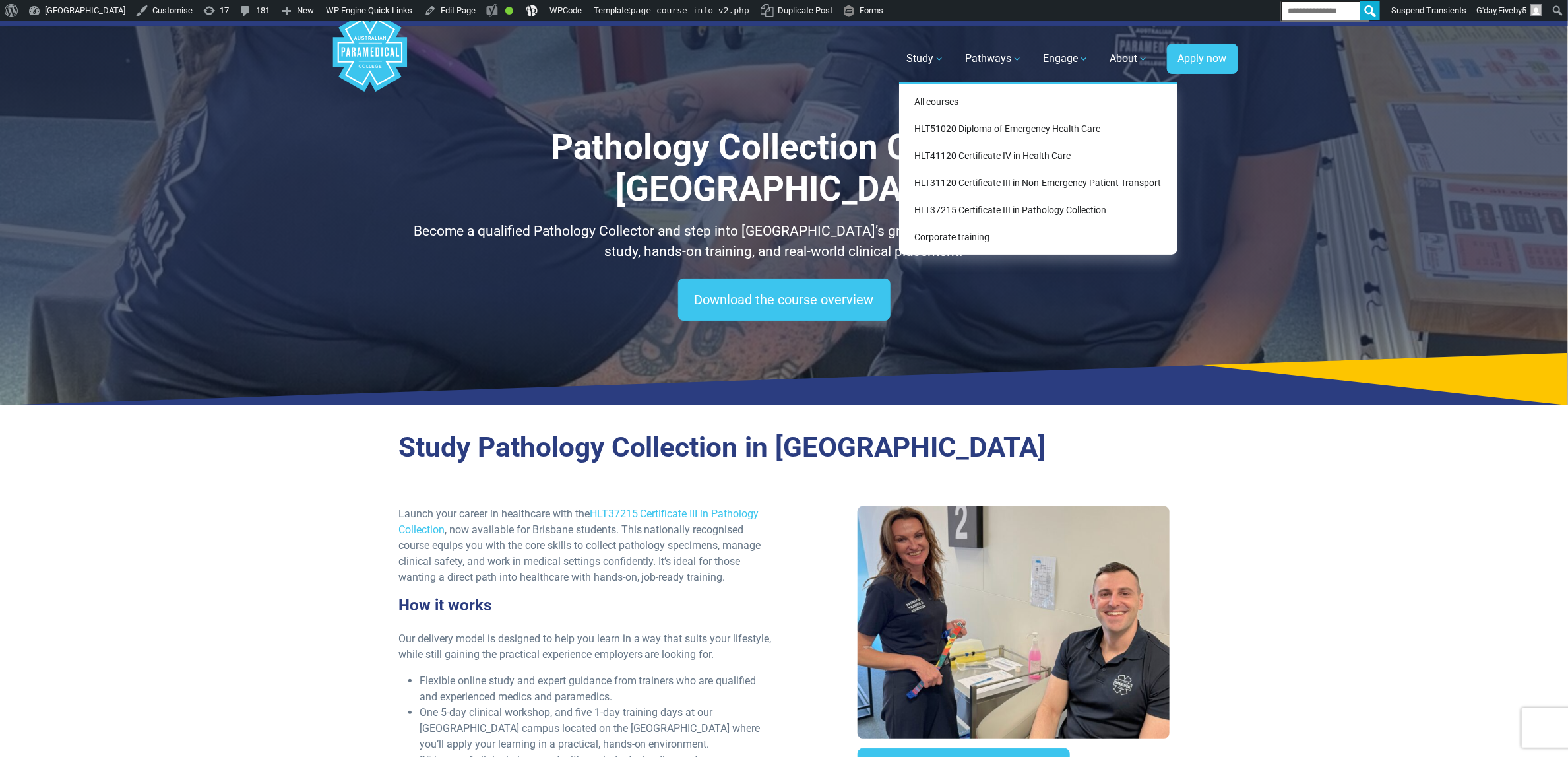
click at [954, 95] on div "All courses HLT51020 Diploma of Emergency Health Care HLT41120 Certificate IV i…" at bounding box center [1038, 169] width 278 height 172
click at [953, 97] on link "All courses" at bounding box center [1038, 101] width 268 height 24
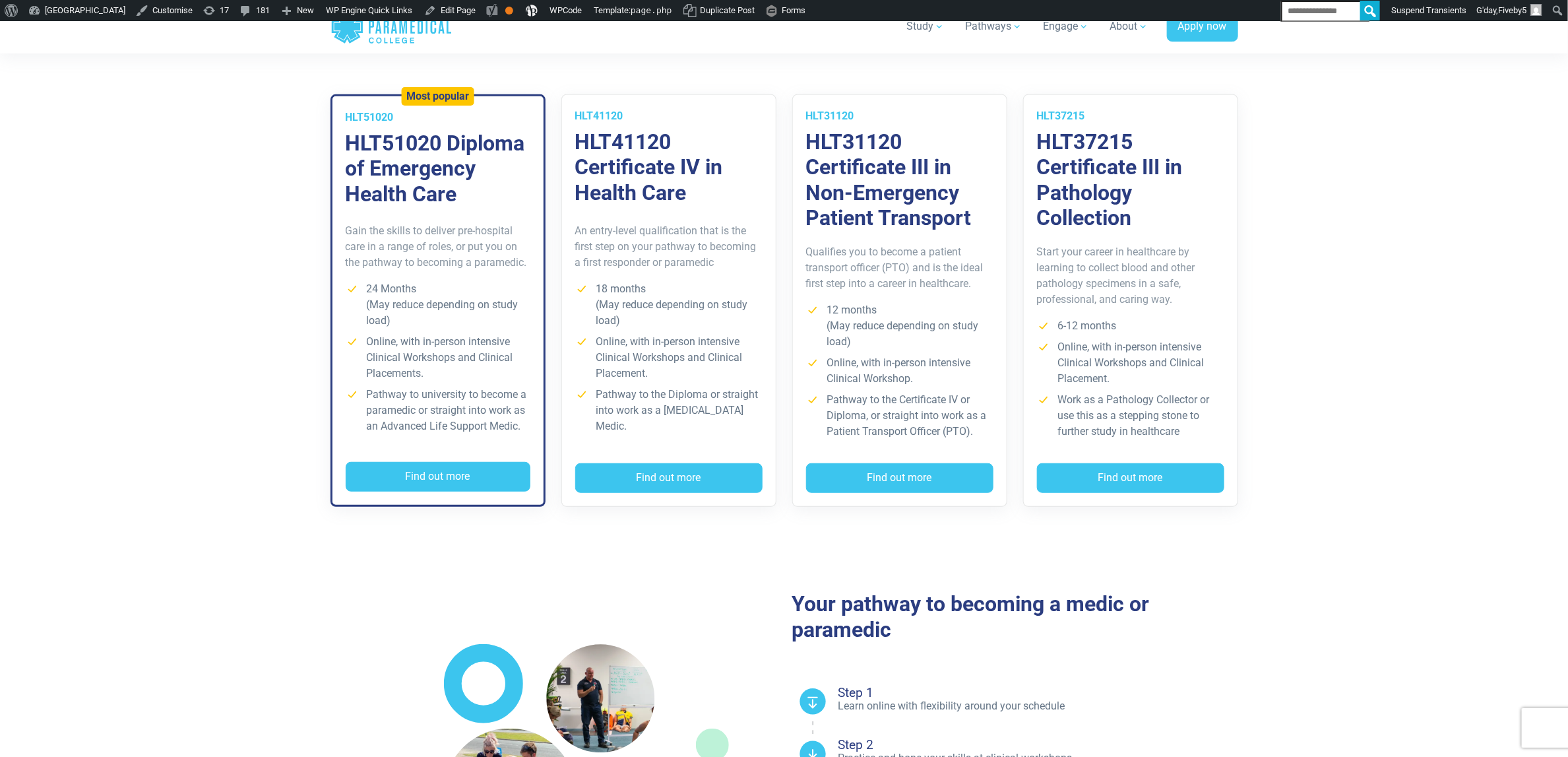
scroll to position [197, 0]
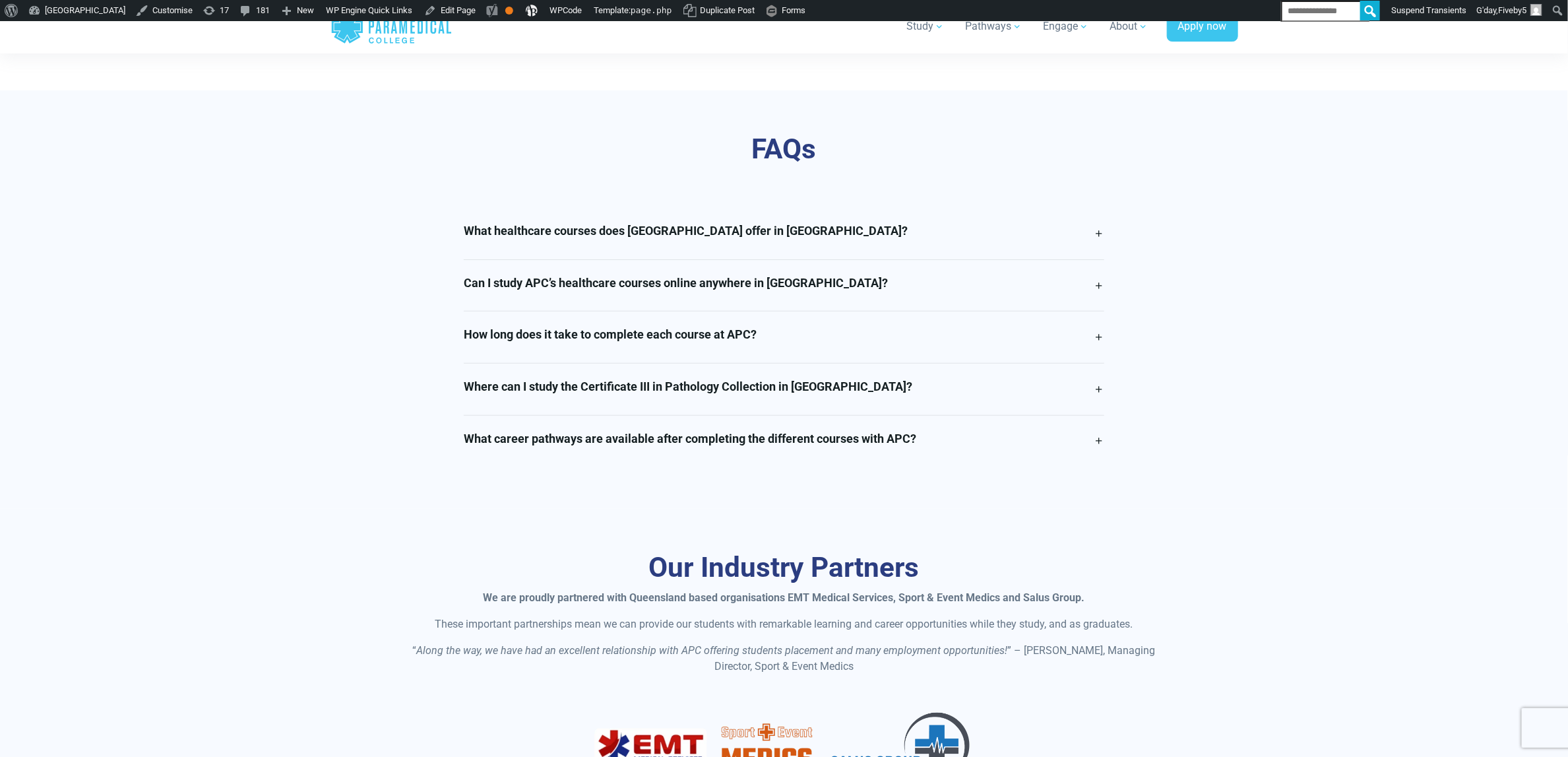
scroll to position [3166, 0]
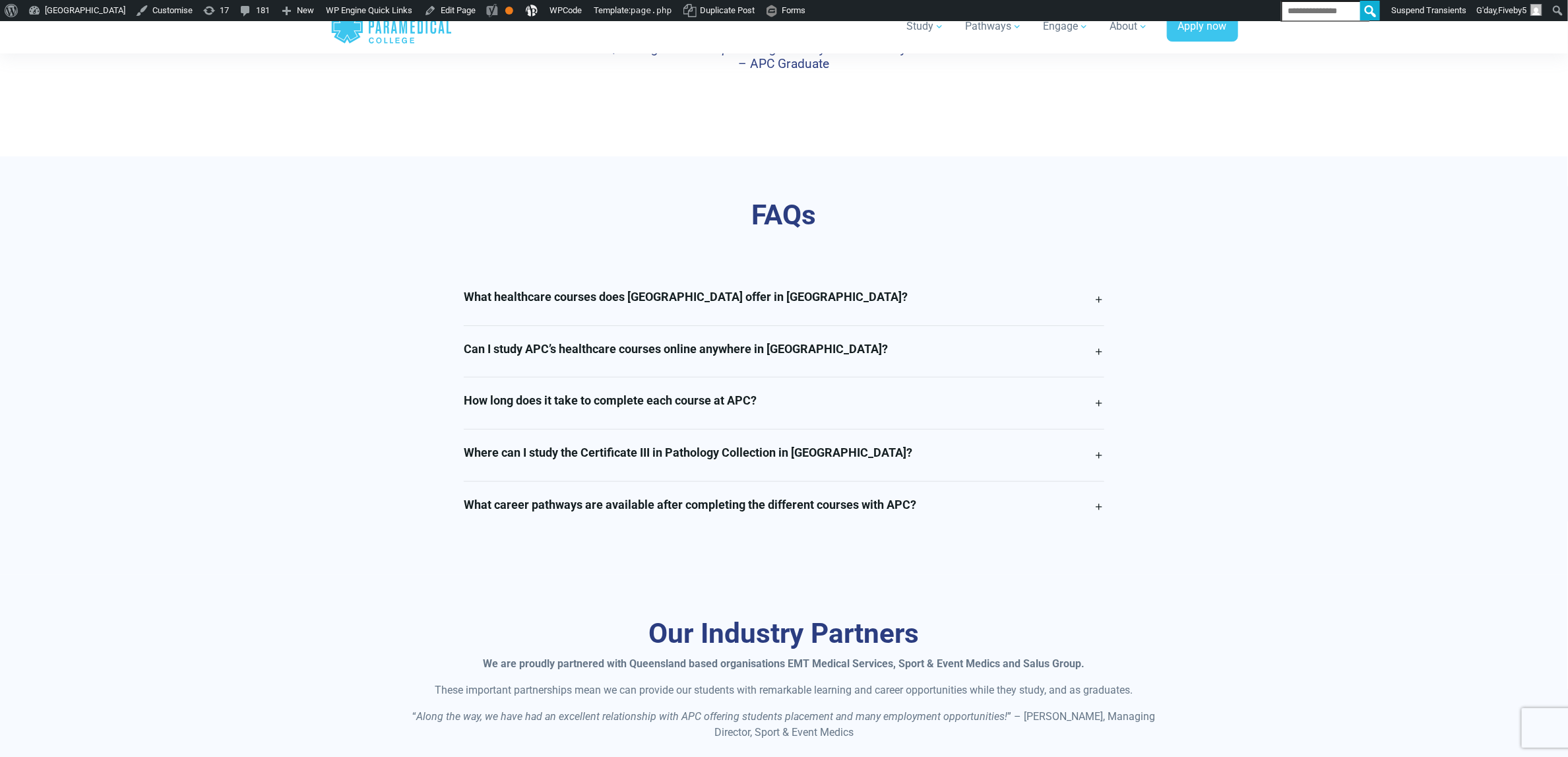
click at [761, 481] on link "Where can I study the Certificate III in Pathology Collection in [GEOGRAPHIC_DA…" at bounding box center [783, 455] width 640 height 51
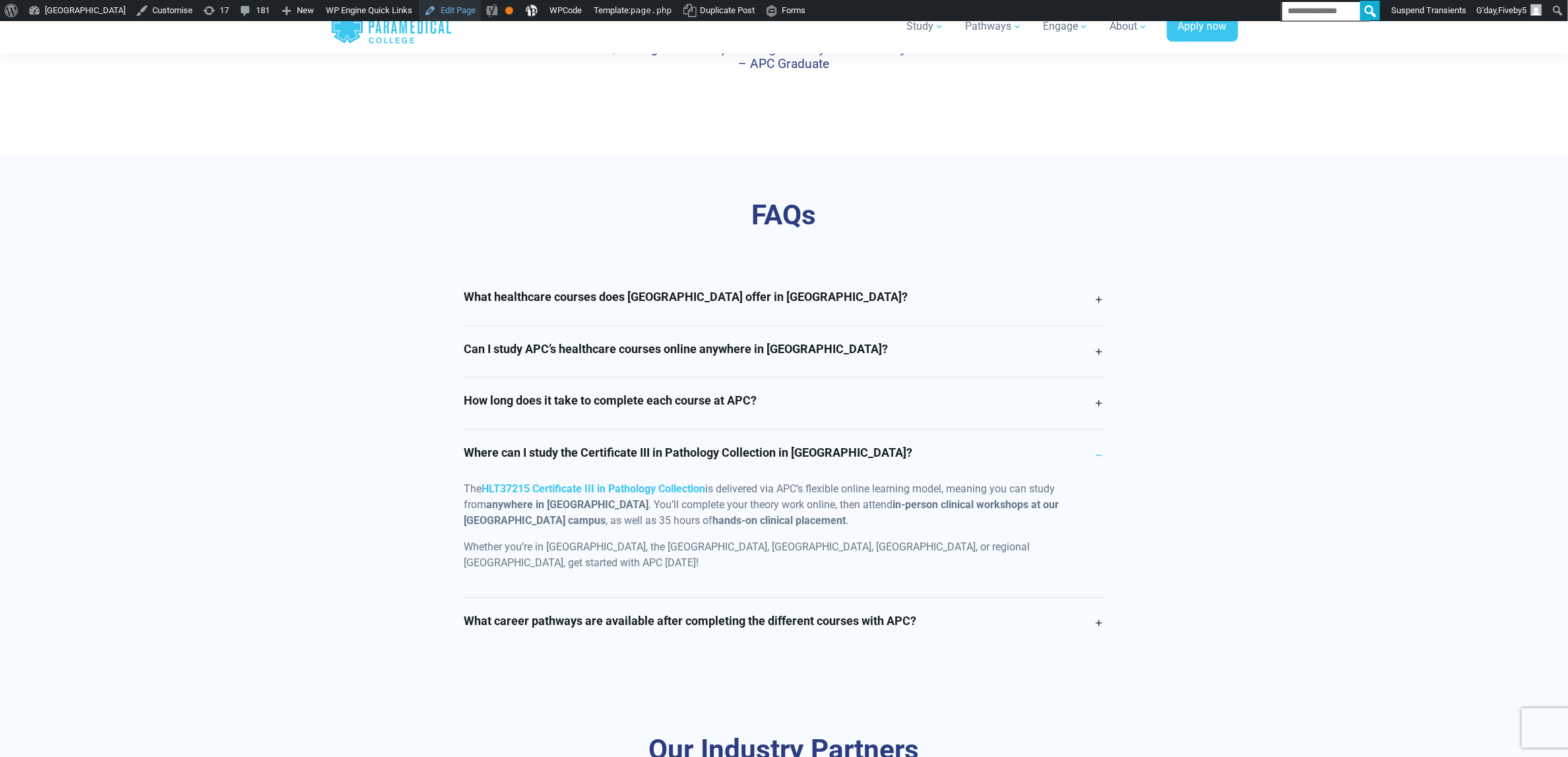
click at [470, 7] on link "Edit Page" at bounding box center [450, 11] width 62 height 21
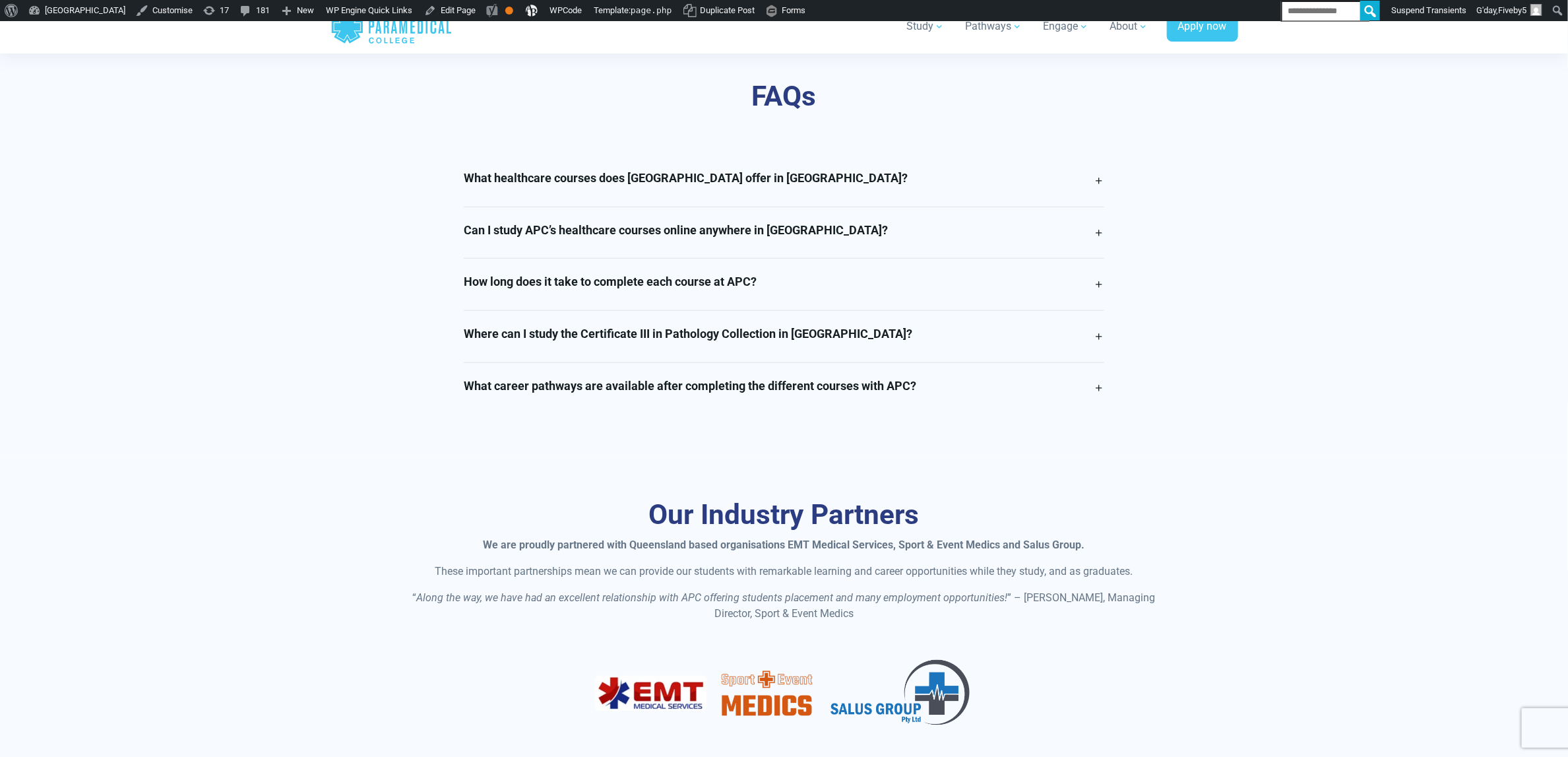
scroll to position [3364, 0]
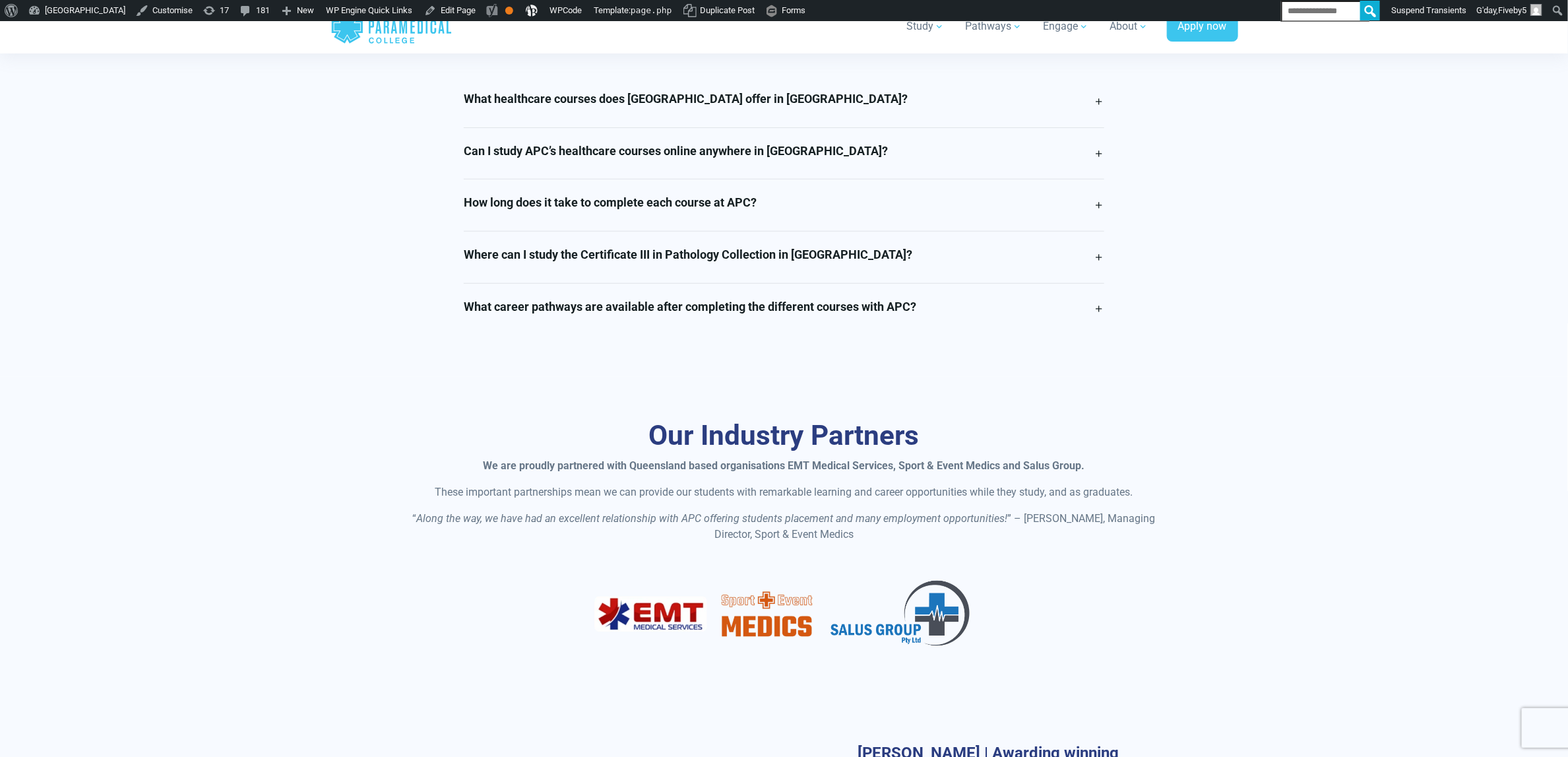
click at [804, 262] on h4 "Where can I study the Certificate III in Pathology Collection in [GEOGRAPHIC_DA…" at bounding box center [688, 254] width 449 height 14
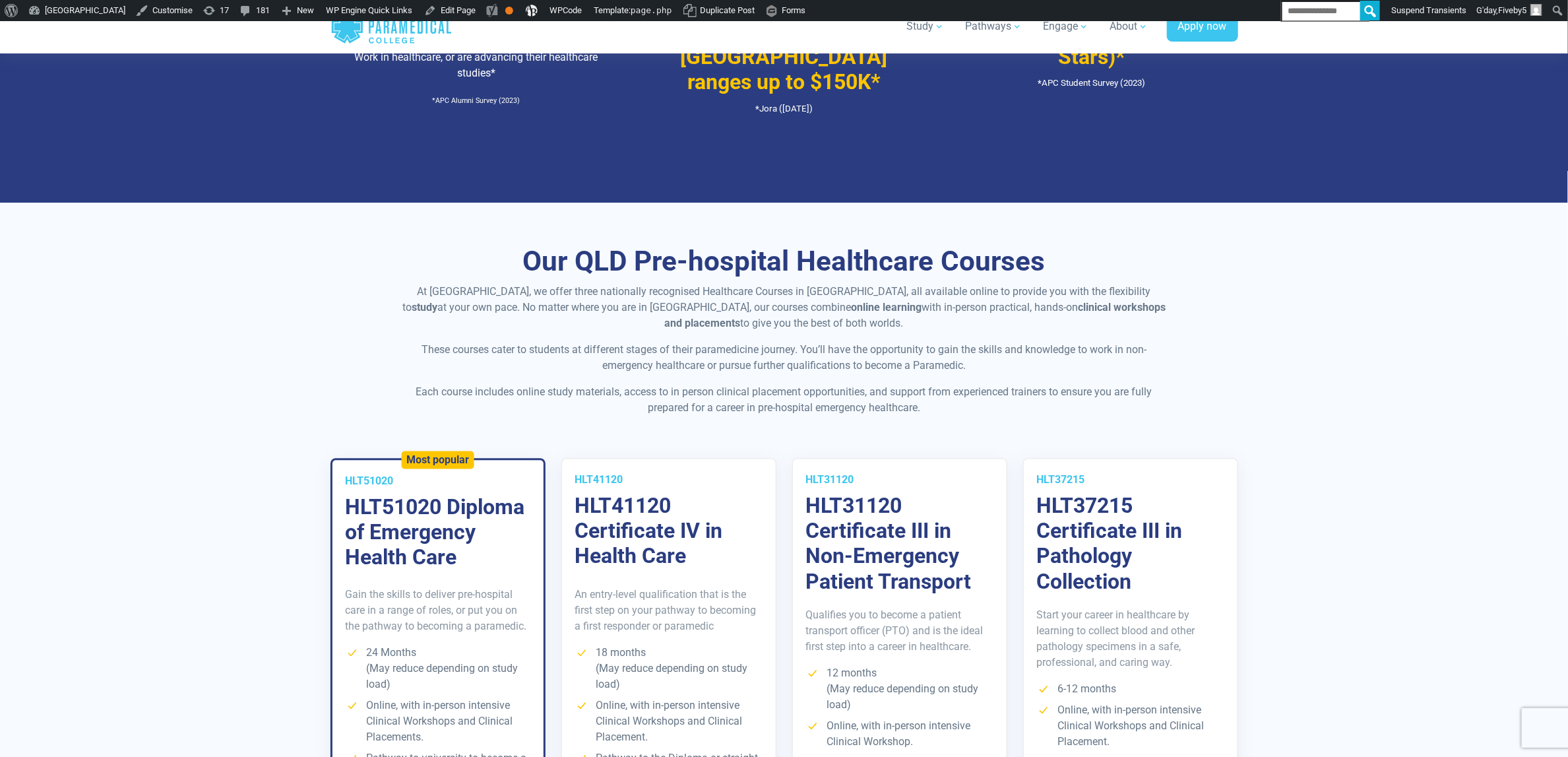
scroll to position [1781, 0]
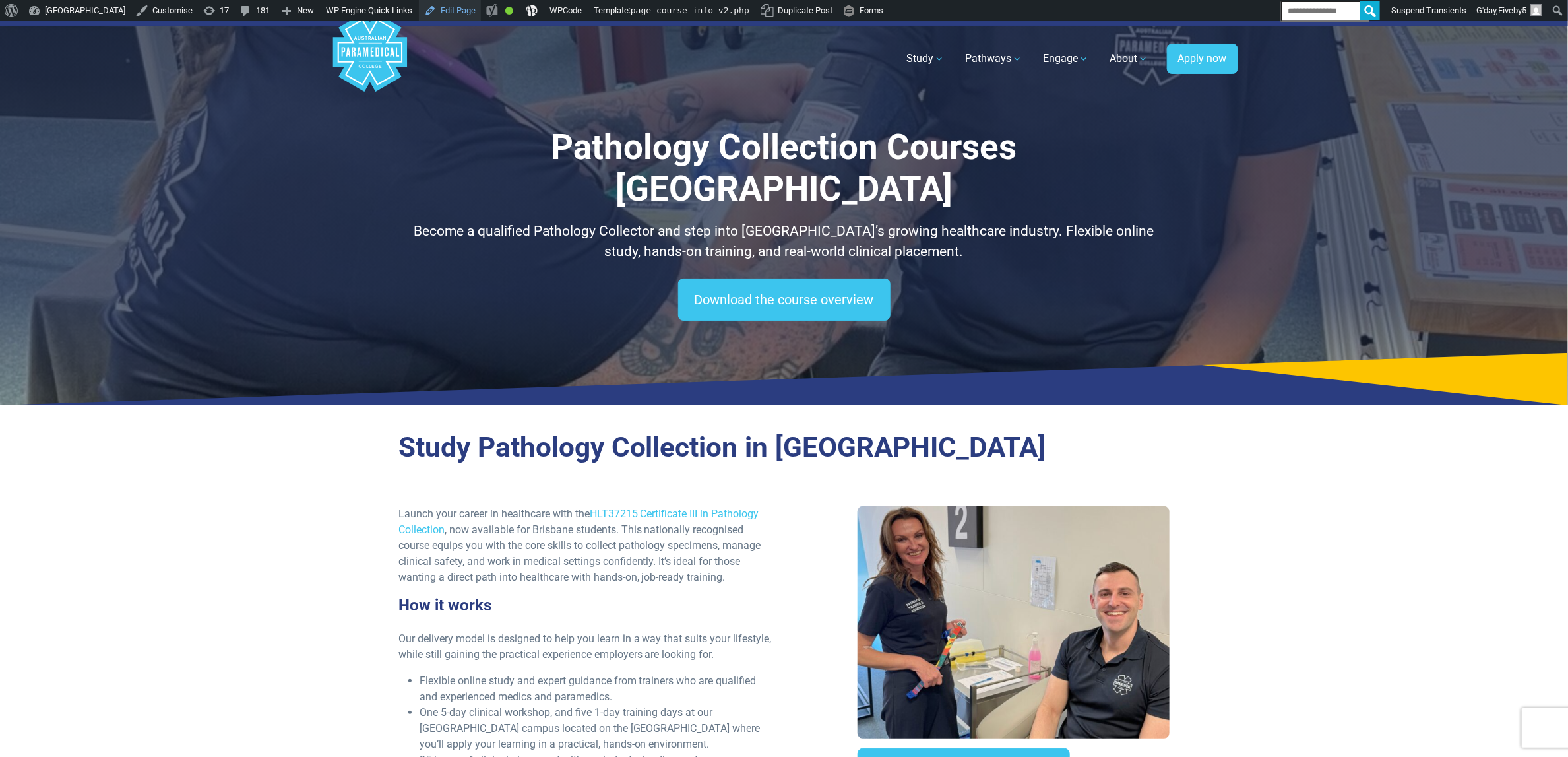
click at [481, 13] on link "Edit Page" at bounding box center [450, 11] width 62 height 21
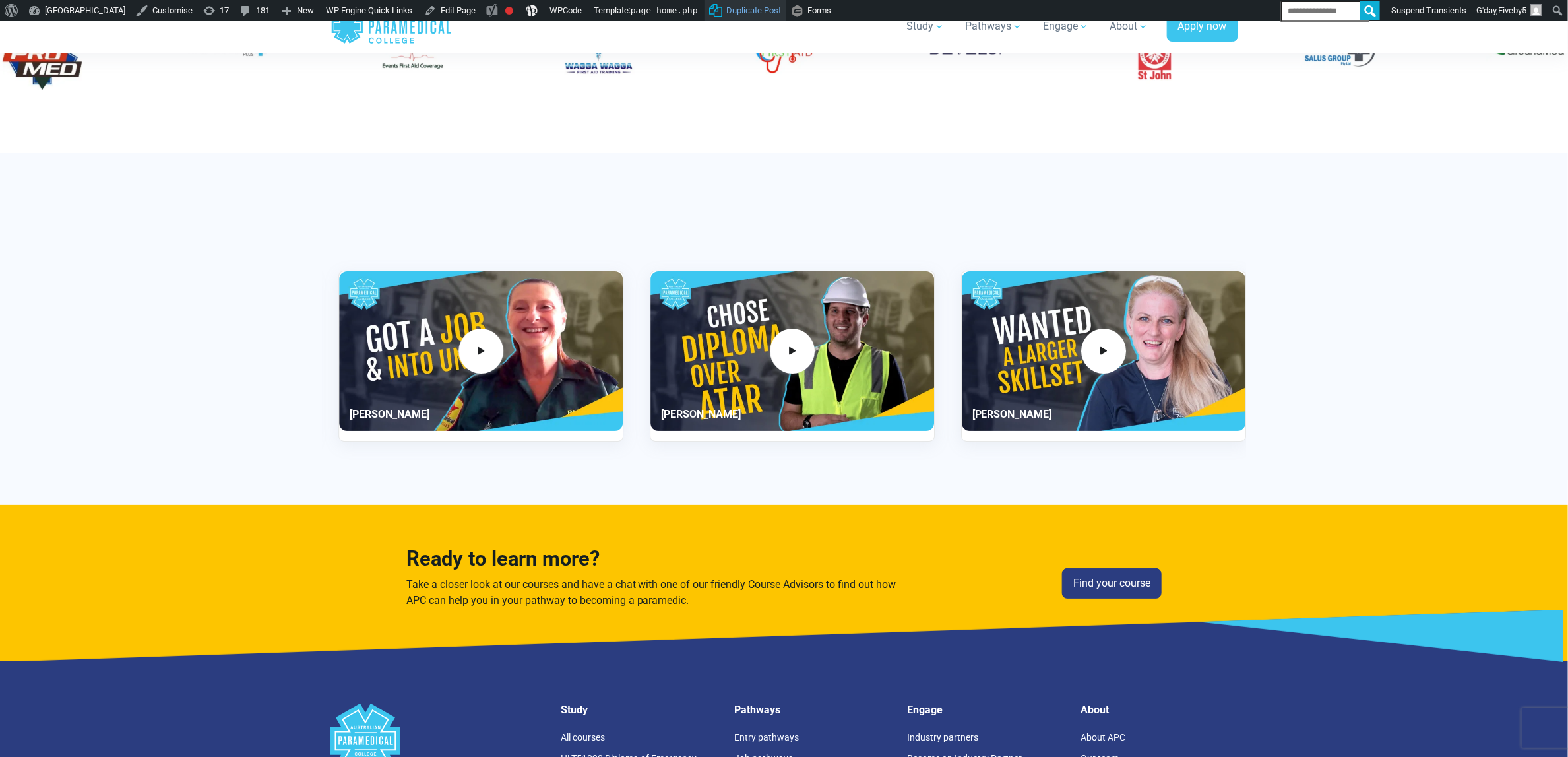
scroll to position [2966, 0]
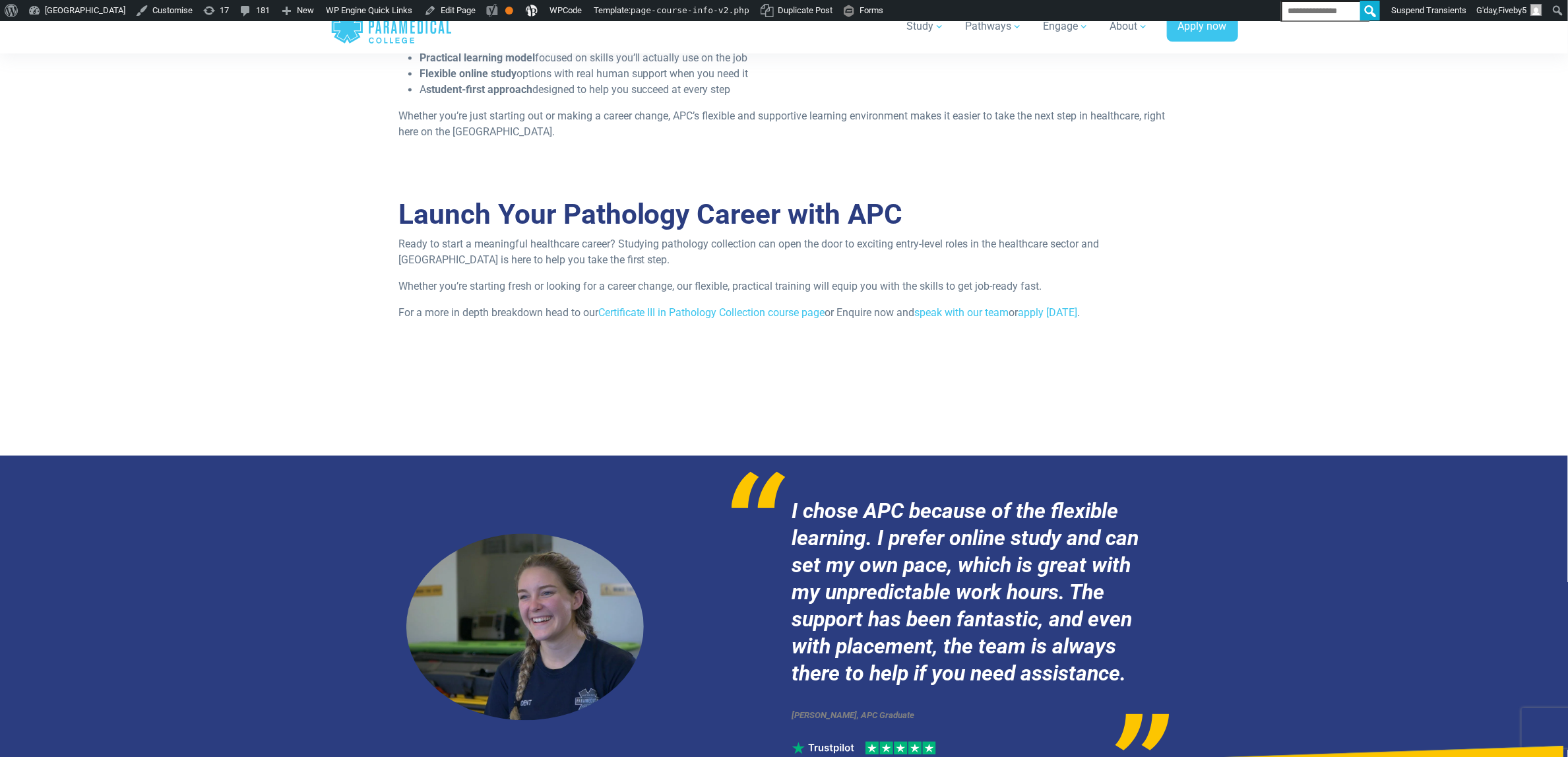
scroll to position [1385, 0]
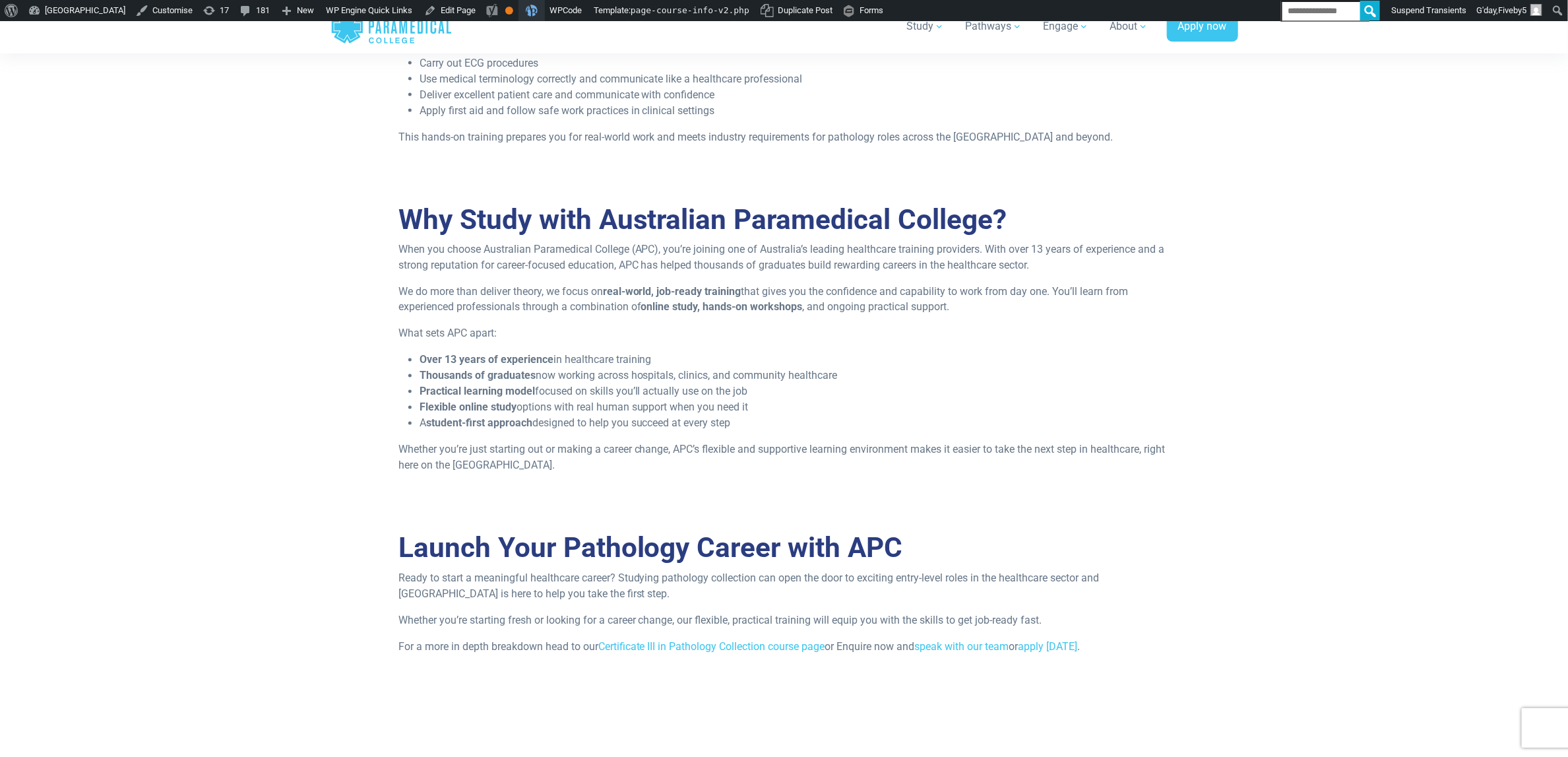
scroll to position [1184, 0]
